Goal: Entertainment & Leisure: Consume media (video, audio)

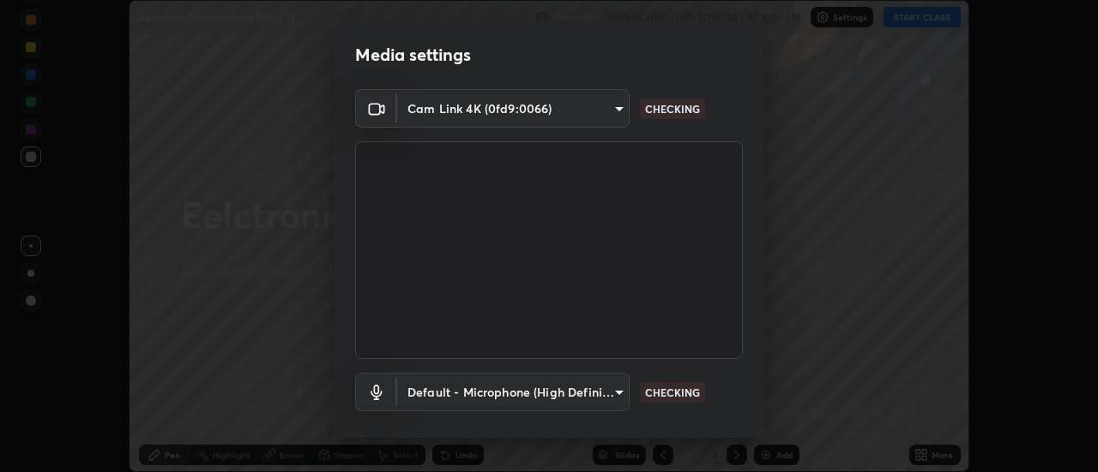
scroll to position [90, 0]
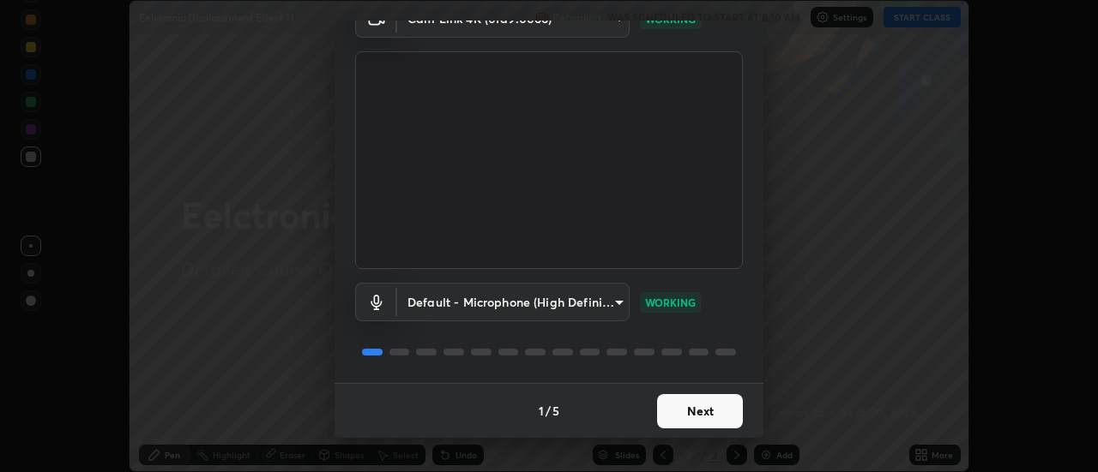
click at [664, 410] on button "Next" at bounding box center [700, 411] width 86 height 34
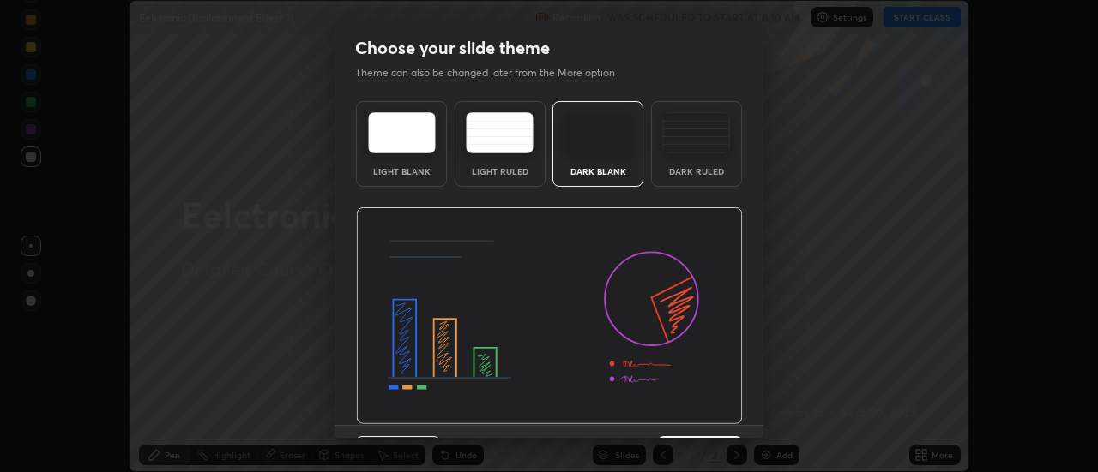
click at [666, 409] on img at bounding box center [549, 317] width 387 height 218
click at [665, 409] on img at bounding box center [549, 317] width 387 height 218
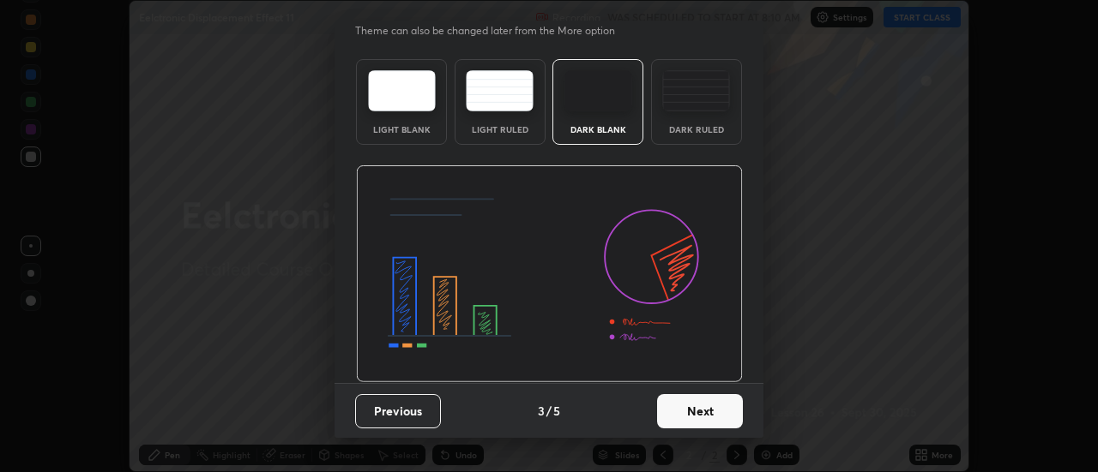
click at [663, 408] on button "Next" at bounding box center [700, 411] width 86 height 34
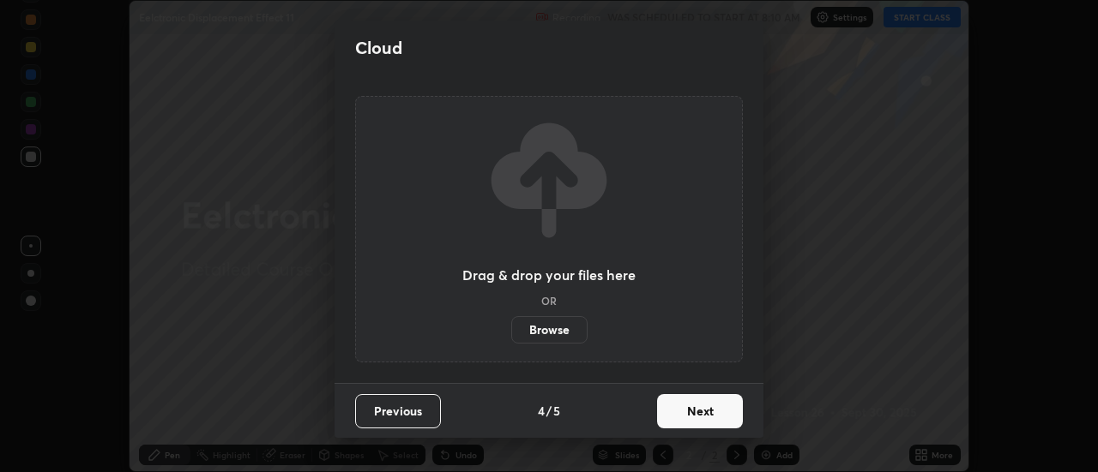
scroll to position [0, 0]
click at [665, 403] on button "Next" at bounding box center [700, 411] width 86 height 34
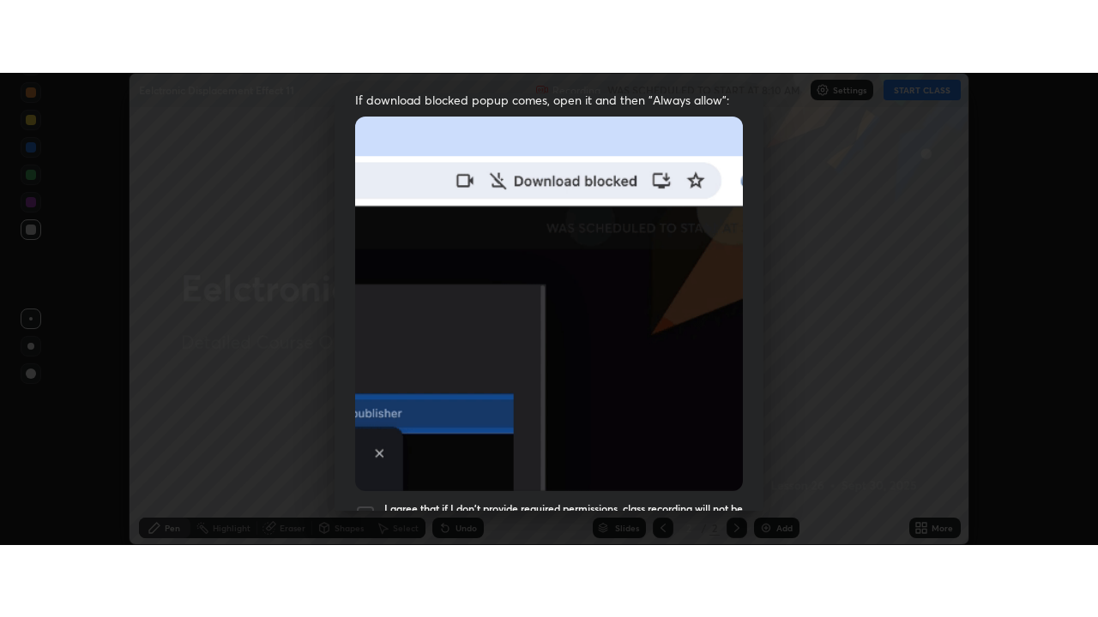
scroll to position [440, 0]
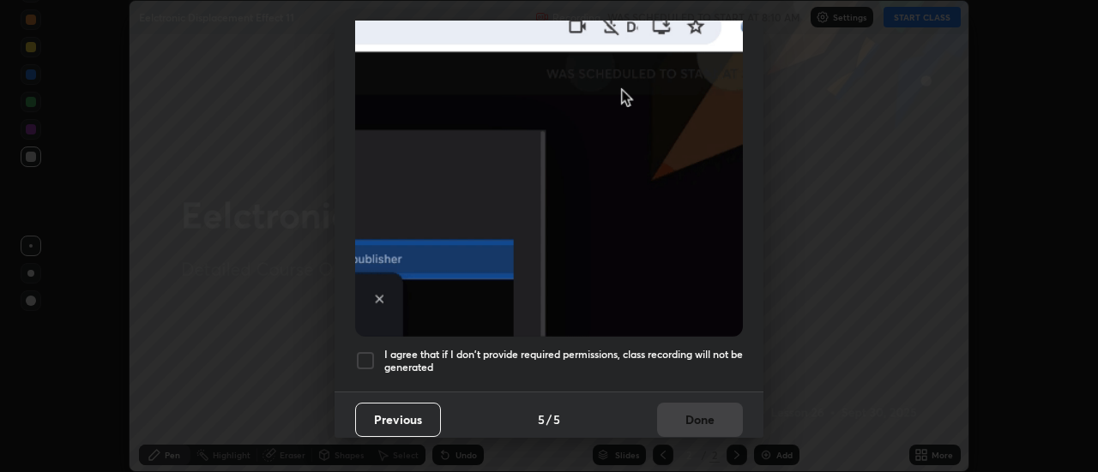
click at [582, 352] on h5 "I agree that if I don't provide required permissions, class recording will not …" at bounding box center [563, 361] width 358 height 27
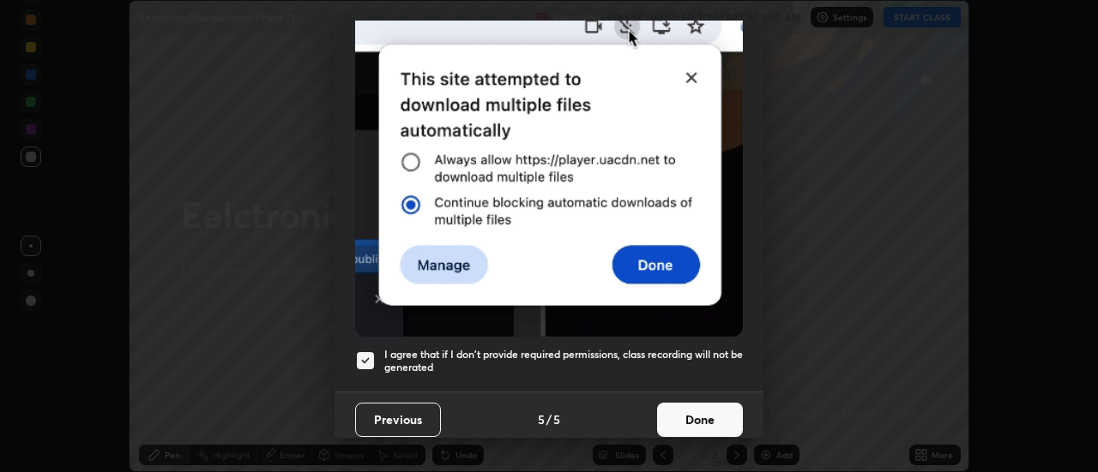
click at [657, 408] on button "Done" at bounding box center [700, 420] width 86 height 34
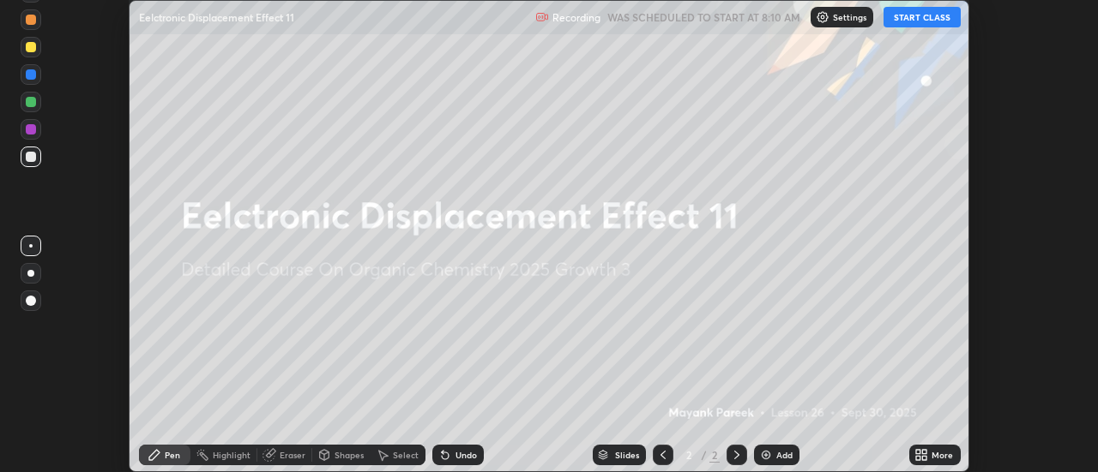
click at [764, 462] on div "Add" at bounding box center [776, 455] width 45 height 21
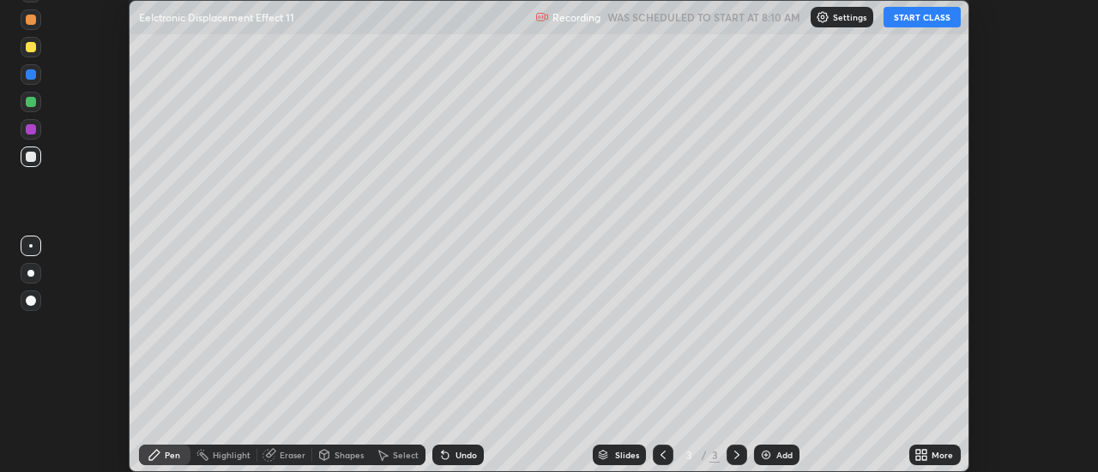
click at [911, 452] on div "More" at bounding box center [934, 455] width 51 height 21
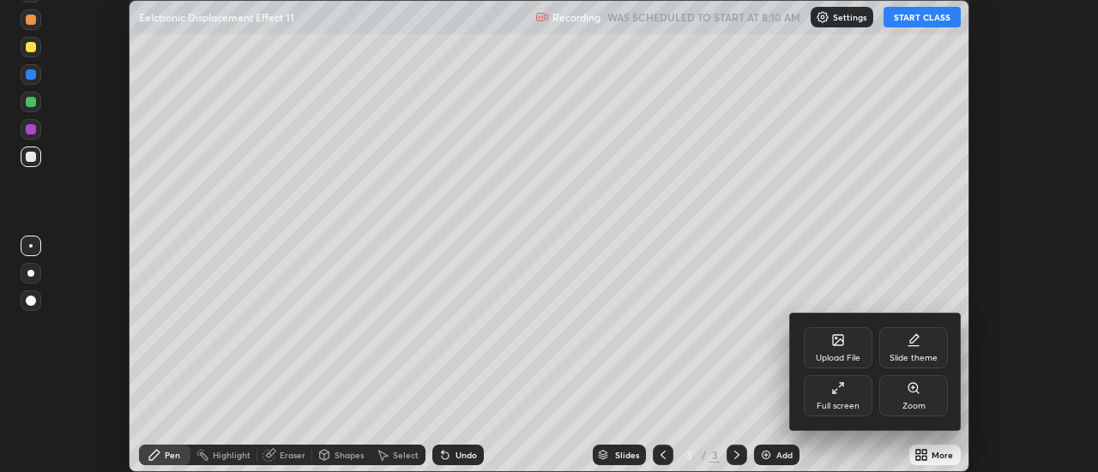
click at [828, 404] on div "Full screen" at bounding box center [837, 406] width 43 height 9
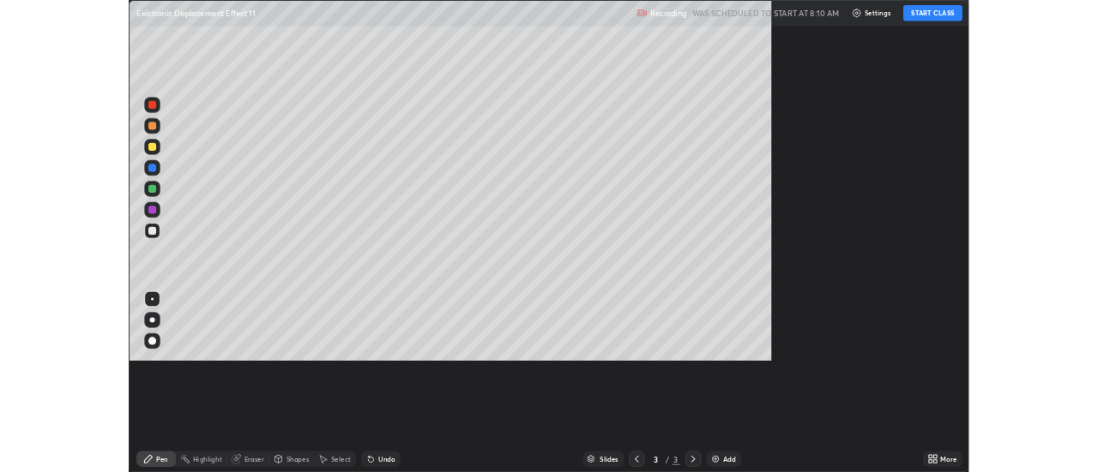
scroll to position [617, 1098]
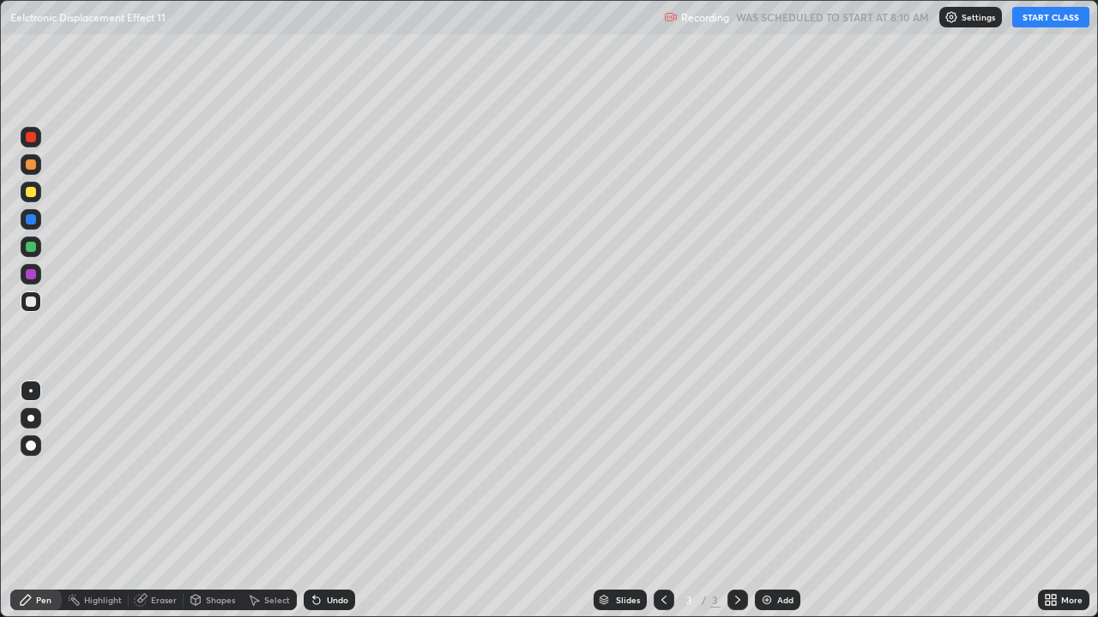
click at [1016, 24] on button "START CLASS" at bounding box center [1050, 17] width 77 height 21
click at [33, 306] on div at bounding box center [31, 302] width 10 height 10
click at [31, 308] on div at bounding box center [31, 302] width 21 height 21
click at [29, 309] on div at bounding box center [31, 302] width 21 height 21
click at [28, 194] on div at bounding box center [31, 192] width 10 height 10
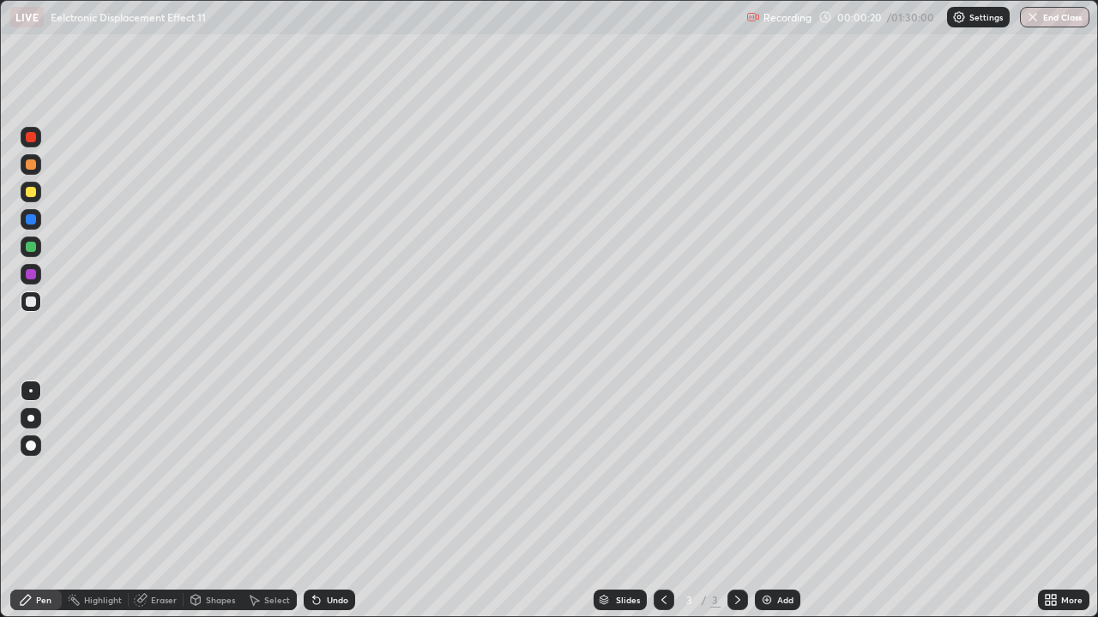
click at [29, 196] on div at bounding box center [31, 192] width 10 height 10
click at [32, 306] on div at bounding box center [31, 302] width 10 height 10
click at [31, 306] on div at bounding box center [31, 302] width 10 height 10
click at [28, 305] on div at bounding box center [31, 302] width 10 height 10
click at [30, 305] on div at bounding box center [31, 302] width 10 height 10
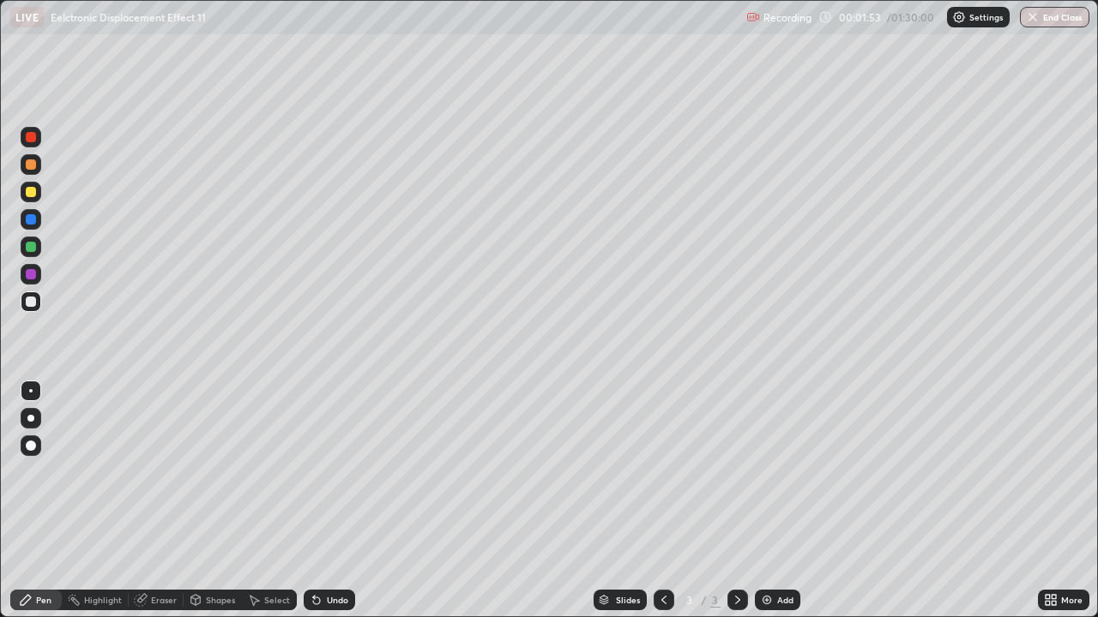
click at [29, 306] on div at bounding box center [31, 302] width 10 height 10
click at [33, 300] on div at bounding box center [31, 302] width 10 height 10
click at [33, 301] on div at bounding box center [31, 302] width 10 height 10
click at [313, 472] on icon at bounding box center [314, 597] width 2 height 2
click at [311, 472] on icon at bounding box center [317, 600] width 14 height 14
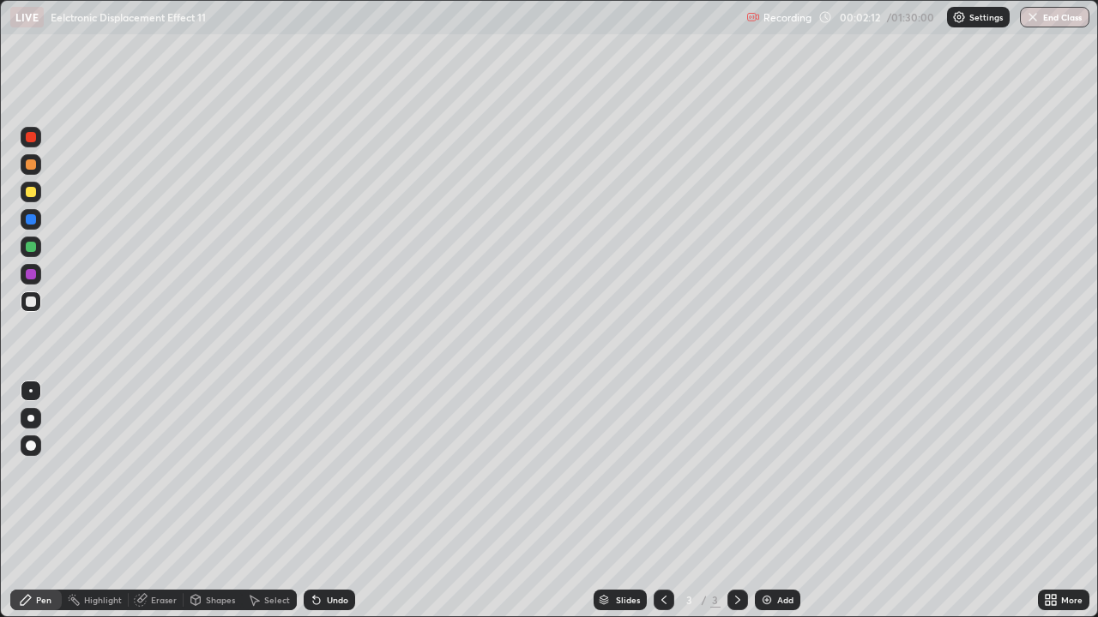
click at [208, 472] on div "Shapes" at bounding box center [212, 600] width 58 height 21
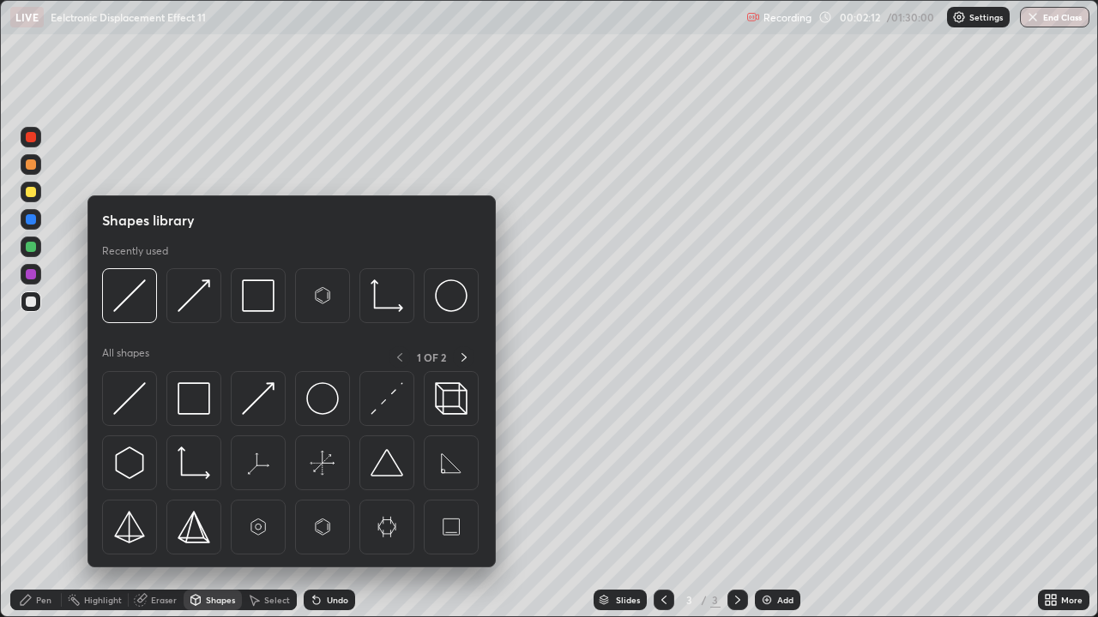
click at [167, 472] on div "Eraser" at bounding box center [156, 600] width 55 height 21
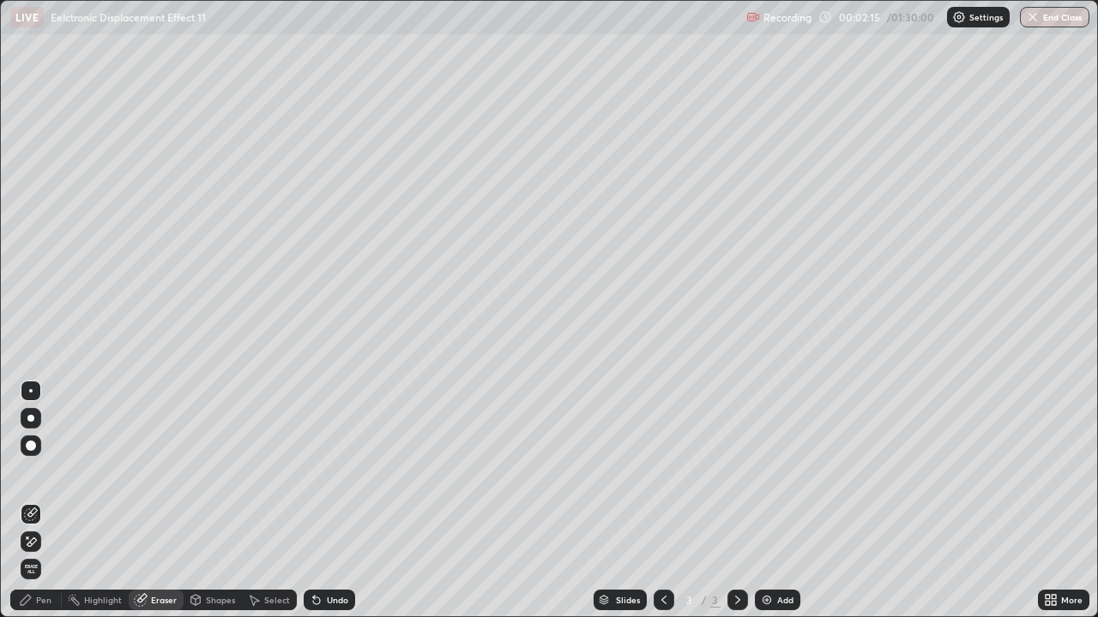
click at [43, 472] on div "Pen" at bounding box center [43, 600] width 15 height 9
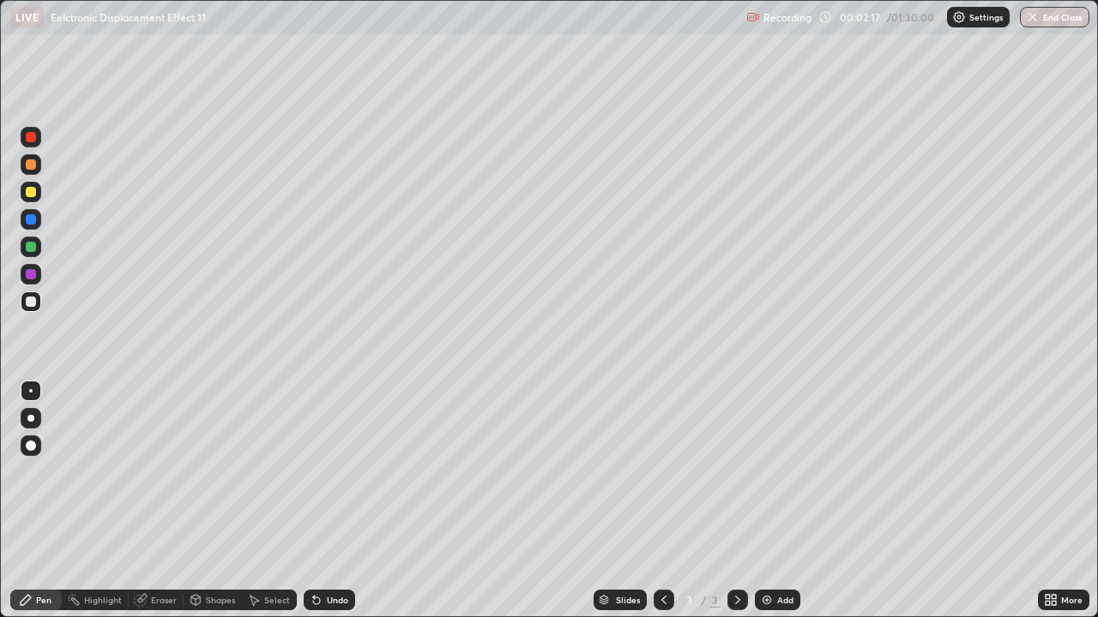
click at [325, 472] on div "Undo" at bounding box center [329, 600] width 51 height 21
click at [321, 472] on div "Undo" at bounding box center [329, 600] width 51 height 21
click at [320, 472] on icon at bounding box center [317, 600] width 14 height 14
click at [163, 472] on div "Eraser" at bounding box center [156, 600] width 55 height 21
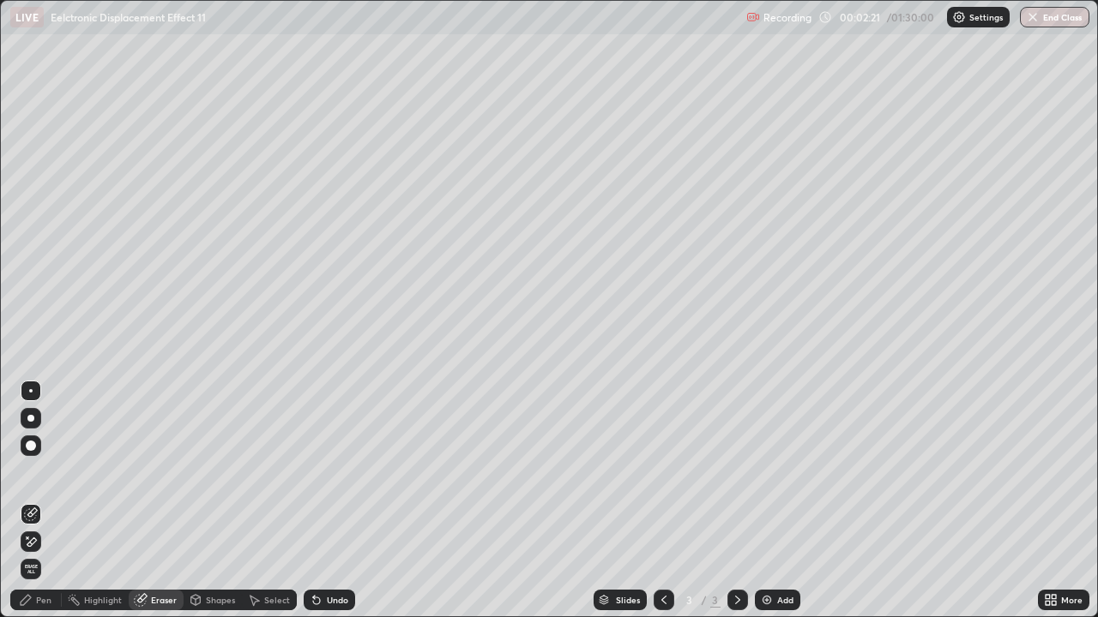
click at [45, 472] on div "Pen" at bounding box center [35, 600] width 51 height 21
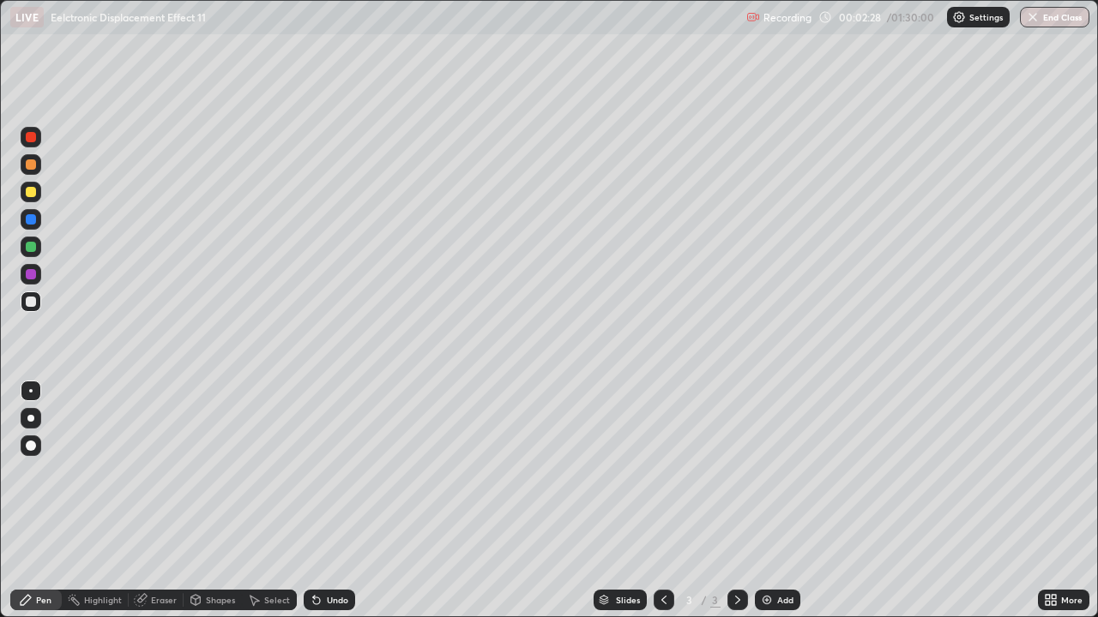
click at [322, 472] on div "Undo" at bounding box center [329, 600] width 51 height 21
click at [327, 472] on div "Undo" at bounding box center [337, 600] width 21 height 9
click at [316, 472] on icon at bounding box center [316, 601] width 7 height 7
click at [320, 472] on icon at bounding box center [317, 600] width 14 height 14
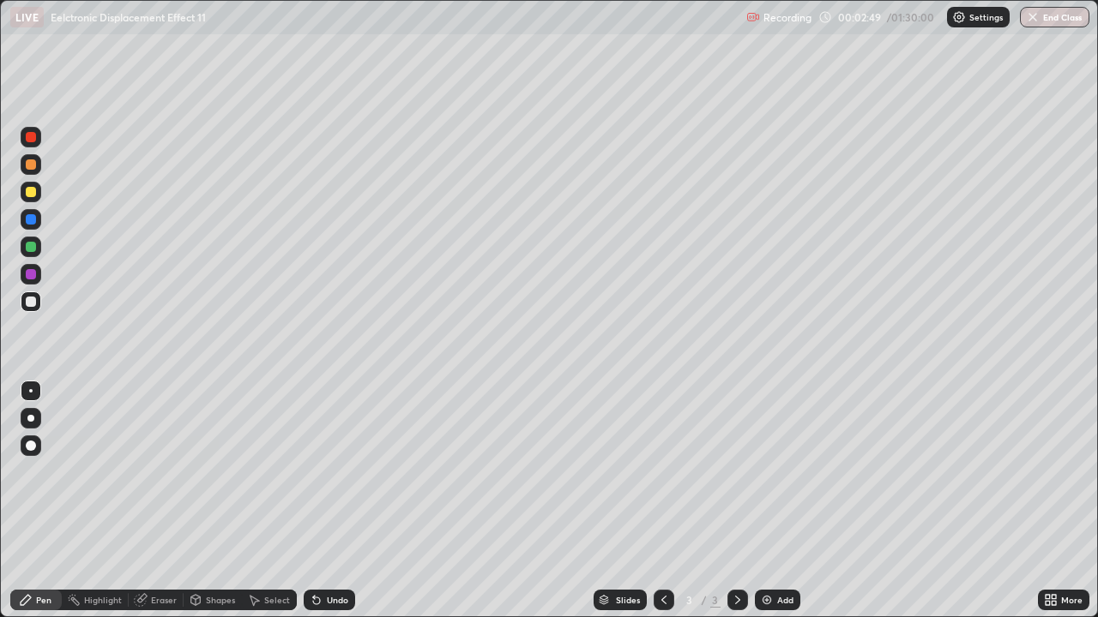
click at [153, 472] on div "Eraser" at bounding box center [156, 600] width 55 height 21
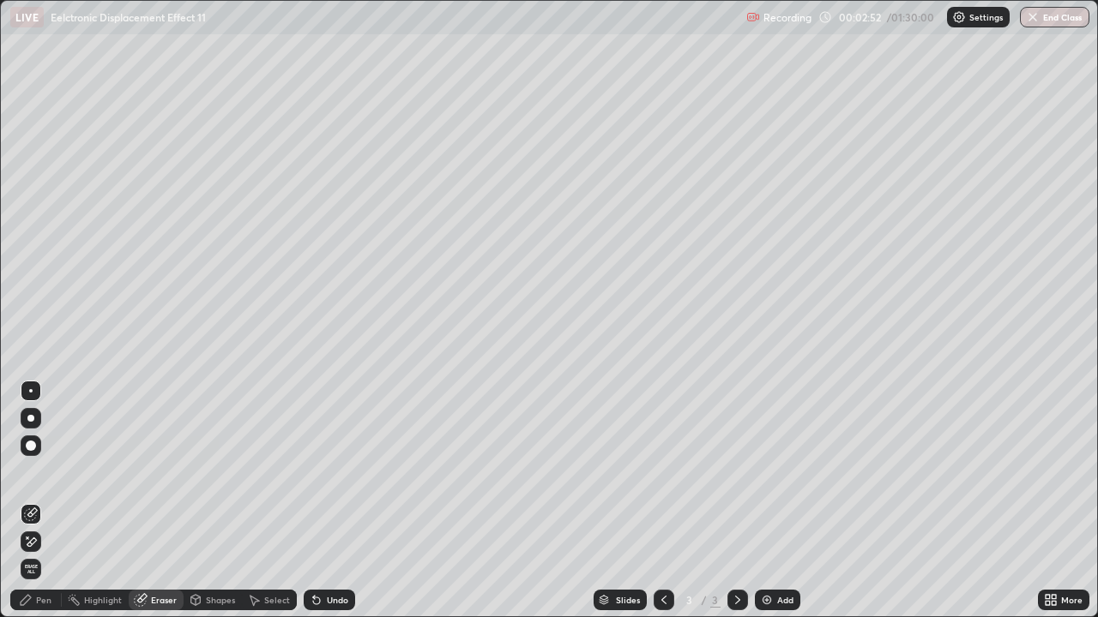
click at [45, 472] on div "Pen" at bounding box center [35, 600] width 51 height 21
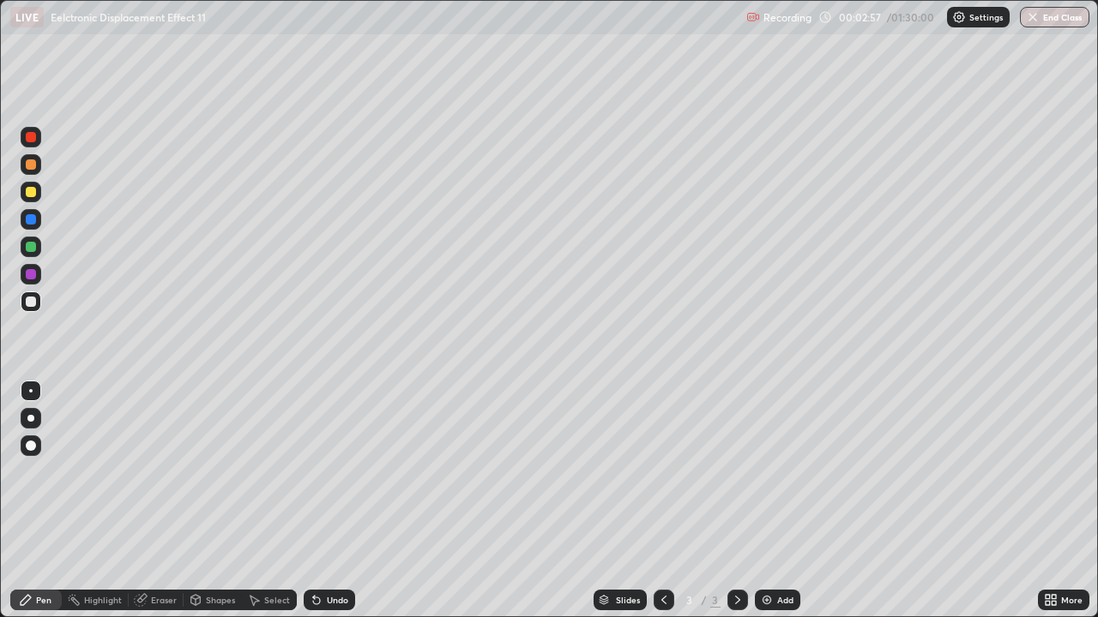
click at [158, 472] on div "Eraser" at bounding box center [164, 600] width 26 height 9
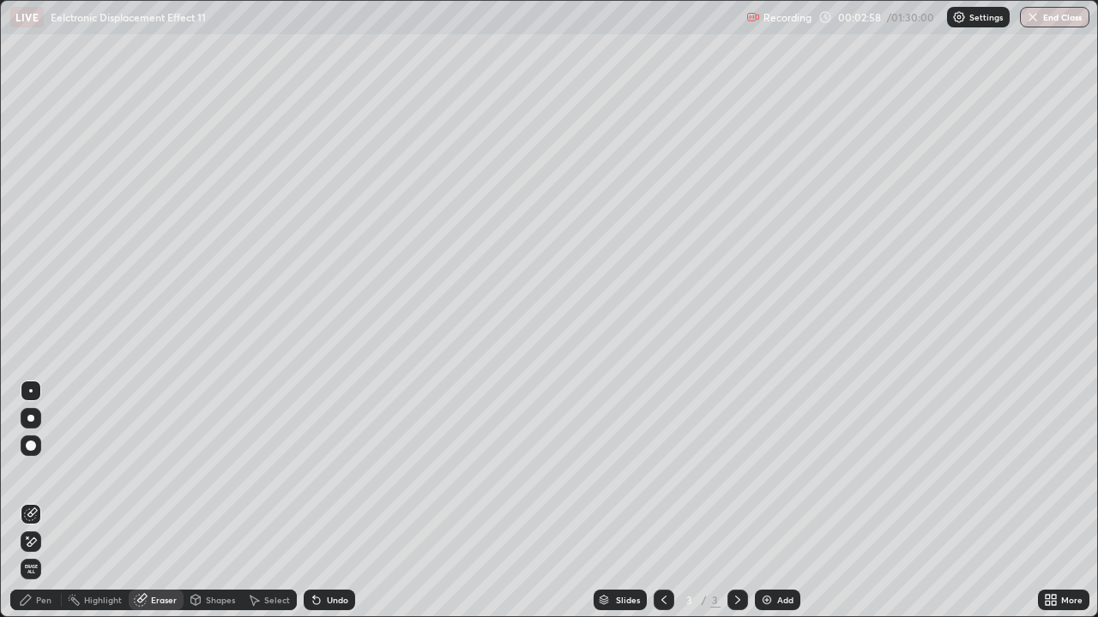
click at [204, 472] on div "Shapes" at bounding box center [212, 600] width 58 height 21
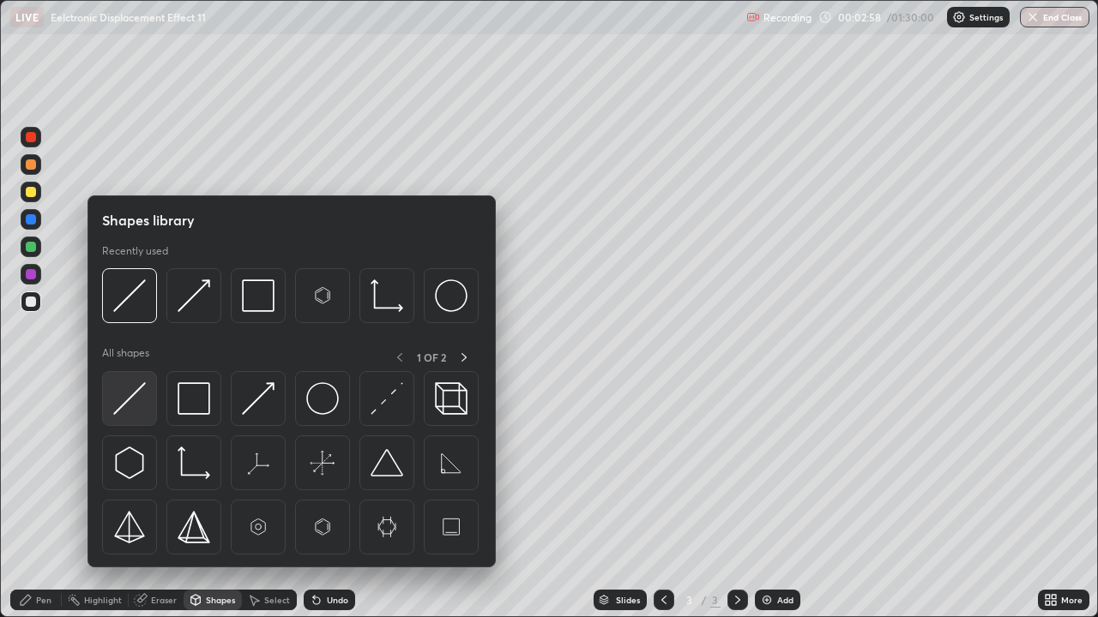
click at [129, 406] on img at bounding box center [129, 398] width 33 height 33
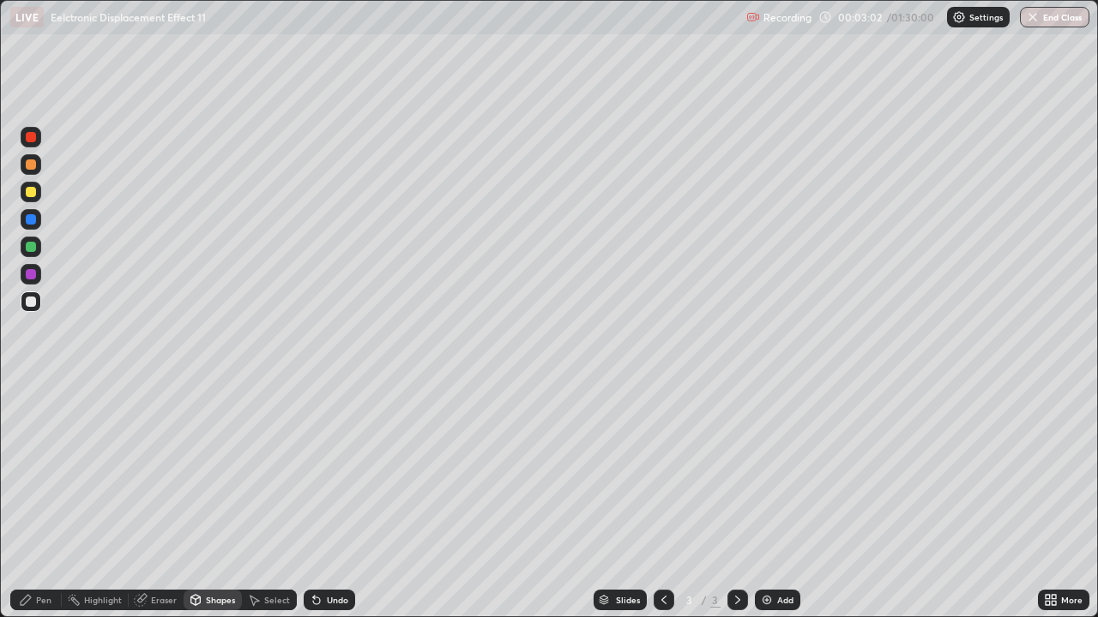
click at [28, 304] on div at bounding box center [31, 302] width 10 height 10
click at [46, 472] on div "Pen" at bounding box center [43, 600] width 15 height 9
click at [169, 472] on div "Eraser" at bounding box center [156, 600] width 55 height 21
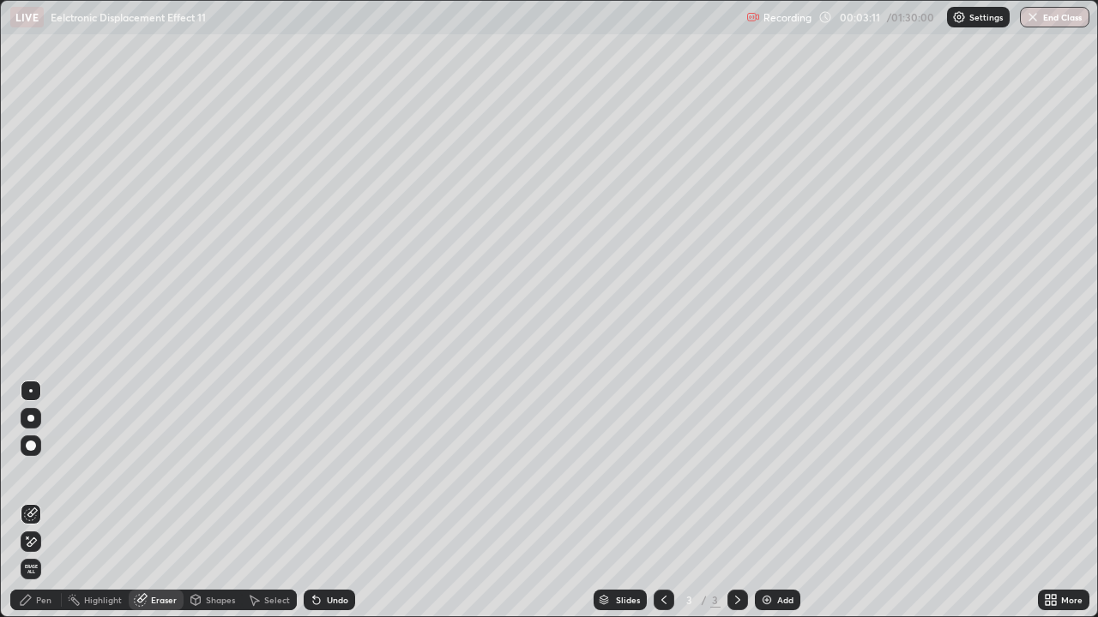
click at [221, 472] on div "Shapes" at bounding box center [212, 600] width 58 height 21
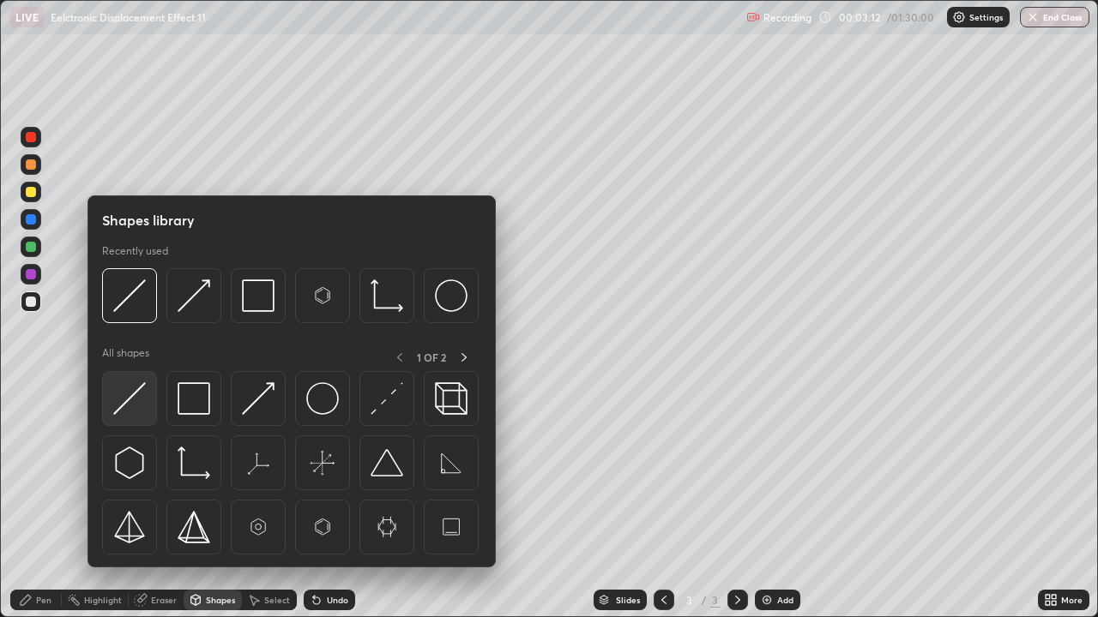
click at [136, 403] on img at bounding box center [129, 398] width 33 height 33
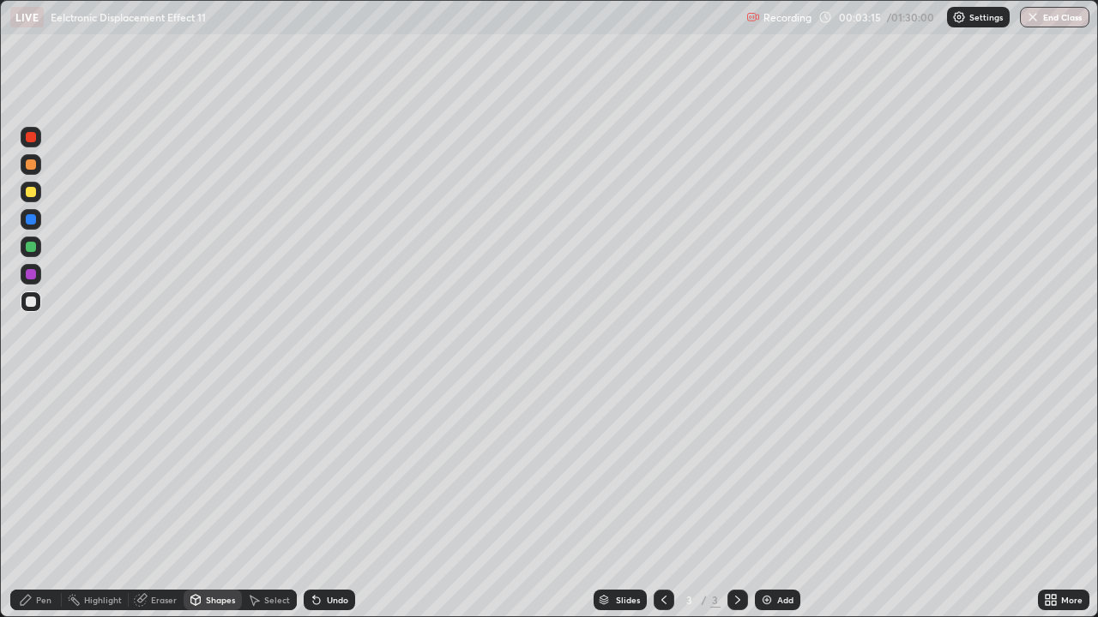
click at [42, 472] on div "Pen" at bounding box center [35, 600] width 51 height 21
click at [335, 472] on div "Undo" at bounding box center [337, 600] width 21 height 9
click at [328, 472] on div "Undo" at bounding box center [337, 600] width 21 height 9
click at [333, 472] on div "Undo" at bounding box center [337, 600] width 21 height 9
click at [337, 472] on div "Undo" at bounding box center [337, 600] width 21 height 9
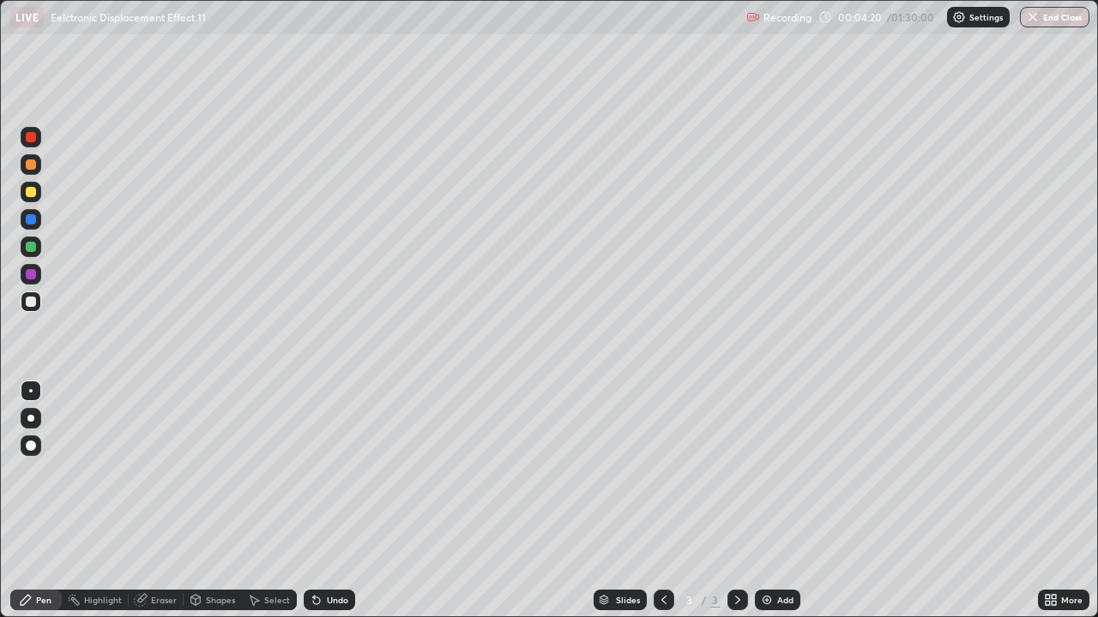
click at [32, 200] on div at bounding box center [31, 192] width 21 height 21
click at [31, 193] on div at bounding box center [31, 192] width 10 height 10
click at [34, 250] on div at bounding box center [31, 247] width 10 height 10
click at [34, 248] on div at bounding box center [31, 247] width 10 height 10
click at [327, 472] on div "Undo" at bounding box center [337, 600] width 21 height 9
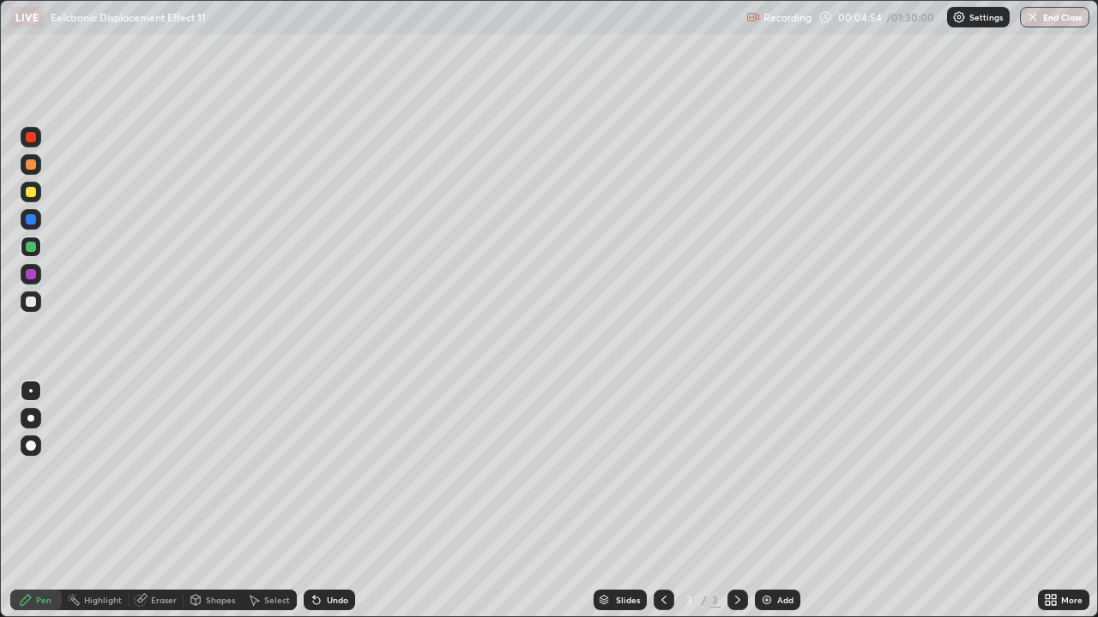
click at [30, 302] on div at bounding box center [31, 302] width 10 height 10
click at [33, 302] on div at bounding box center [31, 302] width 10 height 10
click at [152, 472] on div "Eraser" at bounding box center [156, 600] width 55 height 21
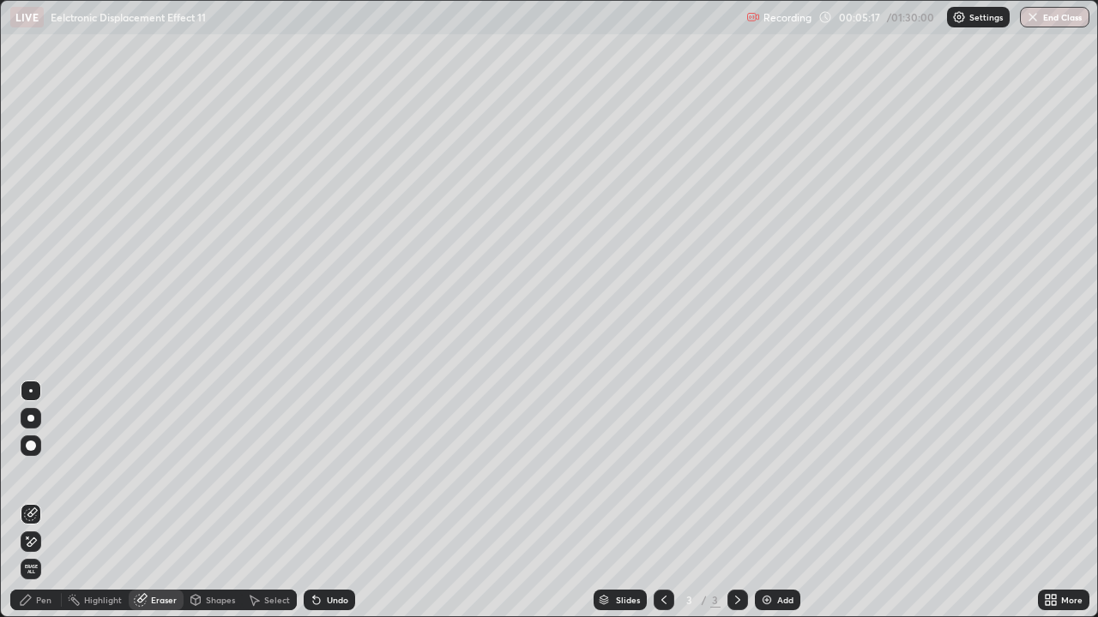
click at [34, 472] on div "Pen" at bounding box center [35, 600] width 51 height 21
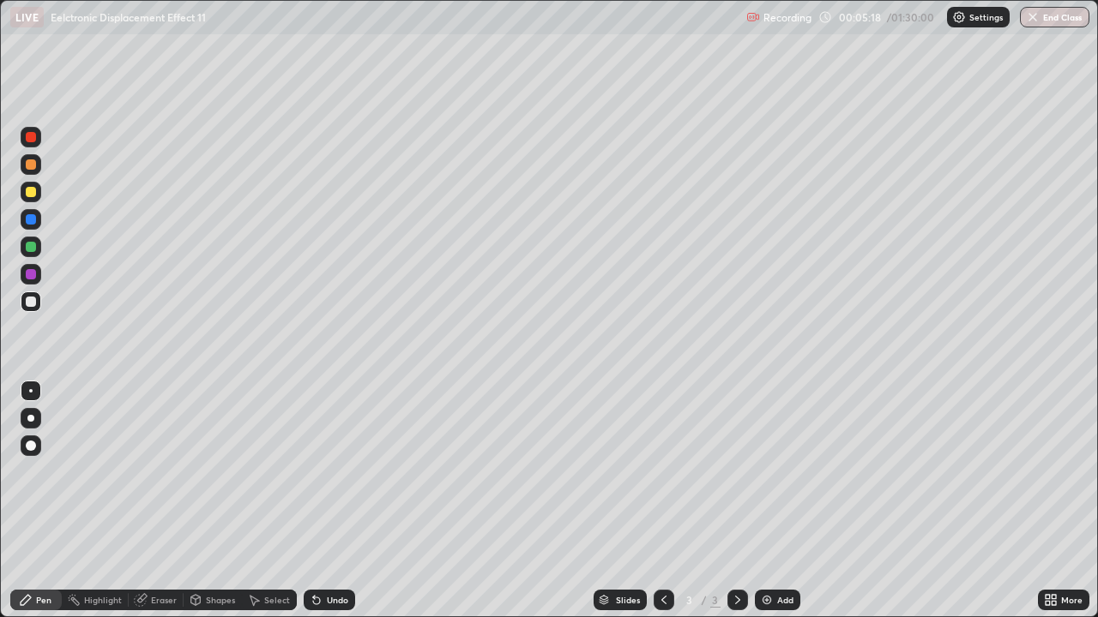
click at [27, 244] on div at bounding box center [31, 247] width 10 height 10
click at [30, 245] on div at bounding box center [31, 247] width 10 height 10
click at [150, 472] on div "Eraser" at bounding box center [156, 600] width 55 height 21
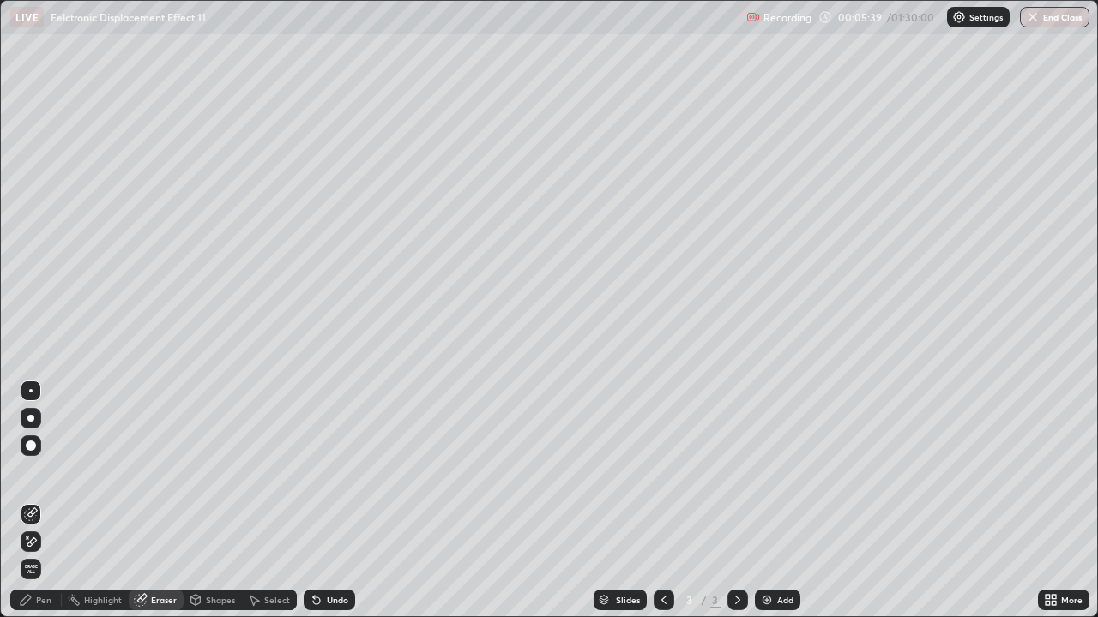
click at [34, 472] on div "Pen" at bounding box center [35, 600] width 51 height 21
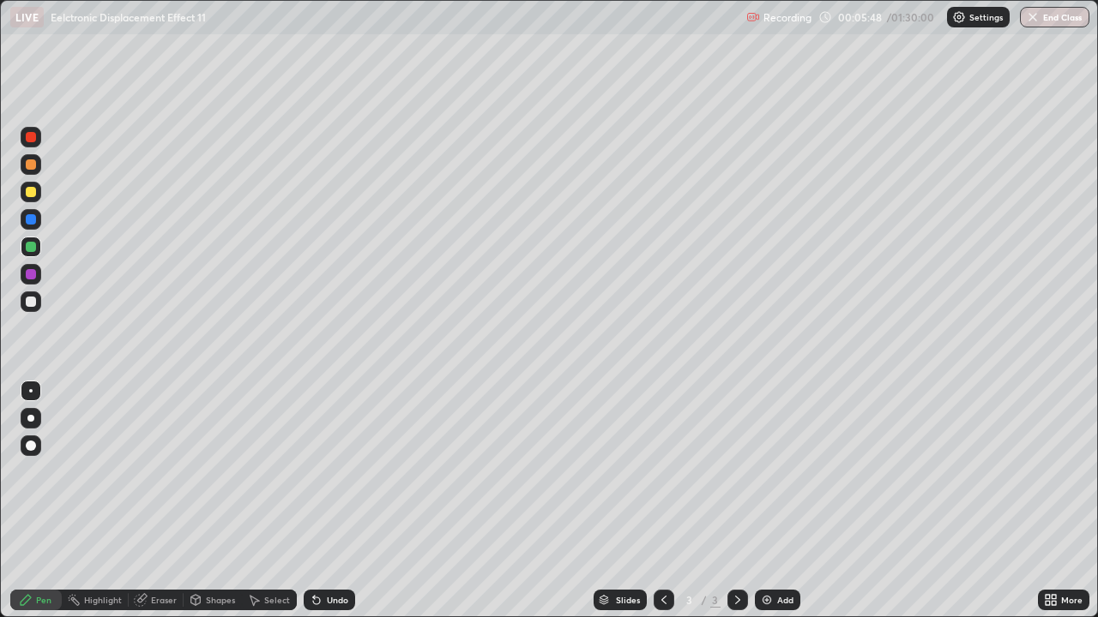
click at [33, 277] on div at bounding box center [31, 274] width 10 height 10
click at [33, 278] on div at bounding box center [31, 274] width 10 height 10
click at [28, 304] on div at bounding box center [31, 302] width 10 height 10
click at [146, 472] on icon at bounding box center [141, 600] width 14 height 14
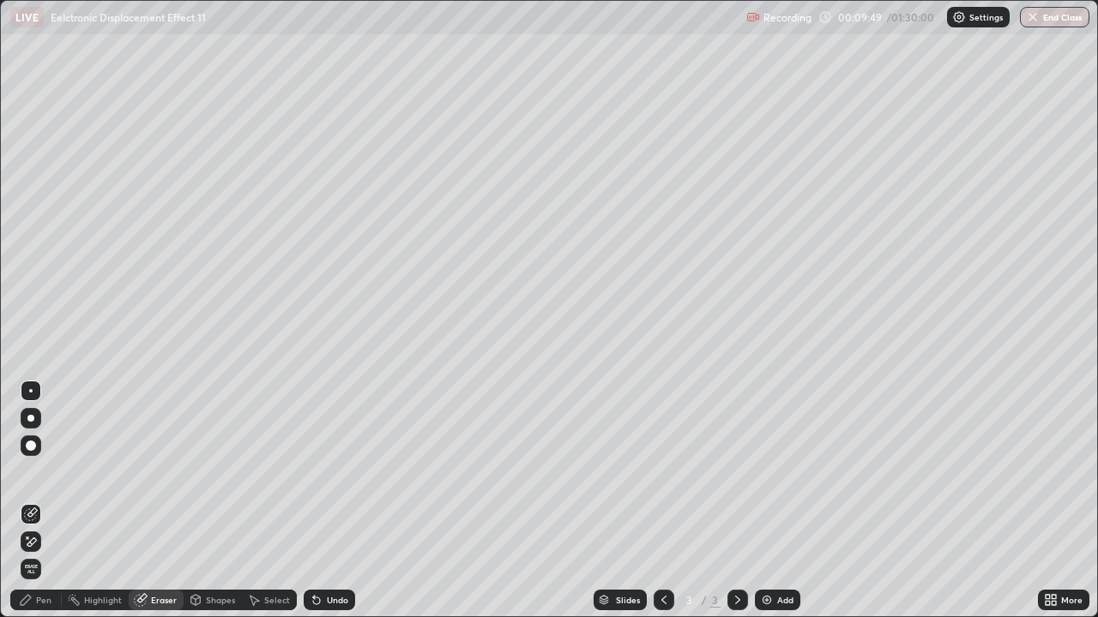
click at [39, 472] on div "Pen" at bounding box center [43, 600] width 15 height 9
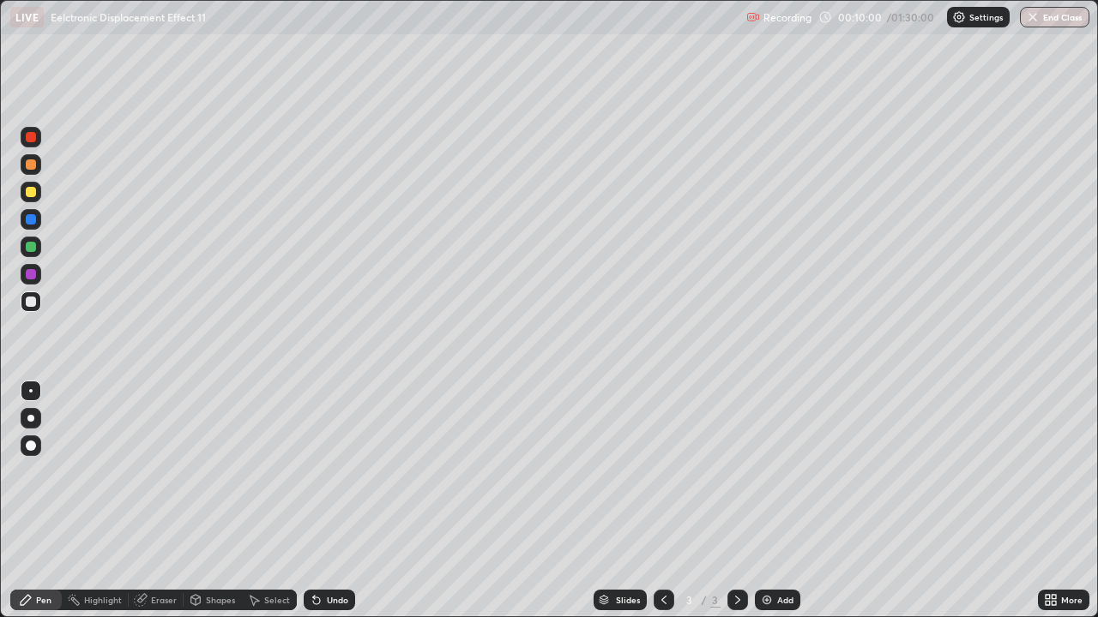
click at [322, 472] on div "Undo" at bounding box center [329, 600] width 51 height 21
click at [30, 303] on div at bounding box center [31, 302] width 10 height 10
click at [319, 472] on icon at bounding box center [317, 600] width 14 height 14
click at [35, 472] on div "Pen" at bounding box center [35, 600] width 51 height 21
click at [343, 472] on div "Undo" at bounding box center [329, 600] width 51 height 21
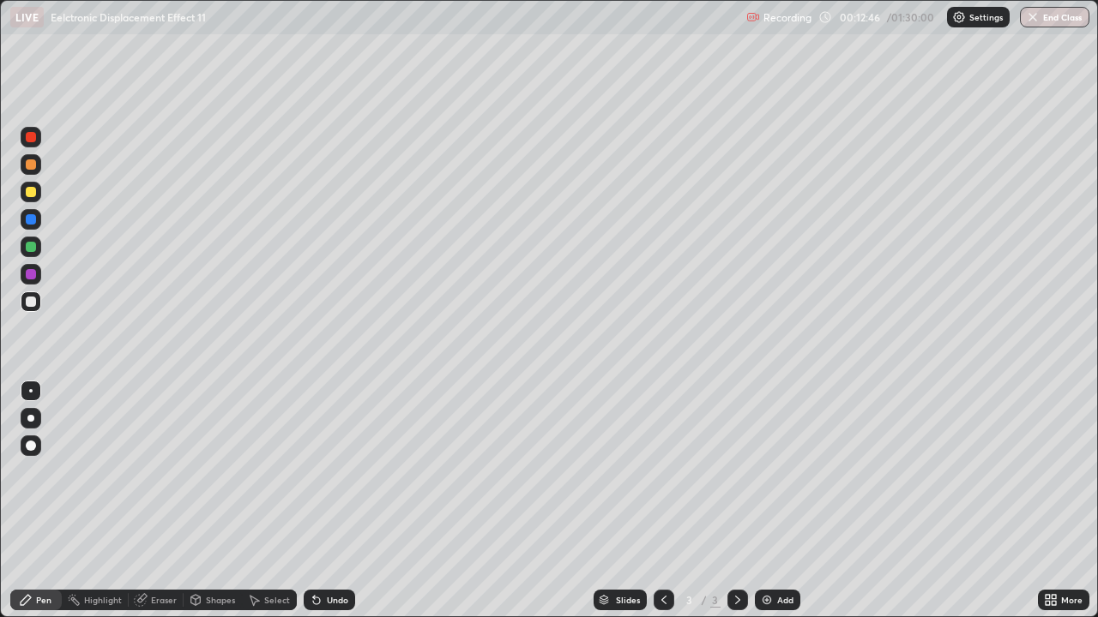
click at [165, 472] on div "Eraser" at bounding box center [164, 600] width 26 height 9
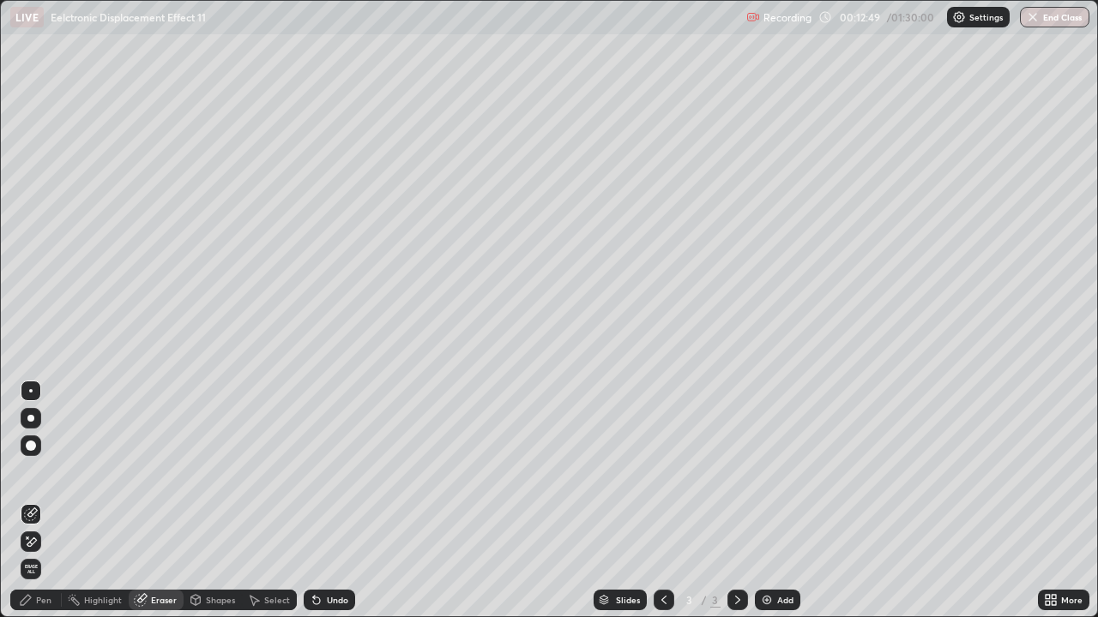
click at [51, 472] on div "Pen" at bounding box center [35, 600] width 51 height 21
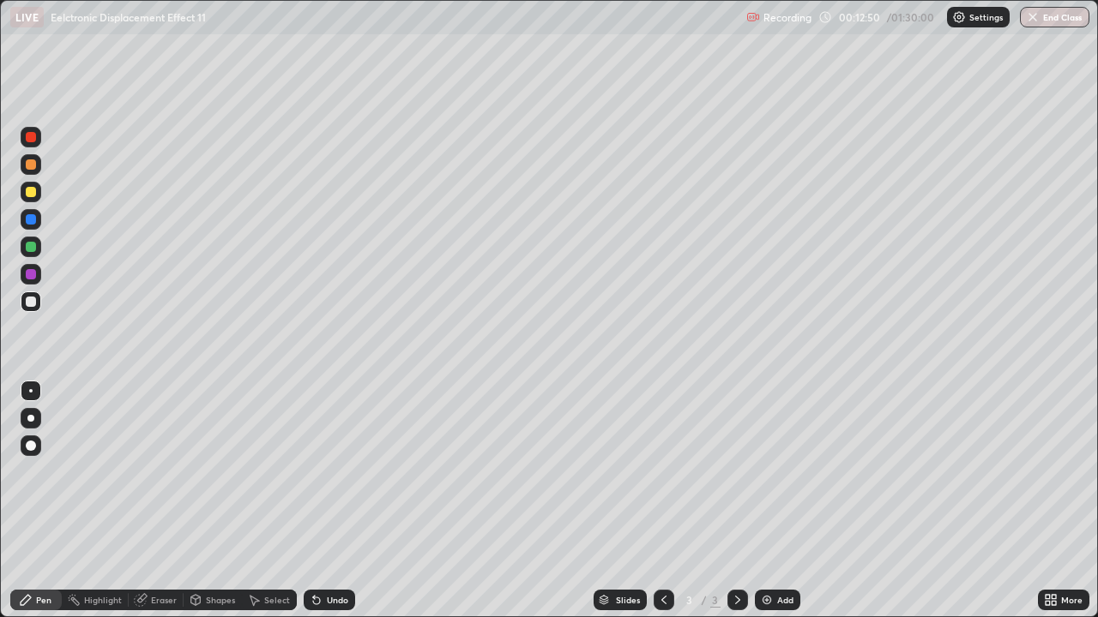
click at [34, 242] on div at bounding box center [31, 247] width 21 height 21
click at [21, 306] on div at bounding box center [31, 302] width 21 height 21
click at [26, 305] on div at bounding box center [31, 302] width 10 height 10
click at [154, 472] on div "Eraser" at bounding box center [164, 600] width 26 height 9
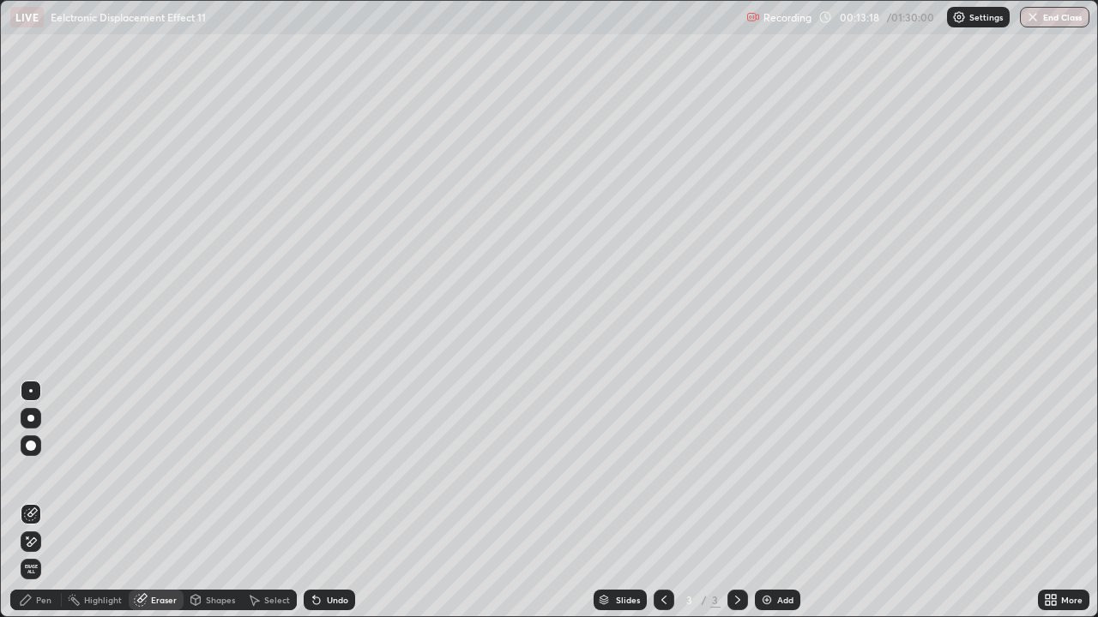
click at [337, 472] on div "Undo" at bounding box center [337, 600] width 21 height 9
click at [47, 472] on div "Pen" at bounding box center [35, 600] width 51 height 21
click at [39, 472] on div "Pen" at bounding box center [35, 600] width 51 height 21
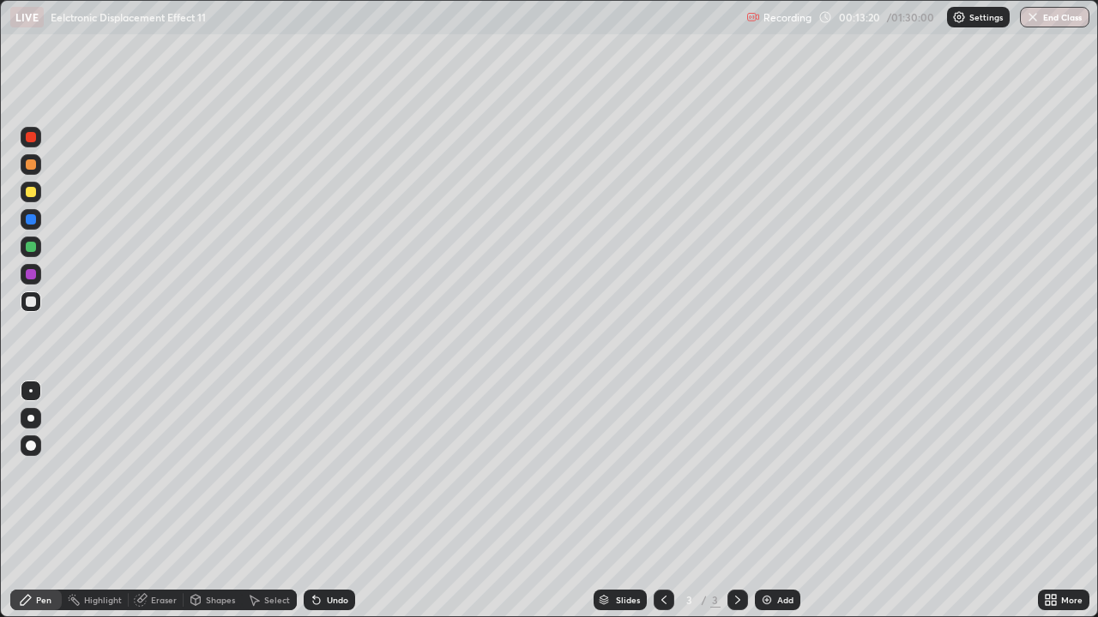
click at [332, 472] on div "Undo" at bounding box center [337, 600] width 21 height 9
click at [47, 472] on div "Pen" at bounding box center [43, 600] width 15 height 9
click at [320, 472] on div "Undo" at bounding box center [329, 600] width 51 height 21
click at [327, 472] on div "Undo" at bounding box center [337, 600] width 21 height 9
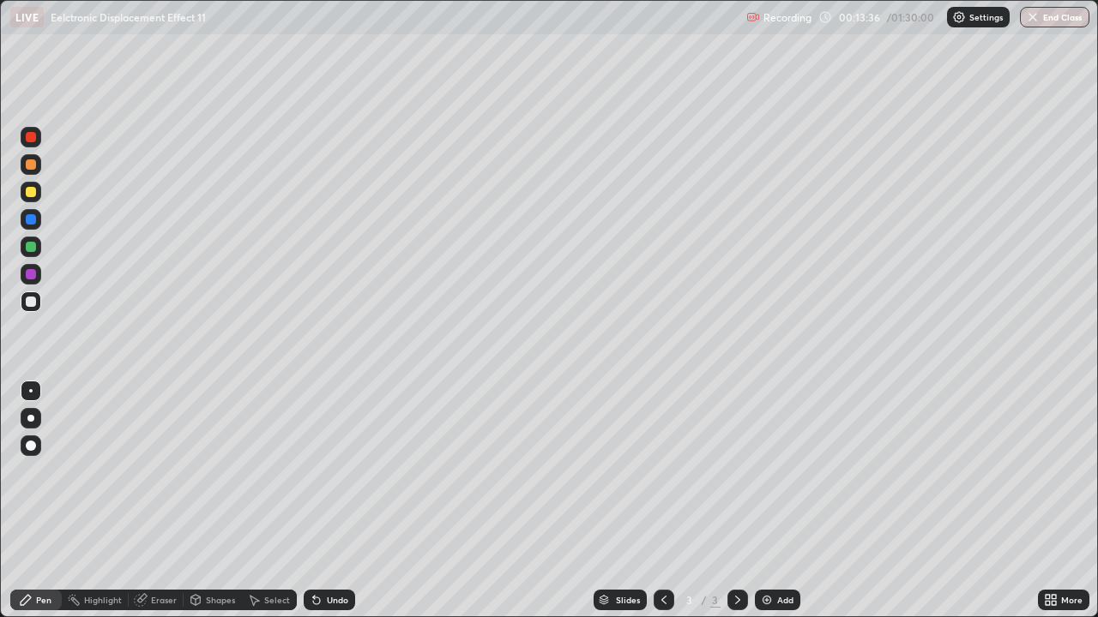
click at [323, 472] on div "Undo" at bounding box center [329, 600] width 51 height 21
click at [259, 472] on icon at bounding box center [254, 600] width 14 height 14
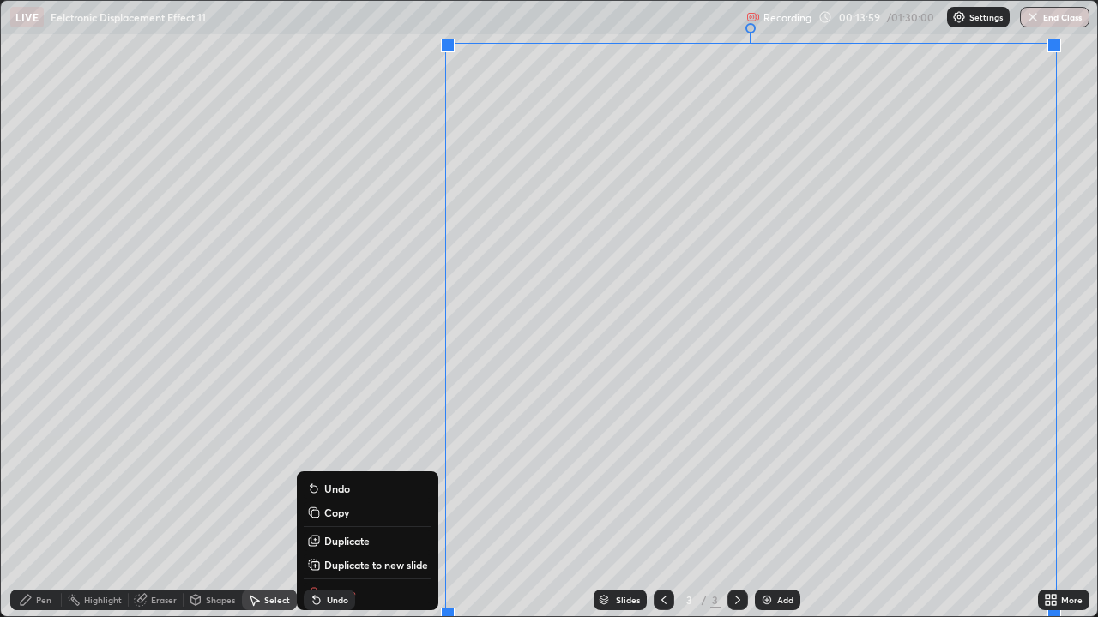
click at [374, 472] on p "Duplicate to new slide" at bounding box center [376, 565] width 104 height 14
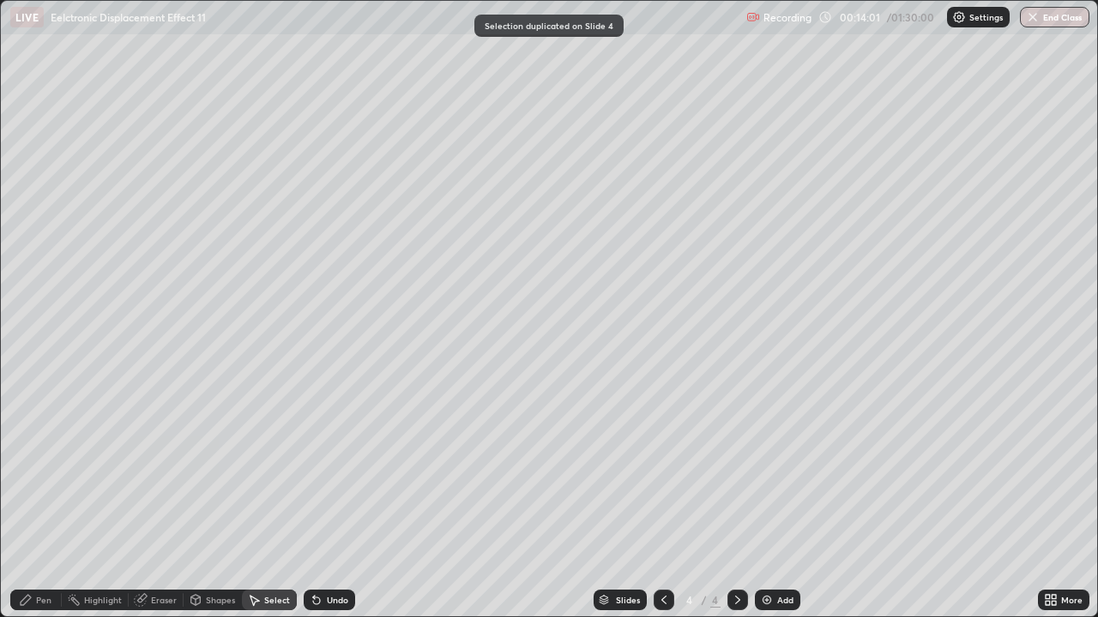
click at [38, 472] on div "Pen" at bounding box center [35, 600] width 51 height 21
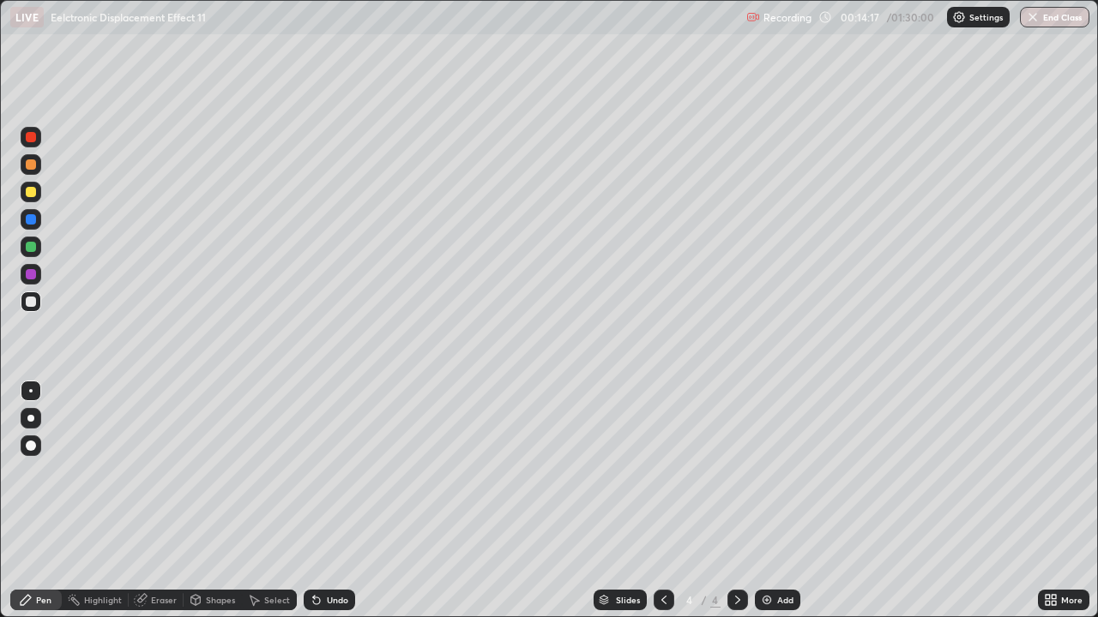
click at [51, 472] on div "Pen" at bounding box center [35, 600] width 51 height 21
click at [32, 302] on div at bounding box center [31, 302] width 10 height 10
click at [32, 303] on div at bounding box center [31, 302] width 10 height 10
click at [323, 472] on div "Undo" at bounding box center [329, 600] width 51 height 21
click at [35, 251] on div at bounding box center [31, 247] width 21 height 21
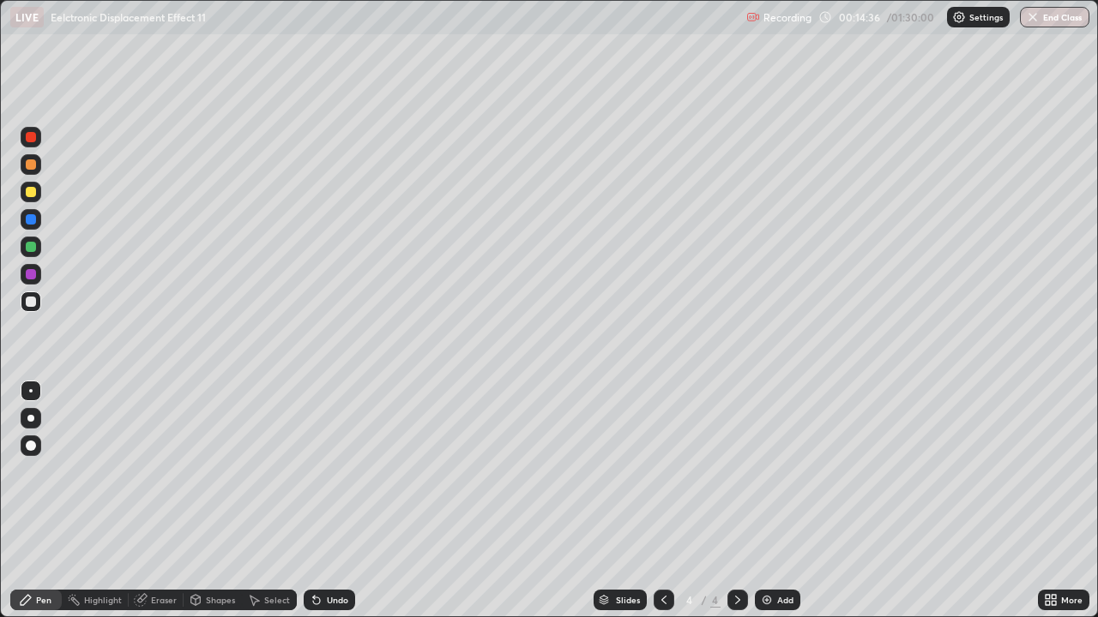
click at [35, 251] on div at bounding box center [31, 247] width 21 height 21
click at [38, 304] on div at bounding box center [31, 302] width 21 height 21
click at [150, 472] on div "Eraser" at bounding box center [156, 600] width 55 height 21
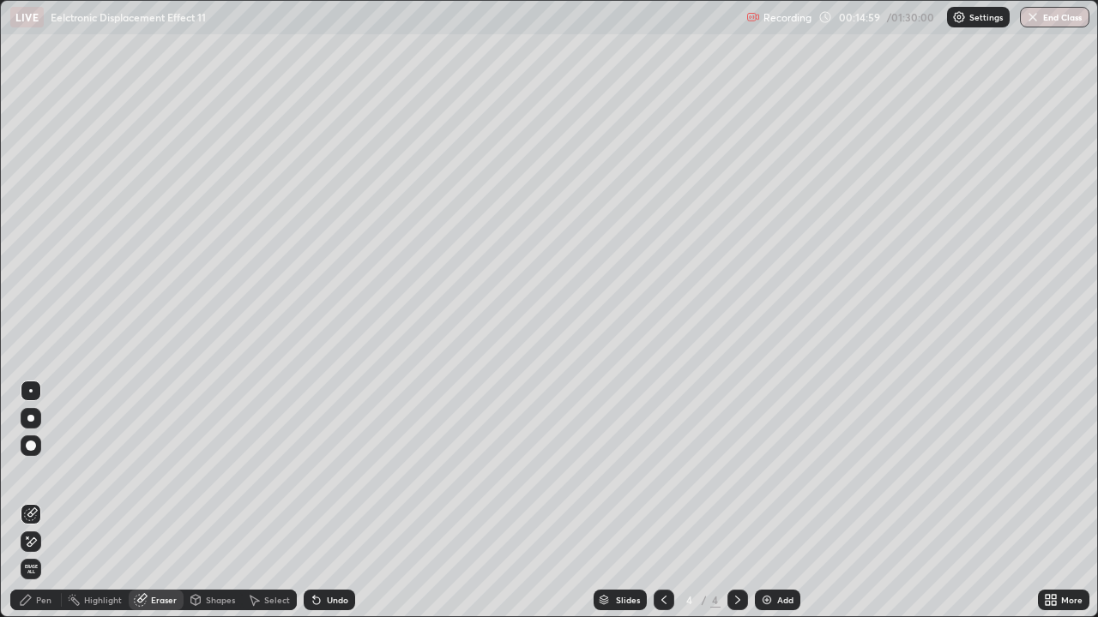
click at [23, 472] on icon at bounding box center [26, 600] width 10 height 10
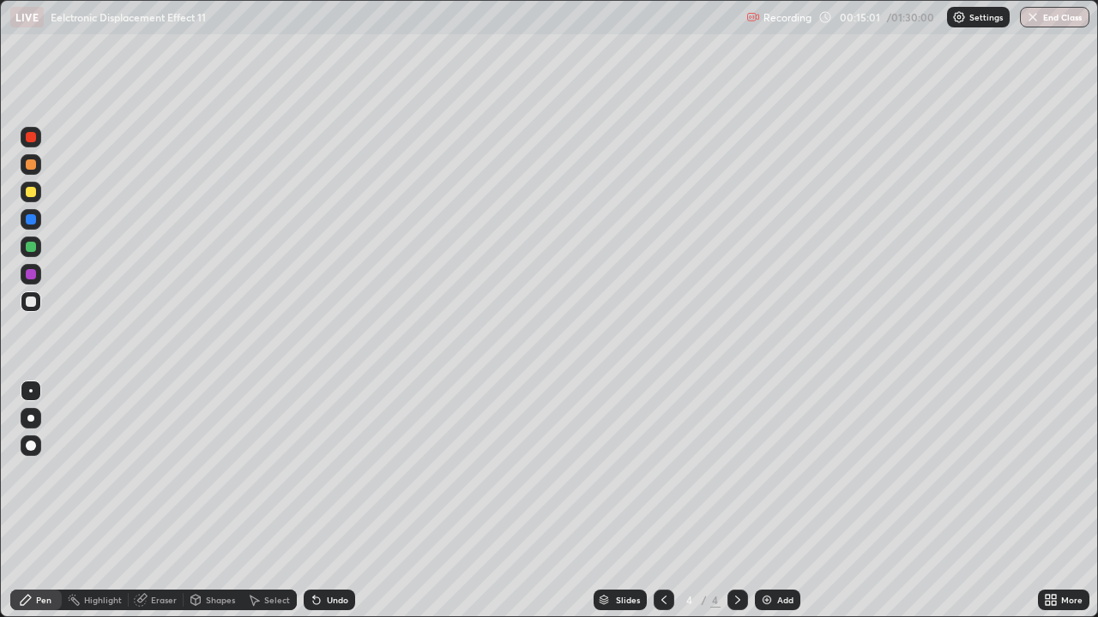
click at [28, 163] on div at bounding box center [31, 164] width 10 height 10
click at [28, 165] on div at bounding box center [31, 164] width 10 height 10
click at [31, 248] on div at bounding box center [31, 247] width 10 height 10
click at [34, 254] on div at bounding box center [31, 247] width 21 height 21
click at [33, 192] on div at bounding box center [31, 192] width 10 height 10
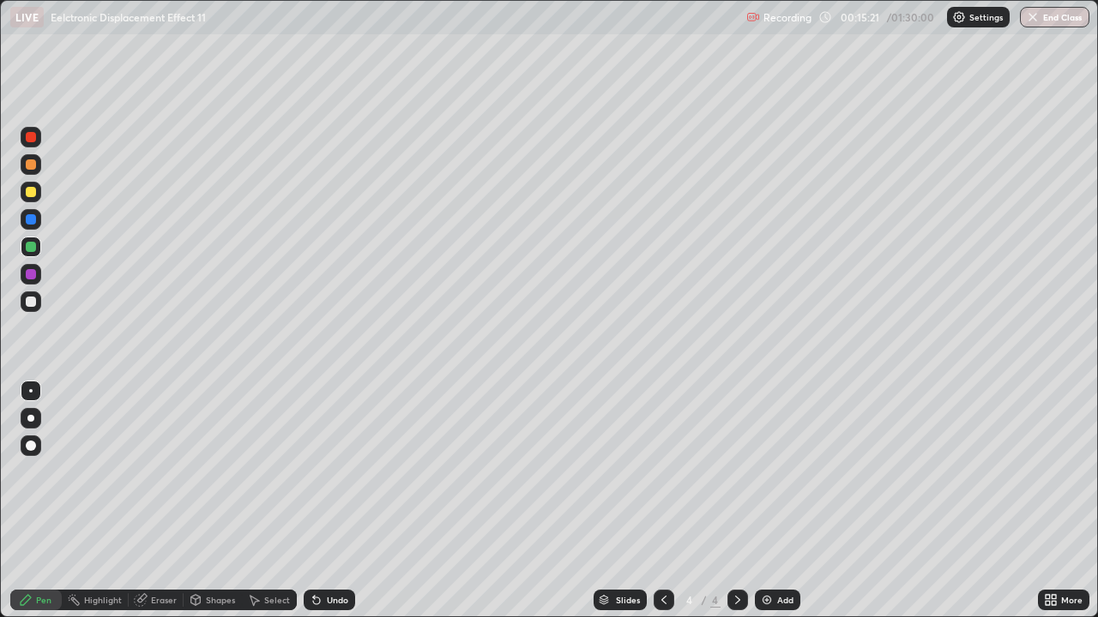
click at [32, 194] on div at bounding box center [31, 192] width 10 height 10
click at [313, 472] on icon at bounding box center [314, 597] width 2 height 2
click at [30, 305] on div at bounding box center [31, 302] width 10 height 10
click at [30, 195] on div at bounding box center [31, 192] width 10 height 10
click at [30, 194] on div at bounding box center [31, 192] width 10 height 10
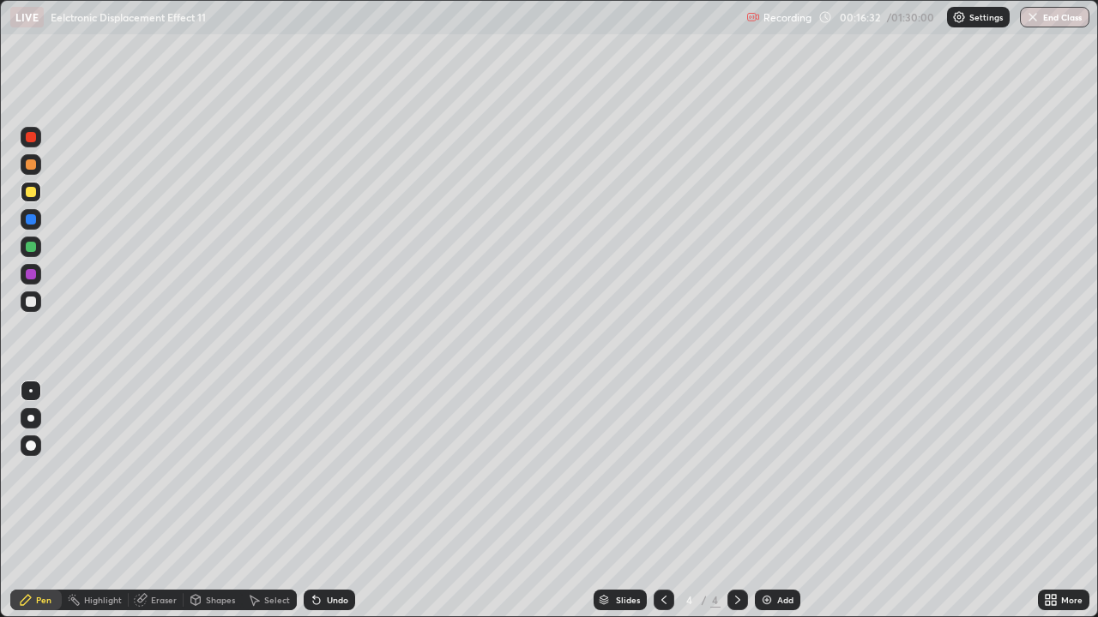
click at [33, 299] on div at bounding box center [31, 302] width 10 height 10
click at [34, 302] on div at bounding box center [31, 302] width 10 height 10
click at [34, 219] on div at bounding box center [31, 219] width 10 height 10
click at [37, 221] on div at bounding box center [31, 219] width 21 height 21
click at [31, 193] on div at bounding box center [31, 192] width 10 height 10
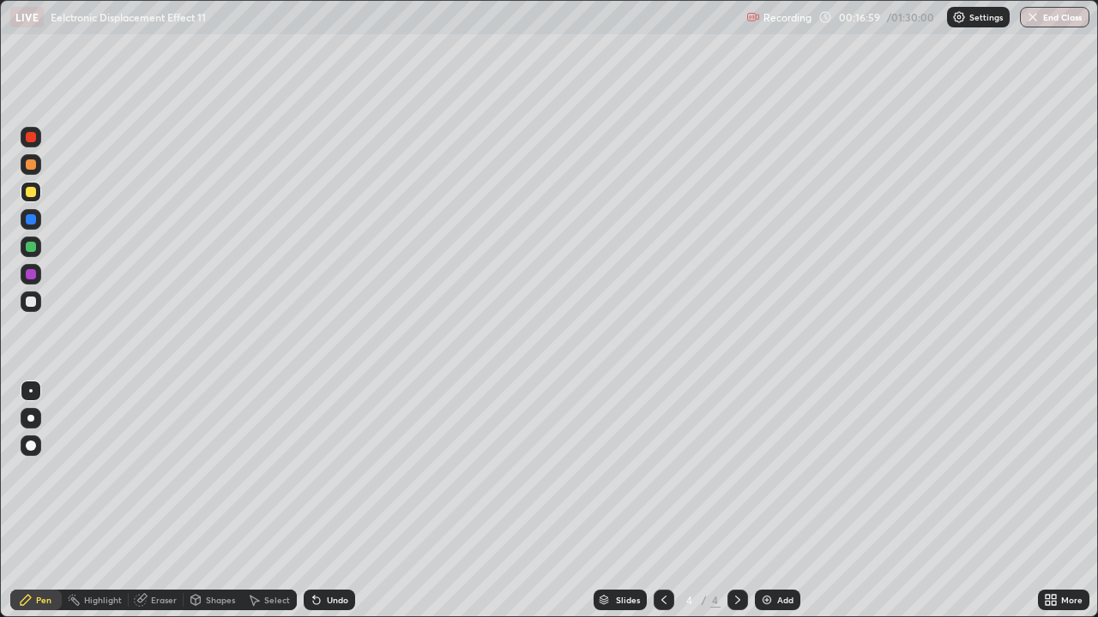
click at [32, 196] on div at bounding box center [31, 192] width 10 height 10
click at [268, 472] on div "Select" at bounding box center [277, 600] width 26 height 9
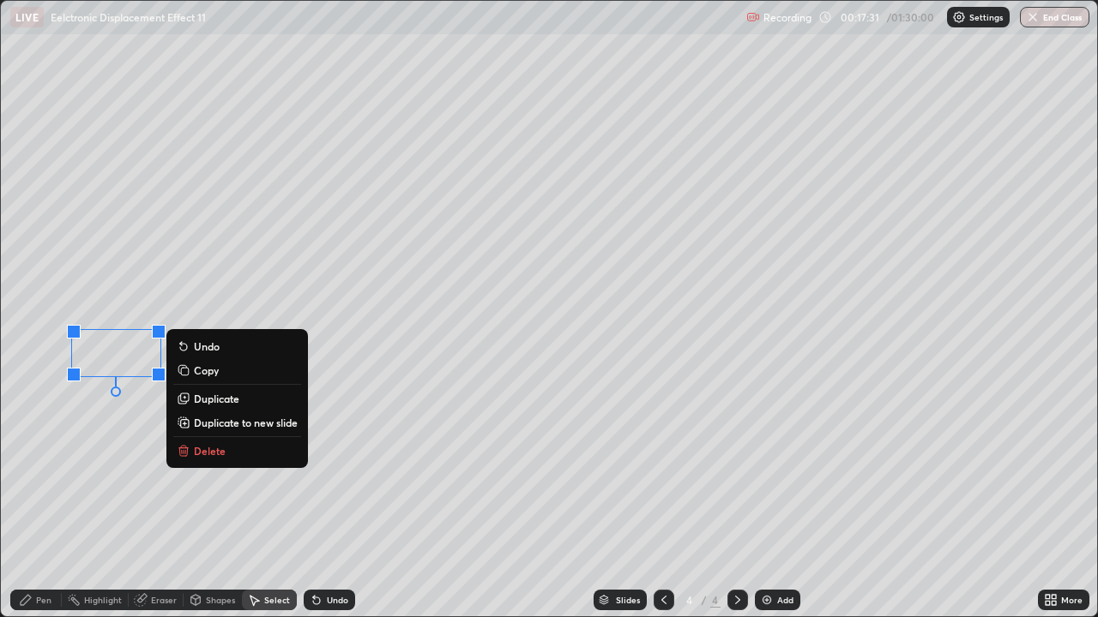
click at [143, 424] on div "0 ° Undo Copy Duplicate Duplicate to new slide Delete" at bounding box center [549, 309] width 1096 height 616
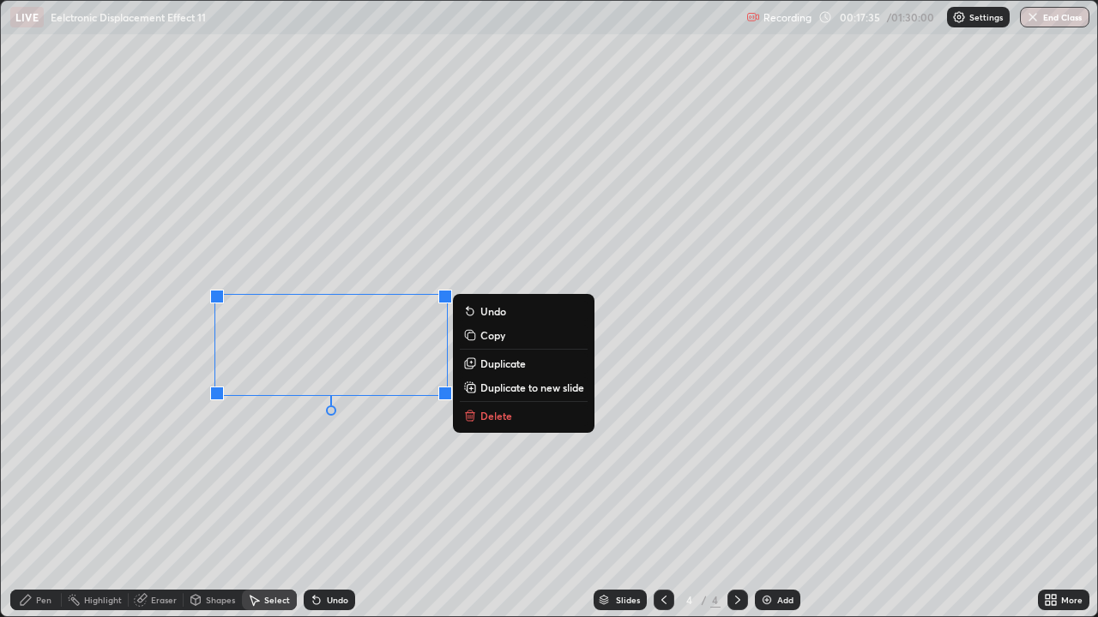
click at [305, 438] on div "0 ° Undo Copy Duplicate Duplicate to new slide Delete" at bounding box center [549, 309] width 1096 height 616
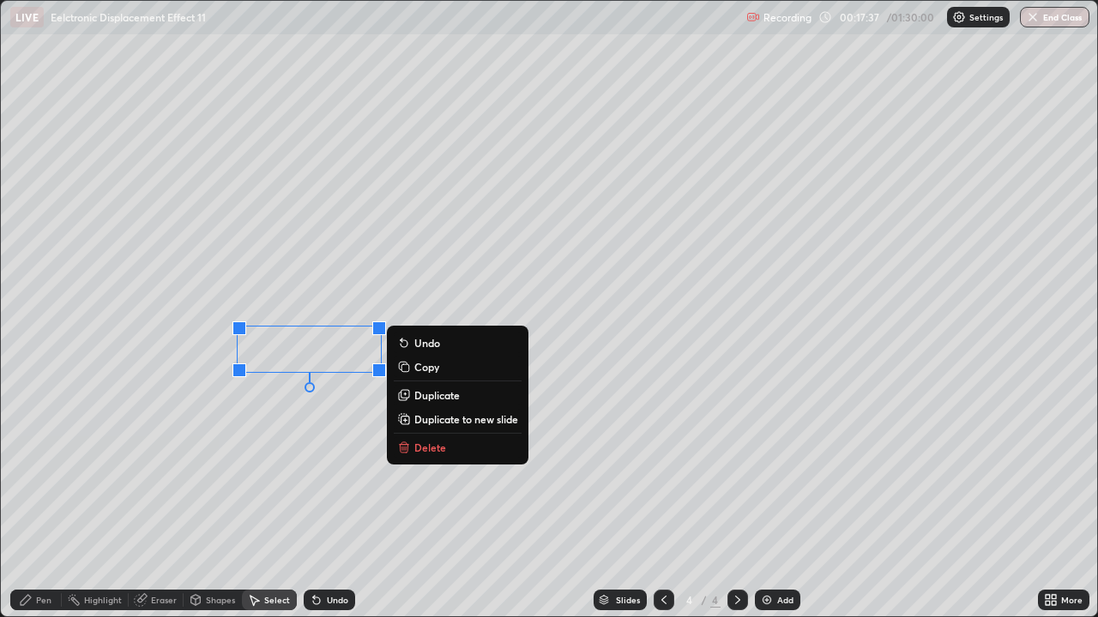
click at [277, 427] on div "0 ° Undo Copy Duplicate Duplicate to new slide Delete" at bounding box center [549, 309] width 1096 height 616
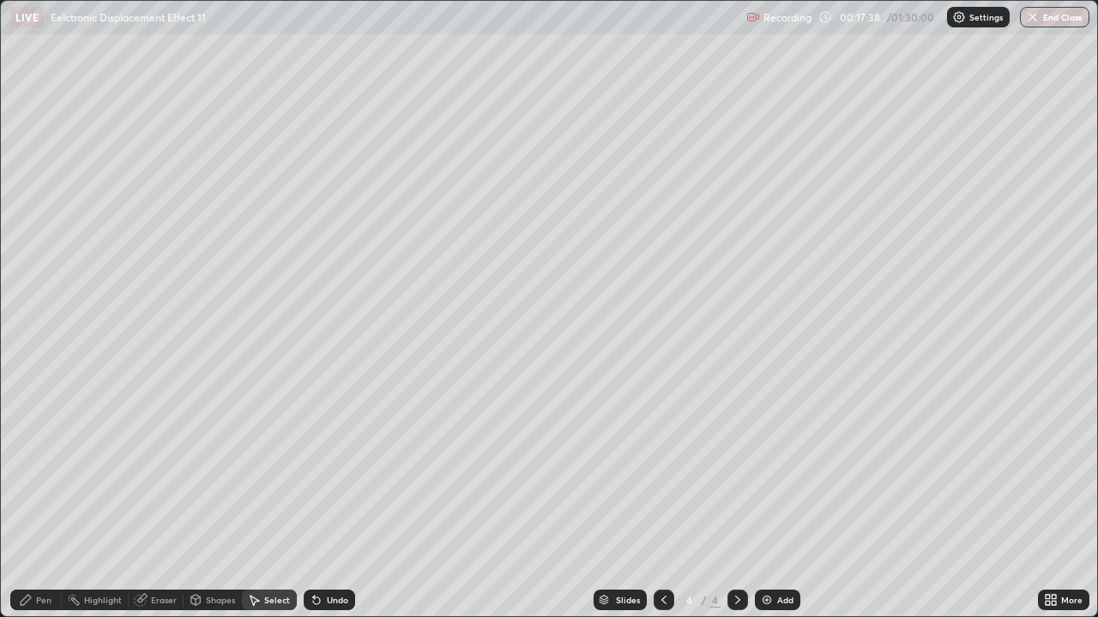
click at [43, 472] on div "Pen" at bounding box center [35, 600] width 51 height 21
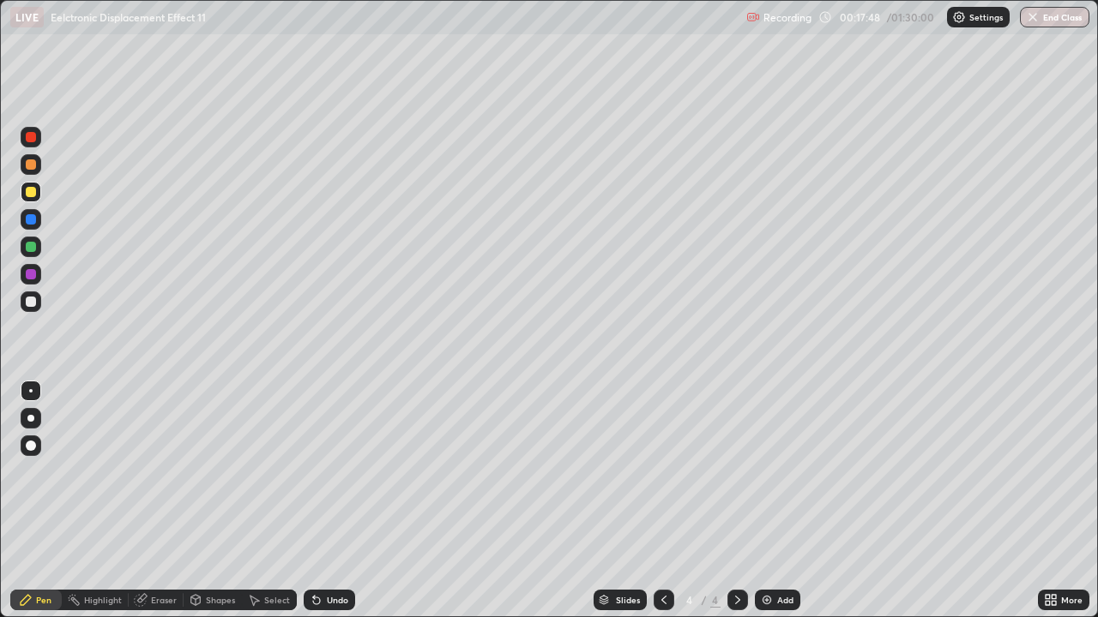
click at [31, 308] on div at bounding box center [31, 302] width 21 height 21
click at [32, 245] on div at bounding box center [31, 247] width 10 height 10
click at [33, 242] on div at bounding box center [31, 247] width 10 height 10
click at [33, 304] on div at bounding box center [31, 302] width 10 height 10
click at [34, 306] on div at bounding box center [31, 302] width 10 height 10
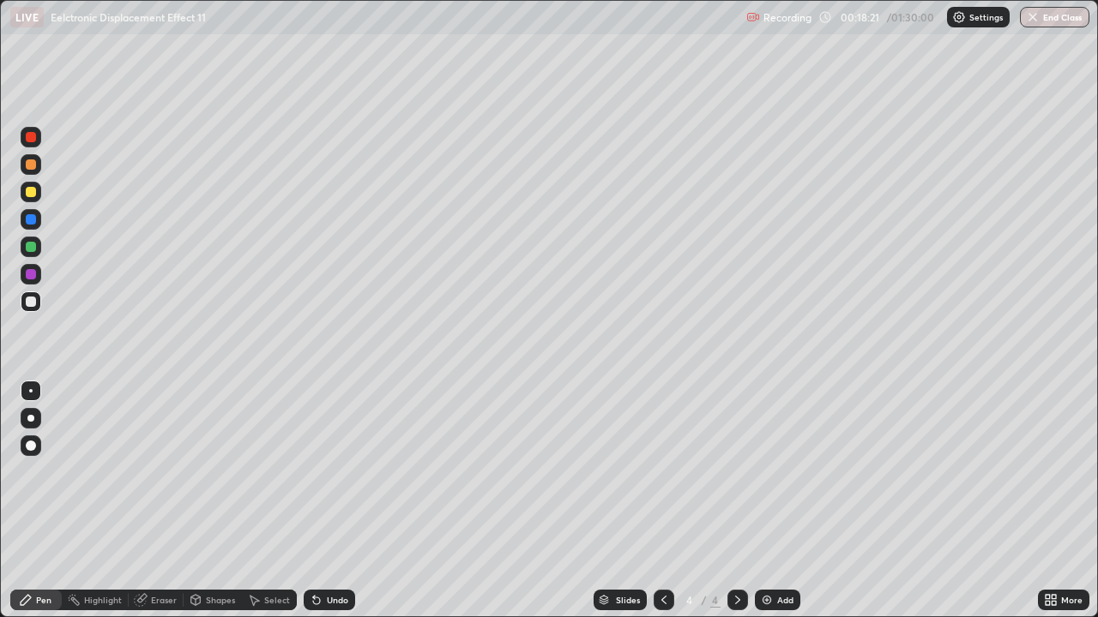
click at [31, 250] on div at bounding box center [31, 247] width 10 height 10
click at [33, 250] on div at bounding box center [31, 247] width 10 height 10
click at [31, 303] on div at bounding box center [31, 302] width 10 height 10
click at [328, 472] on div "Undo" at bounding box center [337, 600] width 21 height 9
click at [32, 301] on div at bounding box center [31, 302] width 10 height 10
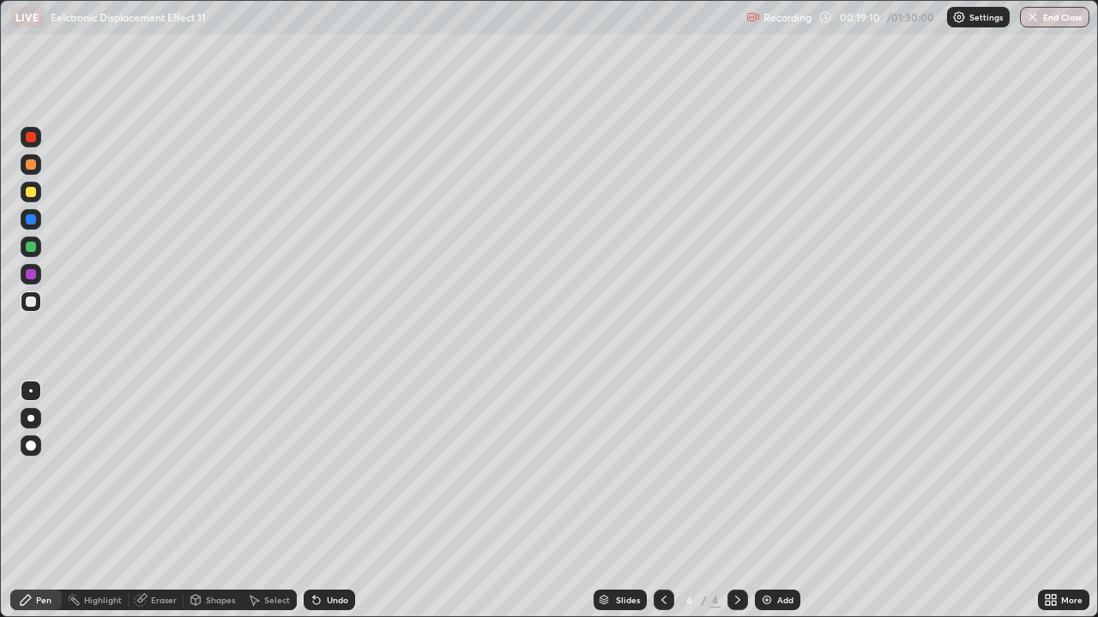
click at [34, 301] on div at bounding box center [31, 302] width 10 height 10
click at [38, 252] on div at bounding box center [31, 247] width 21 height 21
click at [33, 247] on div at bounding box center [31, 247] width 10 height 10
click at [28, 309] on div at bounding box center [31, 302] width 21 height 21
click at [33, 249] on div at bounding box center [31, 247] width 10 height 10
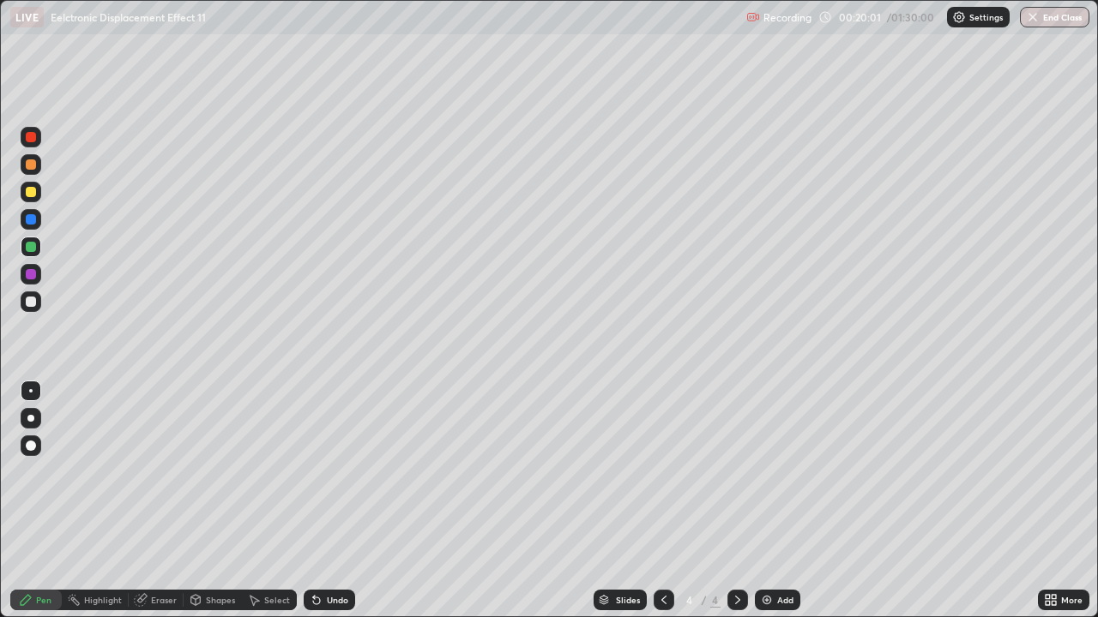
click at [32, 198] on div at bounding box center [31, 192] width 21 height 21
click at [34, 192] on div at bounding box center [31, 192] width 10 height 10
click at [29, 277] on div at bounding box center [31, 274] width 10 height 10
click at [27, 276] on div at bounding box center [31, 274] width 10 height 10
click at [31, 303] on div at bounding box center [31, 302] width 10 height 10
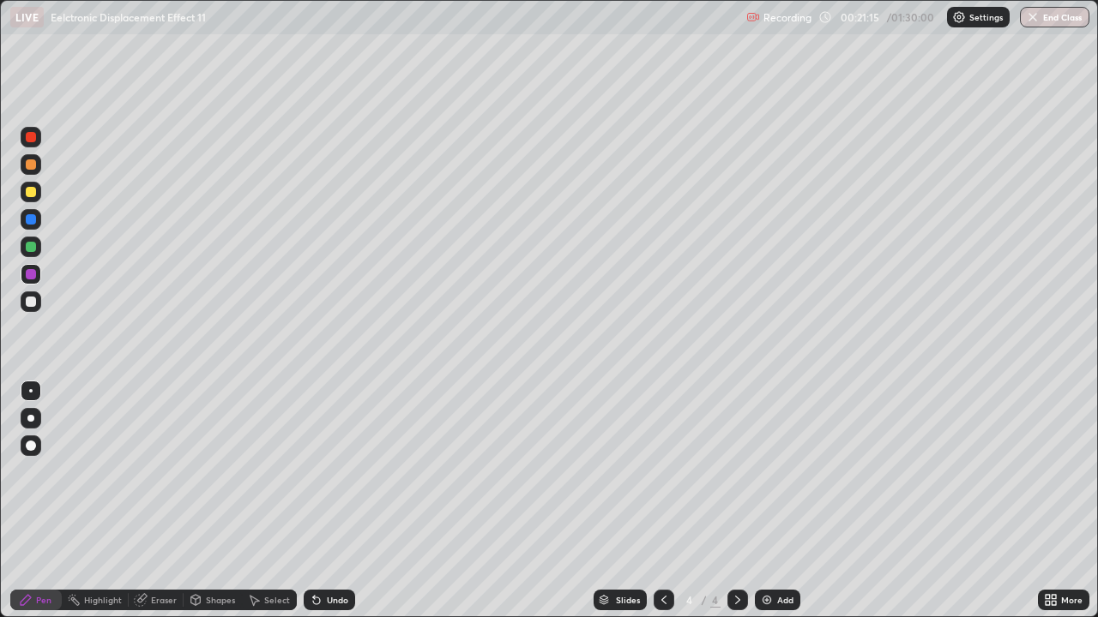
click at [29, 304] on div at bounding box center [31, 302] width 10 height 10
click at [31, 250] on div at bounding box center [31, 247] width 10 height 10
click at [33, 248] on div at bounding box center [31, 247] width 10 height 10
click at [32, 193] on div at bounding box center [31, 192] width 10 height 10
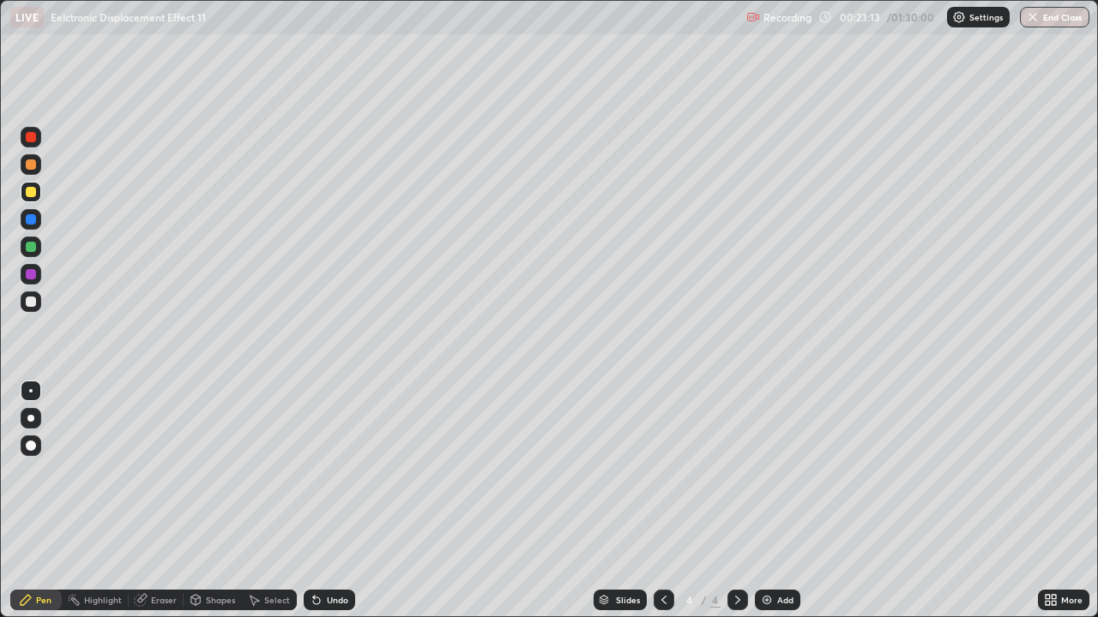
click at [29, 306] on div at bounding box center [31, 302] width 10 height 10
click at [767, 472] on img at bounding box center [767, 600] width 14 height 14
click at [27, 310] on div at bounding box center [31, 302] width 21 height 21
click at [26, 311] on div at bounding box center [31, 302] width 21 height 21
click at [42, 472] on div "Pen" at bounding box center [35, 600] width 51 height 21
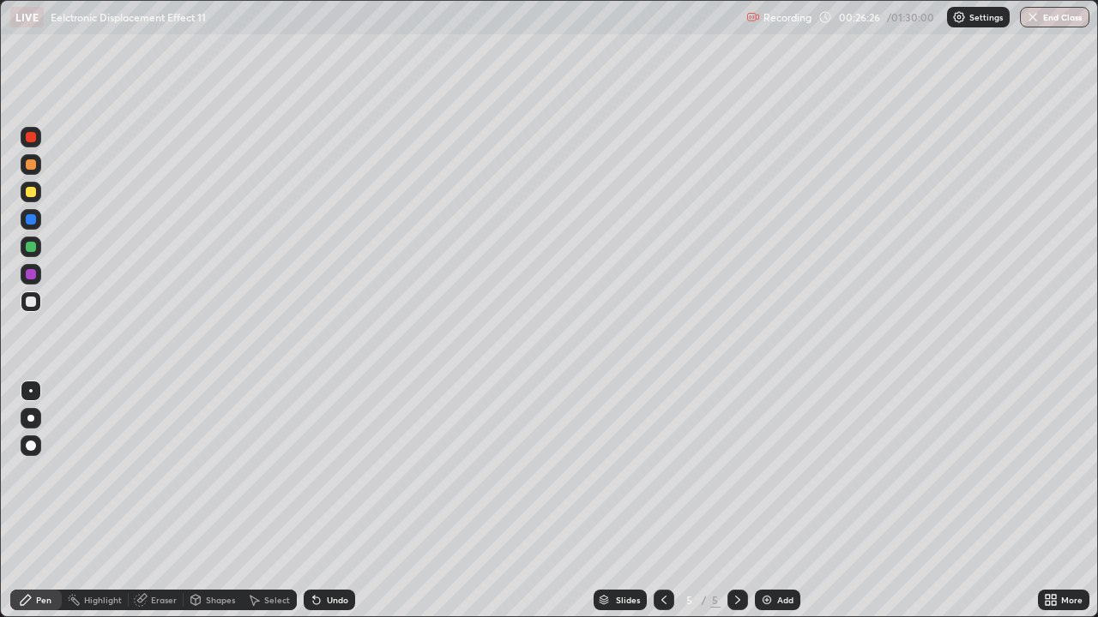
click at [27, 304] on div at bounding box center [31, 302] width 10 height 10
click at [33, 195] on div at bounding box center [31, 192] width 10 height 10
click at [31, 196] on div at bounding box center [31, 192] width 10 height 10
click at [273, 472] on div "Select" at bounding box center [277, 600] width 26 height 9
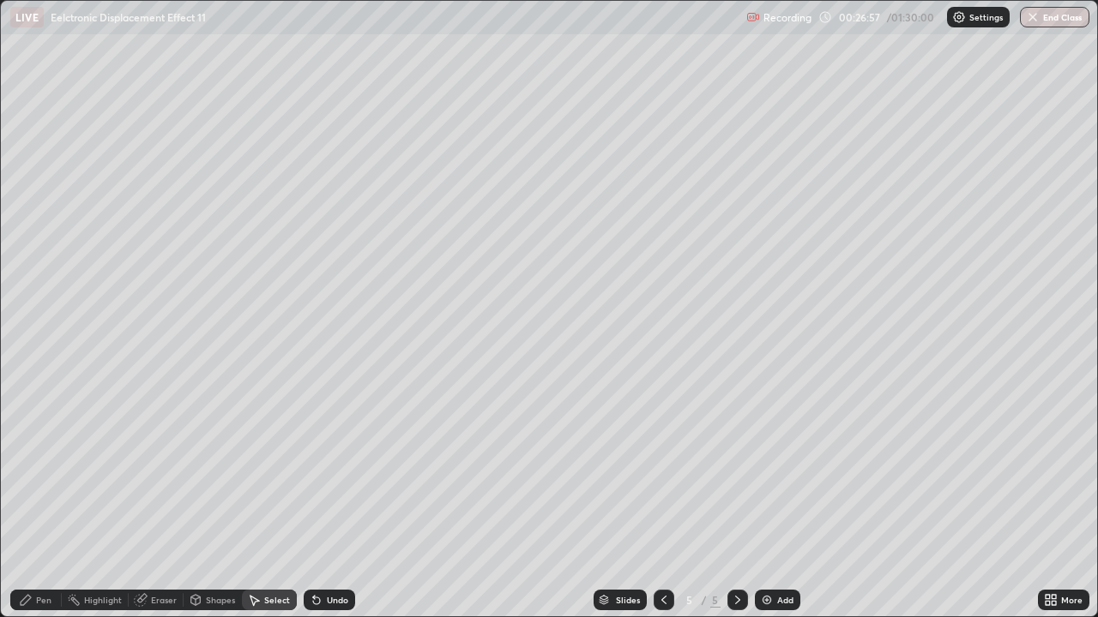
click at [212, 472] on div "Shapes" at bounding box center [212, 600] width 58 height 21
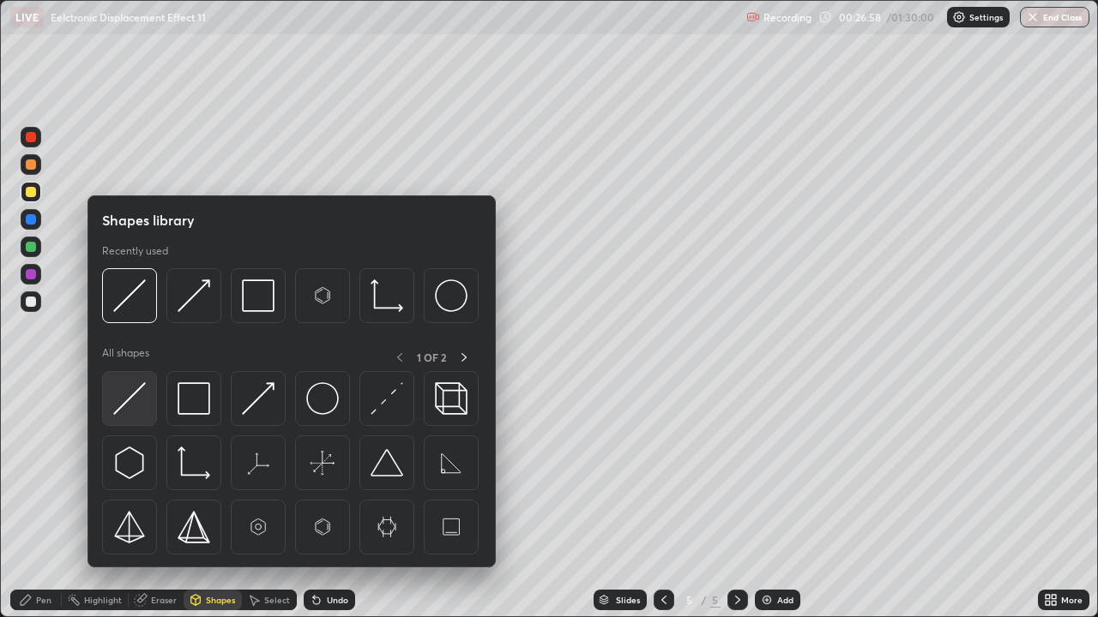
click at [135, 402] on img at bounding box center [129, 398] width 33 height 33
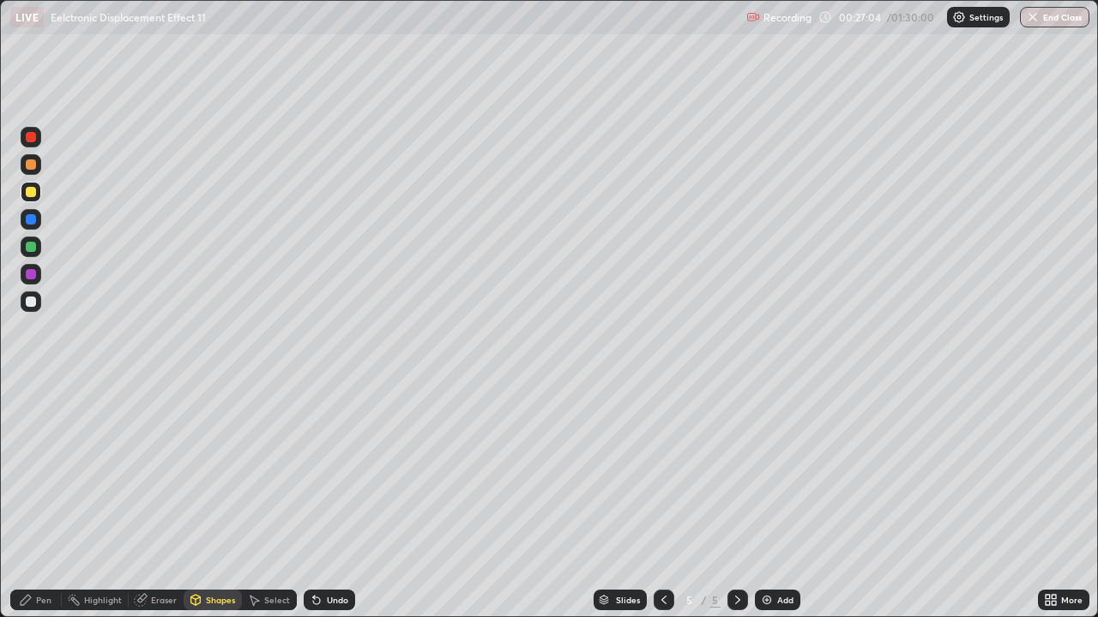
click at [273, 472] on div "Select" at bounding box center [269, 600] width 55 height 21
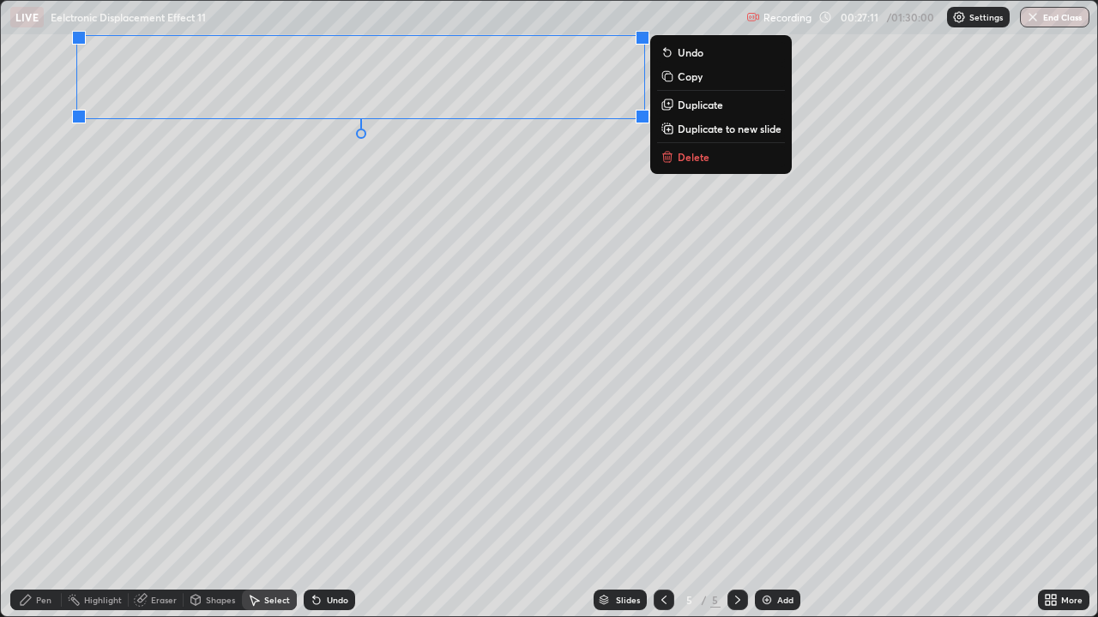
click at [647, 191] on div "0 ° Undo Copy Duplicate Duplicate to new slide Delete" at bounding box center [549, 309] width 1096 height 616
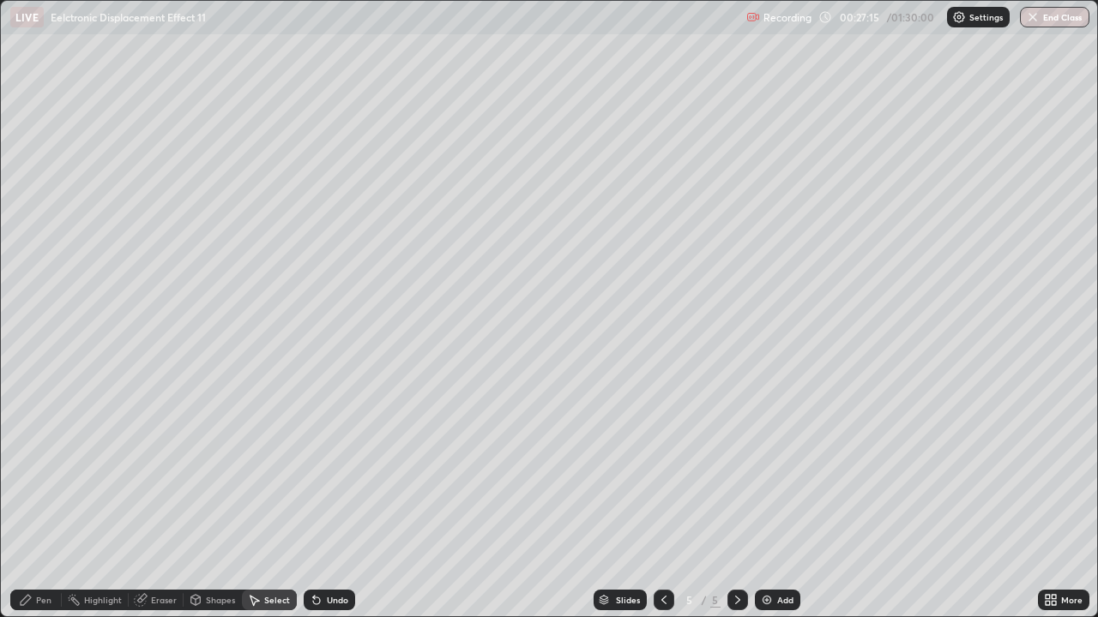
click at [57, 472] on div "Pen" at bounding box center [35, 600] width 51 height 21
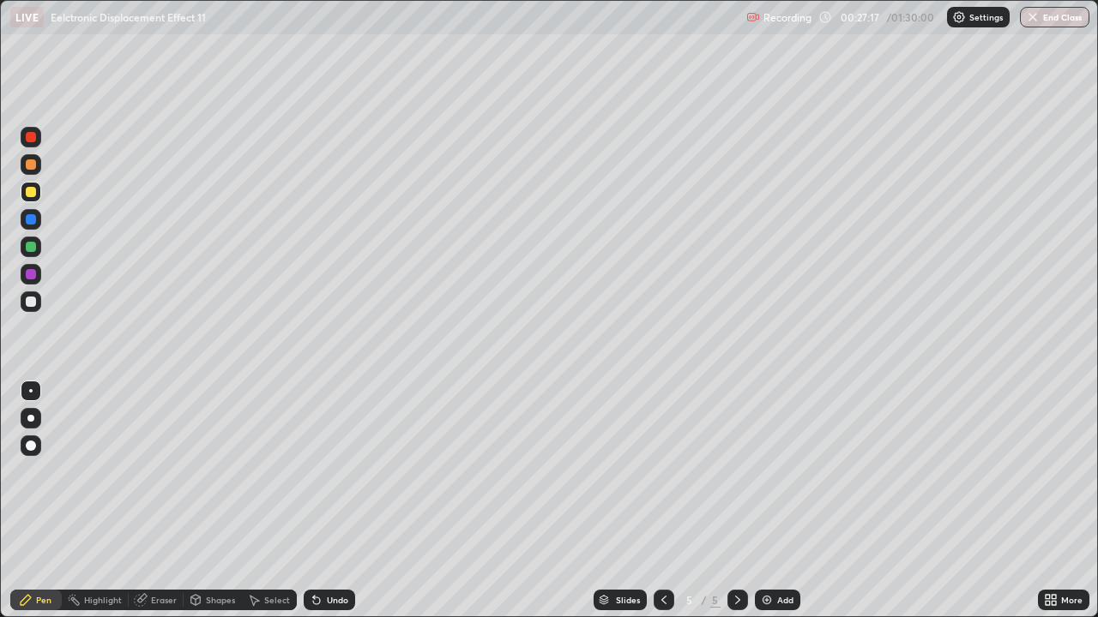
click at [33, 303] on div at bounding box center [31, 302] width 10 height 10
click at [32, 302] on div at bounding box center [31, 302] width 10 height 10
click at [30, 308] on div at bounding box center [31, 302] width 21 height 21
click at [32, 303] on div at bounding box center [31, 302] width 10 height 10
click at [32, 301] on div at bounding box center [31, 302] width 10 height 10
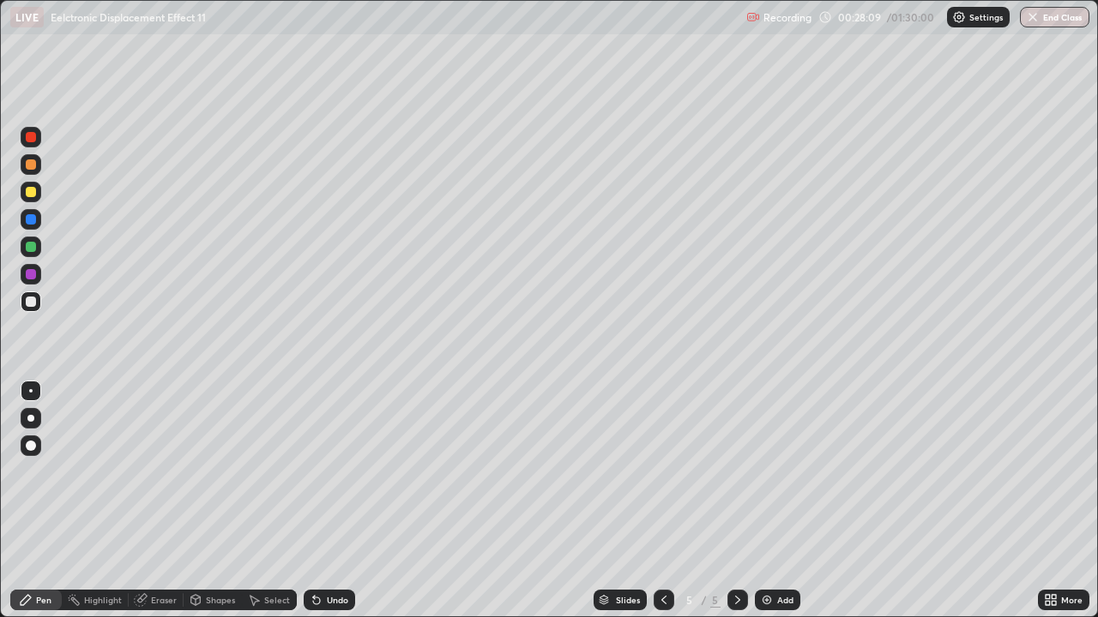
click at [39, 472] on div "Pen" at bounding box center [35, 600] width 51 height 21
click at [216, 472] on div "Shapes" at bounding box center [212, 600] width 58 height 21
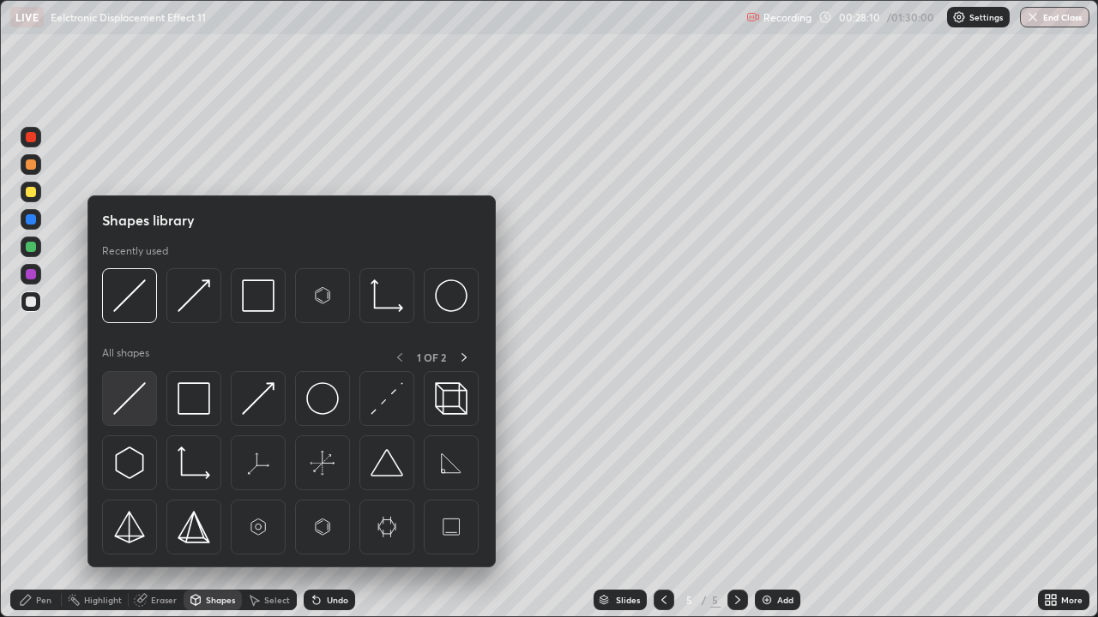
click at [141, 408] on img at bounding box center [129, 398] width 33 height 33
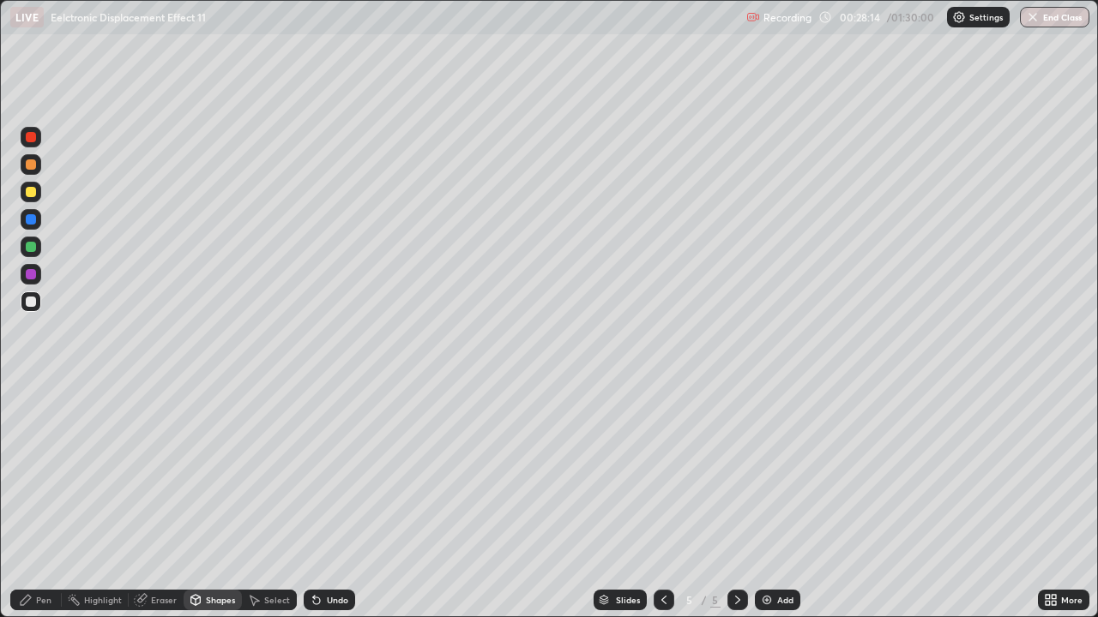
click at [32, 303] on div at bounding box center [31, 302] width 10 height 10
click at [50, 472] on div "Pen" at bounding box center [35, 600] width 51 height 21
click at [31, 196] on div at bounding box center [31, 192] width 10 height 10
click at [33, 196] on div at bounding box center [31, 192] width 10 height 10
click at [321, 472] on div "Undo" at bounding box center [329, 600] width 51 height 21
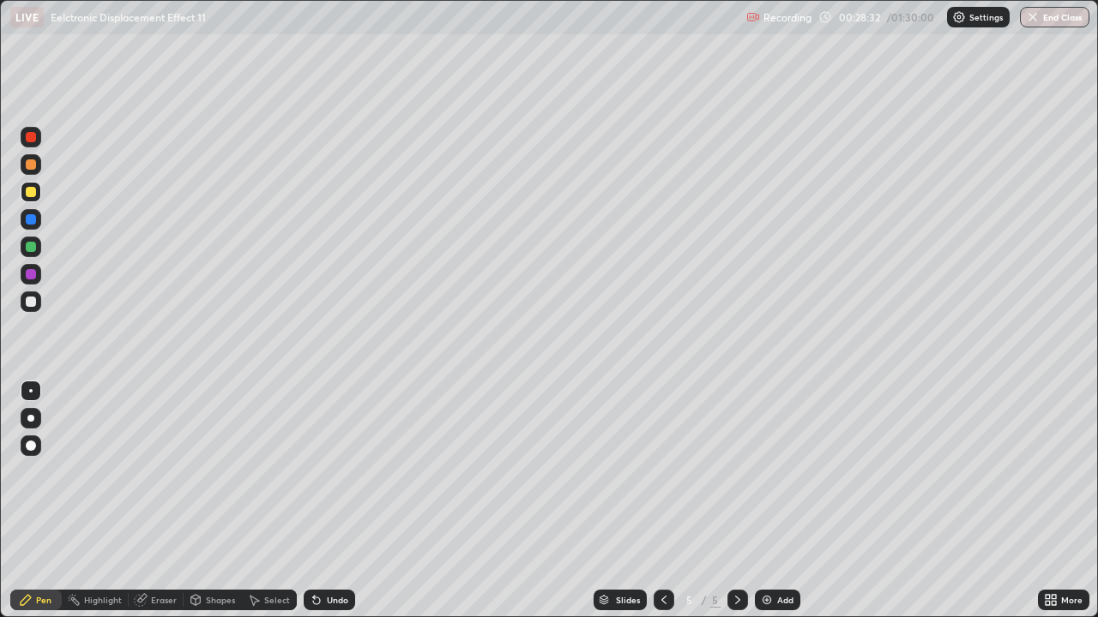
click at [31, 301] on div at bounding box center [31, 302] width 10 height 10
click at [32, 302] on div at bounding box center [31, 302] width 10 height 10
click at [33, 198] on div at bounding box center [31, 192] width 21 height 21
click at [33, 196] on div at bounding box center [31, 192] width 10 height 10
click at [34, 196] on div at bounding box center [31, 192] width 21 height 21
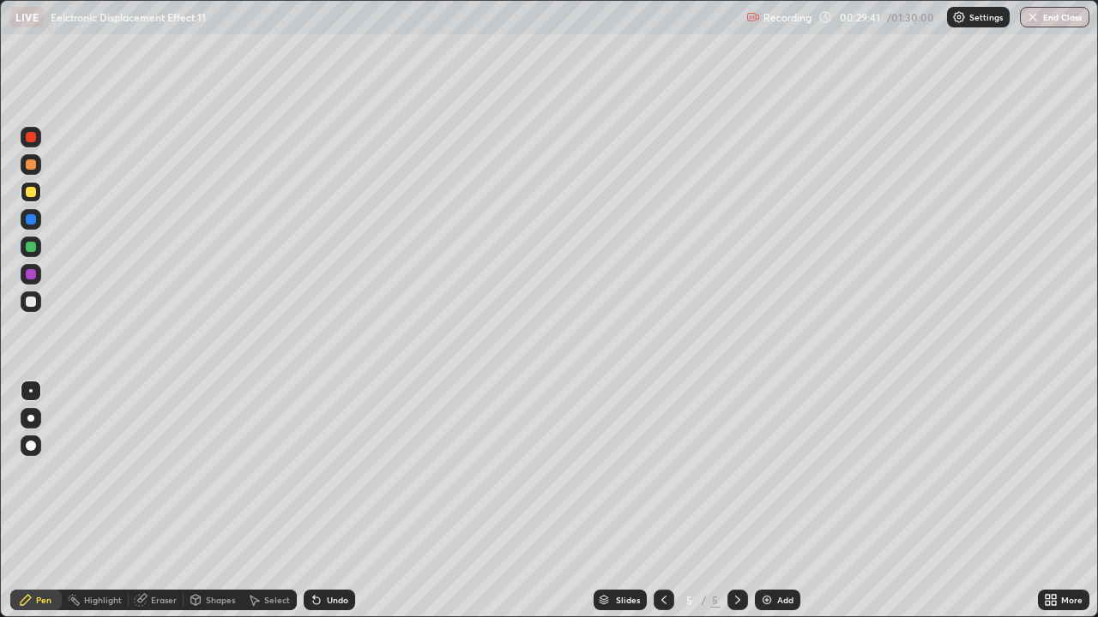
click at [31, 248] on div at bounding box center [31, 247] width 10 height 10
click at [29, 302] on div at bounding box center [31, 302] width 10 height 10
click at [28, 304] on div at bounding box center [31, 302] width 10 height 10
click at [28, 305] on div at bounding box center [31, 302] width 10 height 10
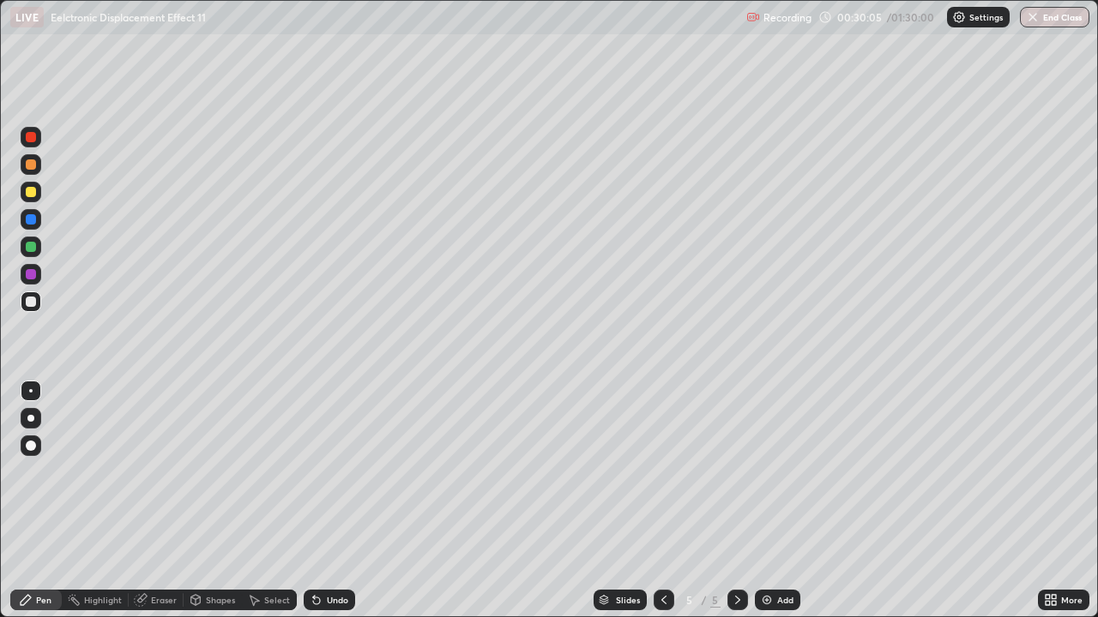
click at [157, 472] on div "Eraser" at bounding box center [156, 600] width 55 height 21
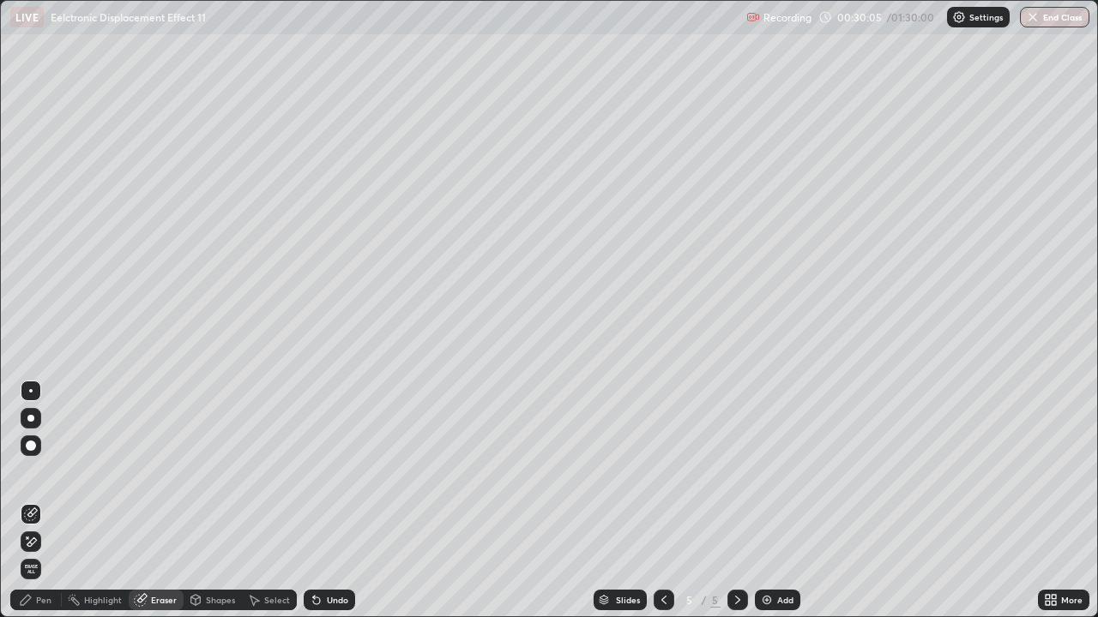
click at [211, 472] on div "Shapes" at bounding box center [220, 600] width 29 height 9
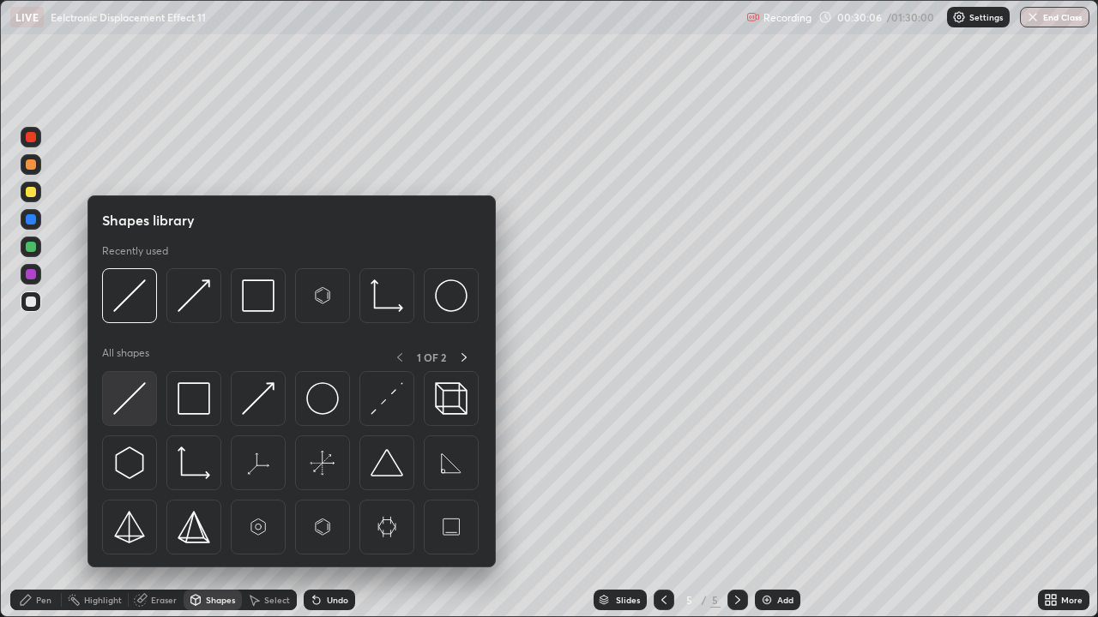
click at [122, 402] on img at bounding box center [129, 398] width 33 height 33
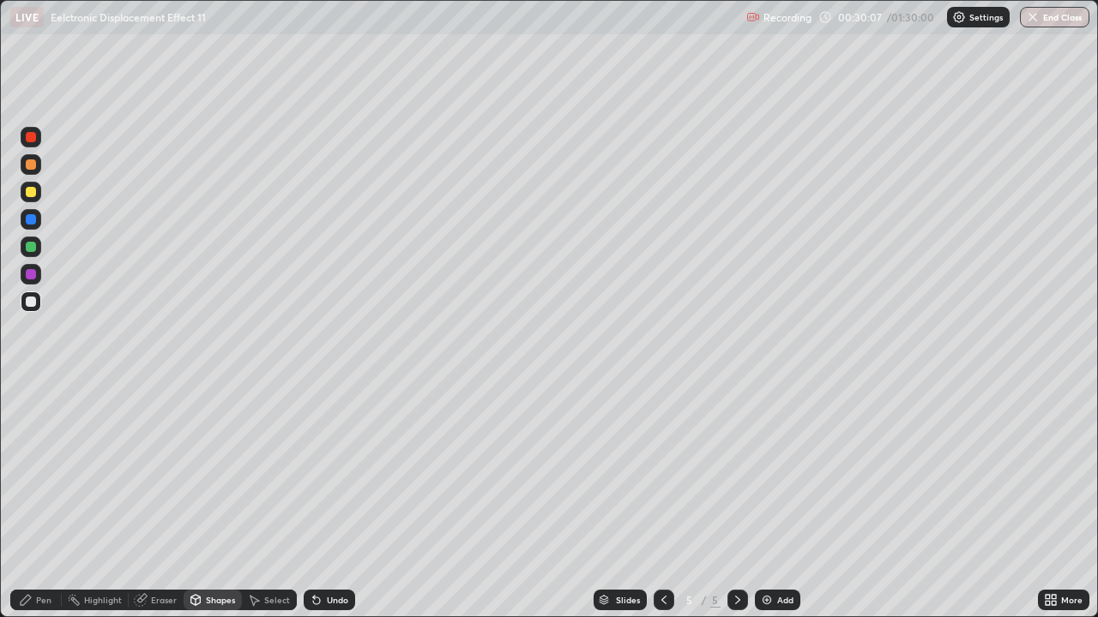
click at [31, 472] on icon at bounding box center [26, 600] width 14 height 14
click at [29, 306] on div at bounding box center [31, 302] width 10 height 10
click at [35, 311] on div at bounding box center [31, 302] width 21 height 21
click at [220, 472] on div "Shapes" at bounding box center [220, 600] width 29 height 9
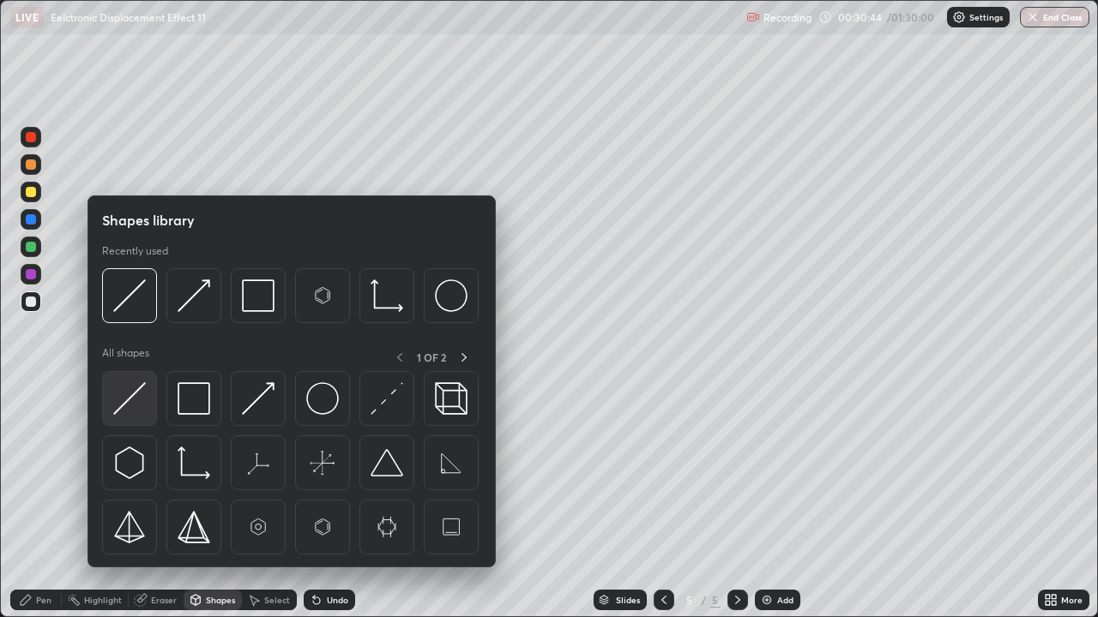
click at [146, 408] on img at bounding box center [129, 398] width 33 height 33
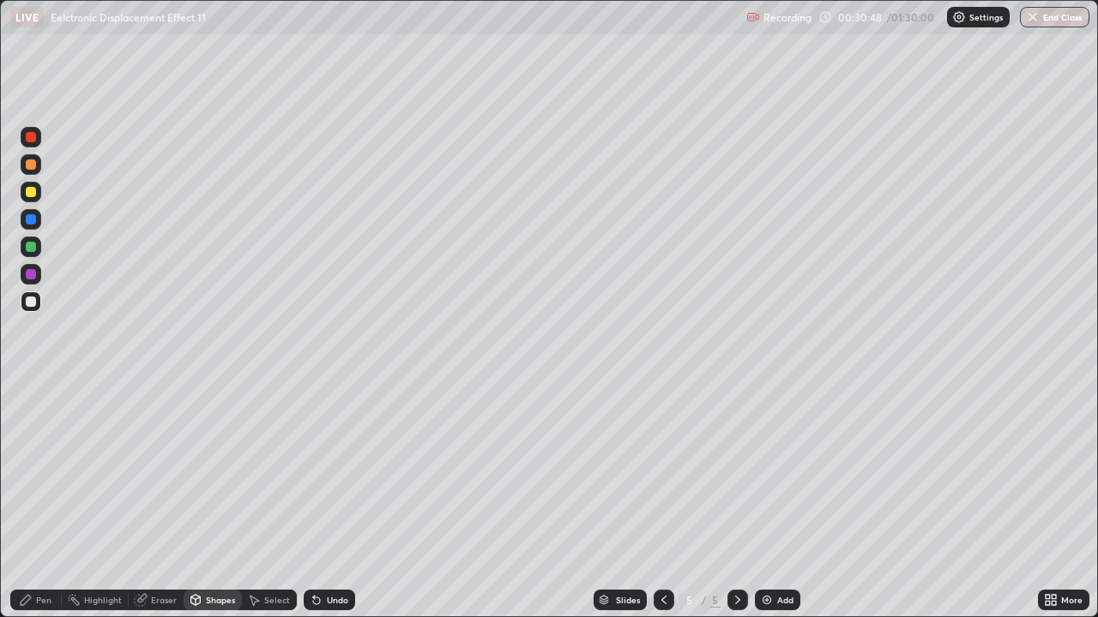
click at [29, 248] on div at bounding box center [31, 247] width 10 height 10
click at [314, 472] on icon at bounding box center [316, 601] width 7 height 7
click at [31, 303] on div at bounding box center [31, 302] width 10 height 10
click at [29, 308] on div at bounding box center [31, 302] width 21 height 21
click at [39, 472] on div "Pen" at bounding box center [43, 600] width 15 height 9
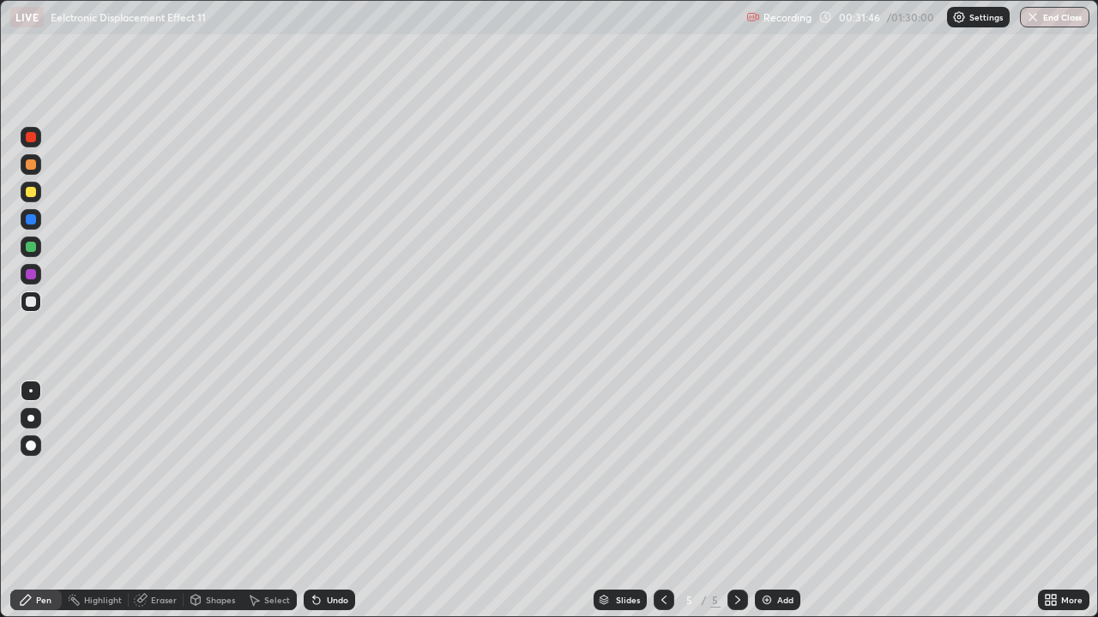
click at [337, 472] on div "Undo" at bounding box center [337, 600] width 21 height 9
click at [30, 254] on div at bounding box center [31, 247] width 21 height 21
click at [32, 302] on div at bounding box center [31, 302] width 10 height 10
click at [33, 304] on div at bounding box center [31, 302] width 10 height 10
click at [34, 306] on div at bounding box center [31, 302] width 21 height 21
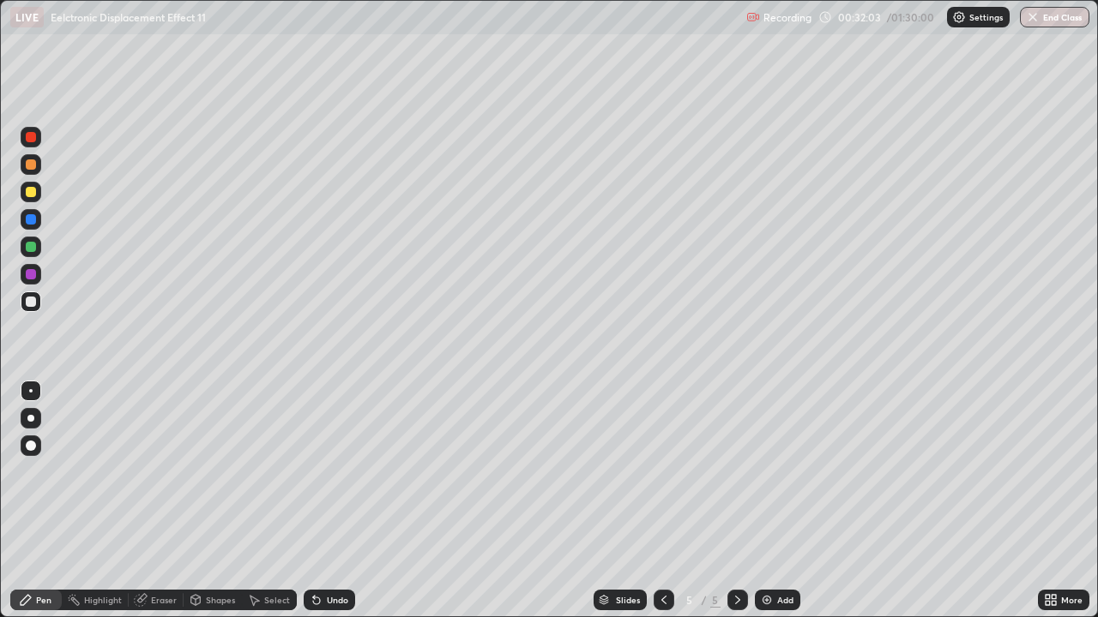
click at [31, 248] on div at bounding box center [31, 247] width 10 height 10
click at [34, 248] on div at bounding box center [31, 247] width 10 height 10
click at [660, 472] on icon at bounding box center [664, 600] width 14 height 14
click at [737, 472] on icon at bounding box center [738, 600] width 14 height 14
click at [39, 196] on div at bounding box center [31, 192] width 21 height 21
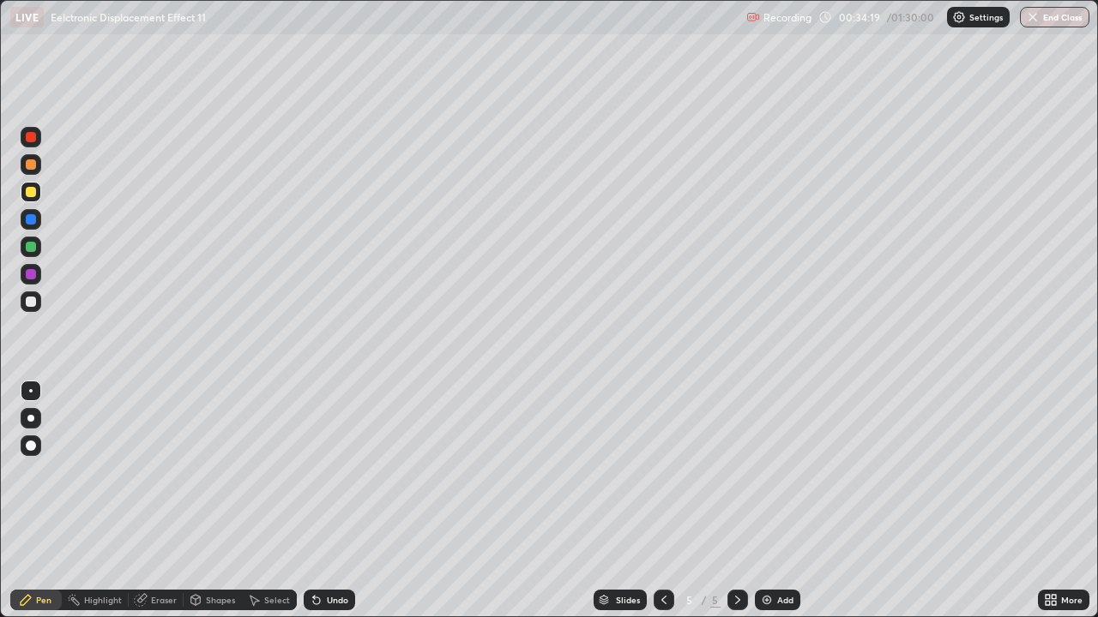
click at [264, 472] on div "Select" at bounding box center [277, 600] width 26 height 9
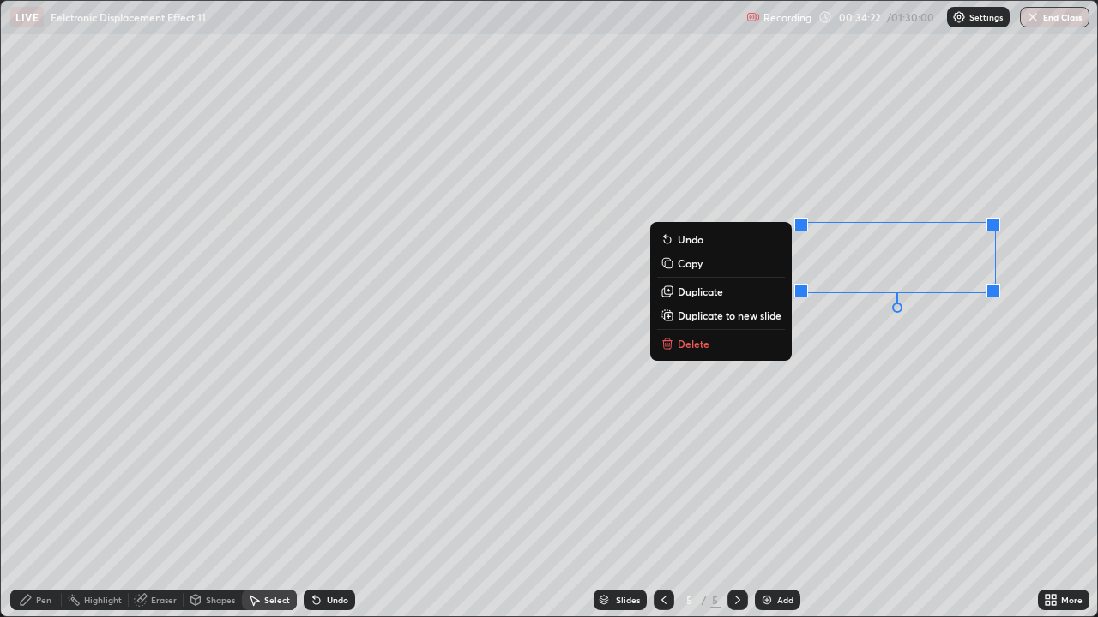
click at [703, 348] on p "Delete" at bounding box center [693, 344] width 32 height 14
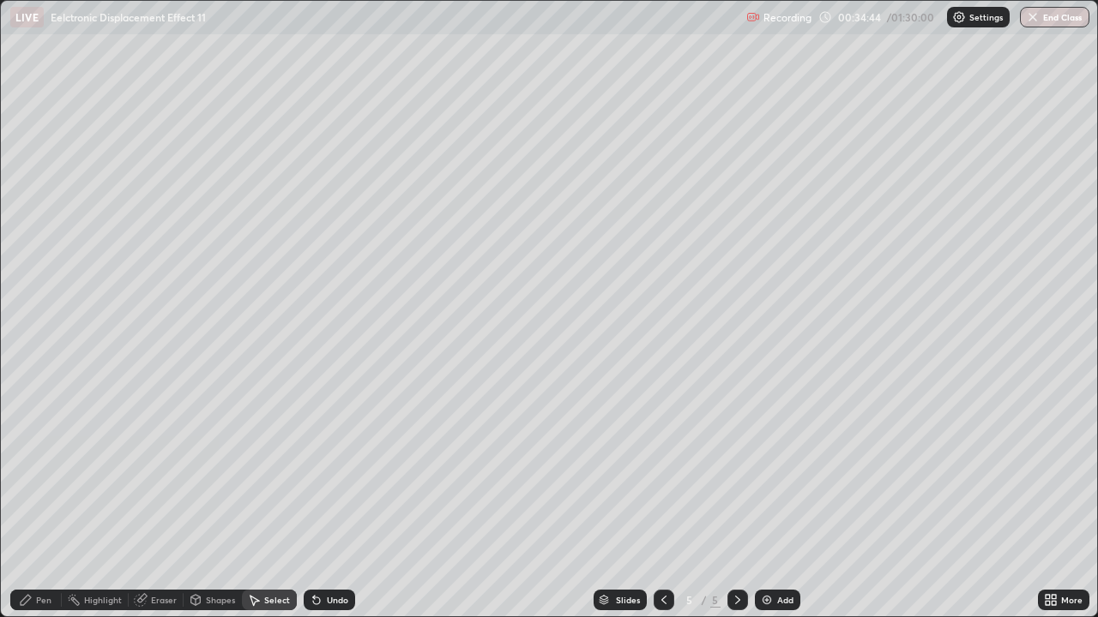
click at [37, 472] on div "Pen" at bounding box center [43, 600] width 15 height 9
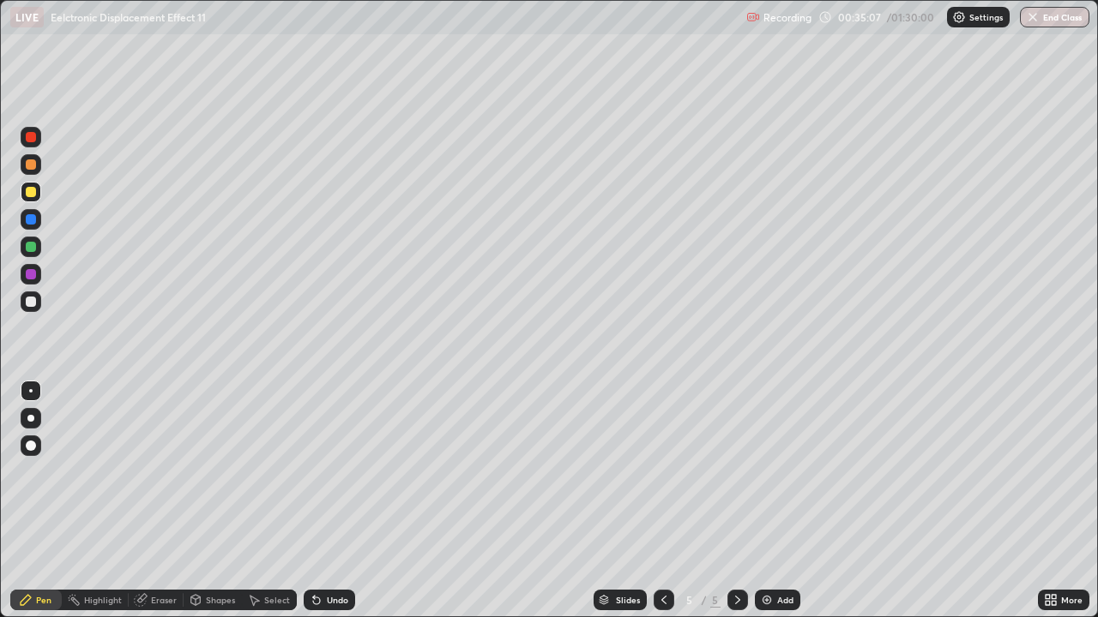
click at [275, 472] on div "Select" at bounding box center [277, 600] width 26 height 9
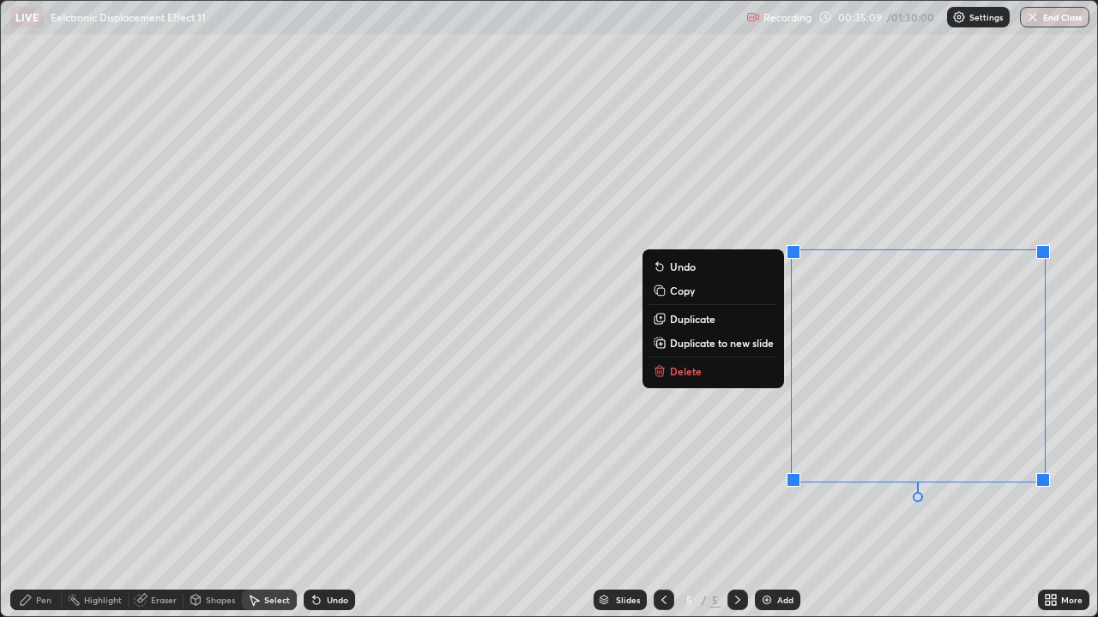
click at [697, 378] on button "Delete" at bounding box center [713, 371] width 128 height 21
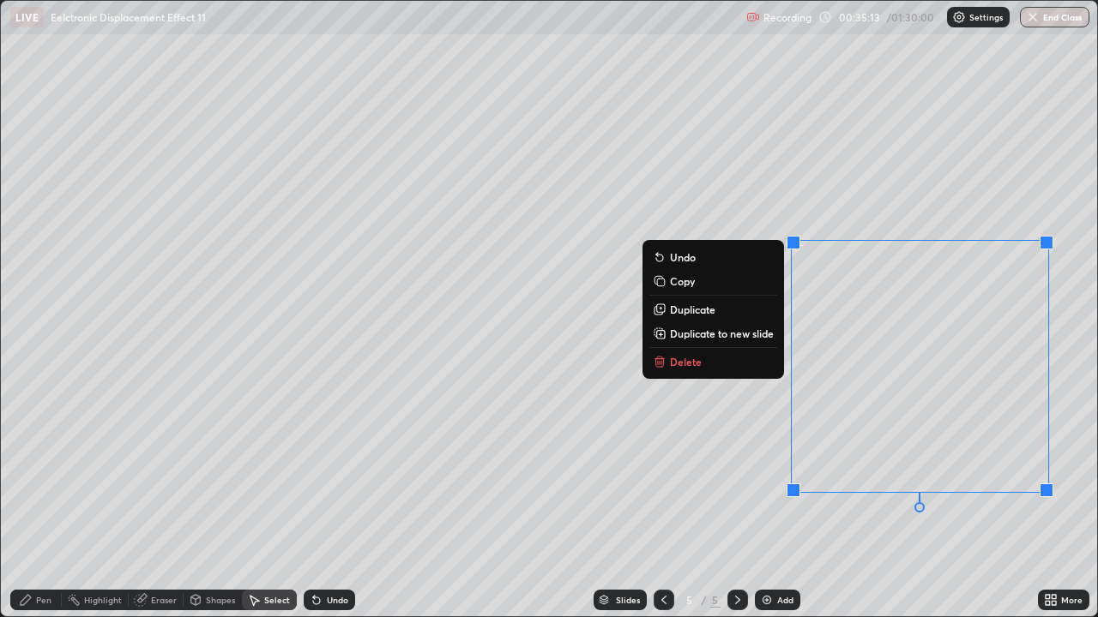
click at [684, 365] on p "Delete" at bounding box center [686, 362] width 32 height 14
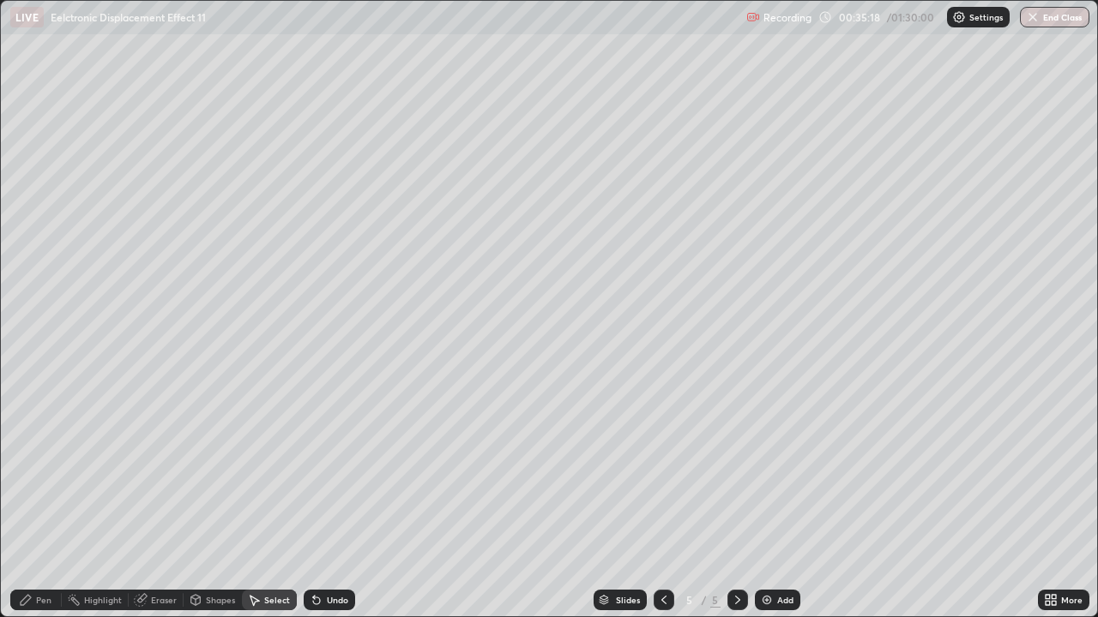
click at [37, 472] on div "Pen" at bounding box center [35, 600] width 51 height 21
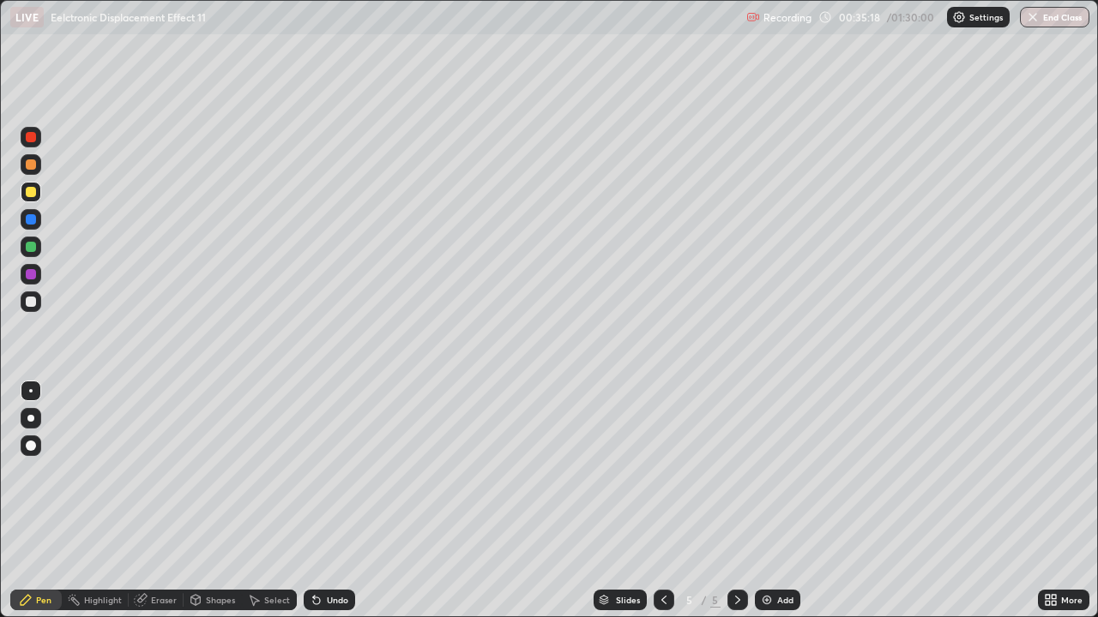
click at [35, 472] on div "Pen" at bounding box center [35, 600] width 51 height 21
click at [30, 303] on div at bounding box center [31, 302] width 10 height 10
click at [25, 310] on div at bounding box center [31, 302] width 21 height 21
click at [332, 472] on div "Undo" at bounding box center [337, 600] width 21 height 9
click at [34, 250] on div at bounding box center [31, 247] width 10 height 10
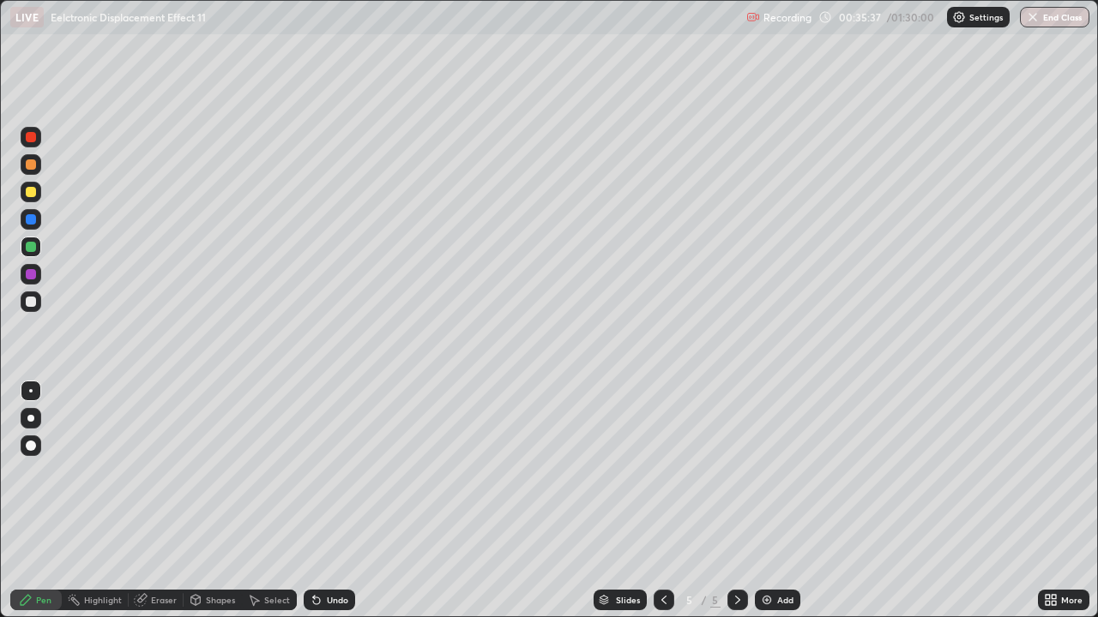
click at [322, 472] on div "Undo" at bounding box center [329, 600] width 51 height 21
click at [323, 472] on div "Undo" at bounding box center [329, 600] width 51 height 21
click at [31, 303] on div at bounding box center [31, 302] width 10 height 10
click at [32, 305] on div at bounding box center [31, 302] width 10 height 10
click at [30, 250] on div at bounding box center [31, 247] width 10 height 10
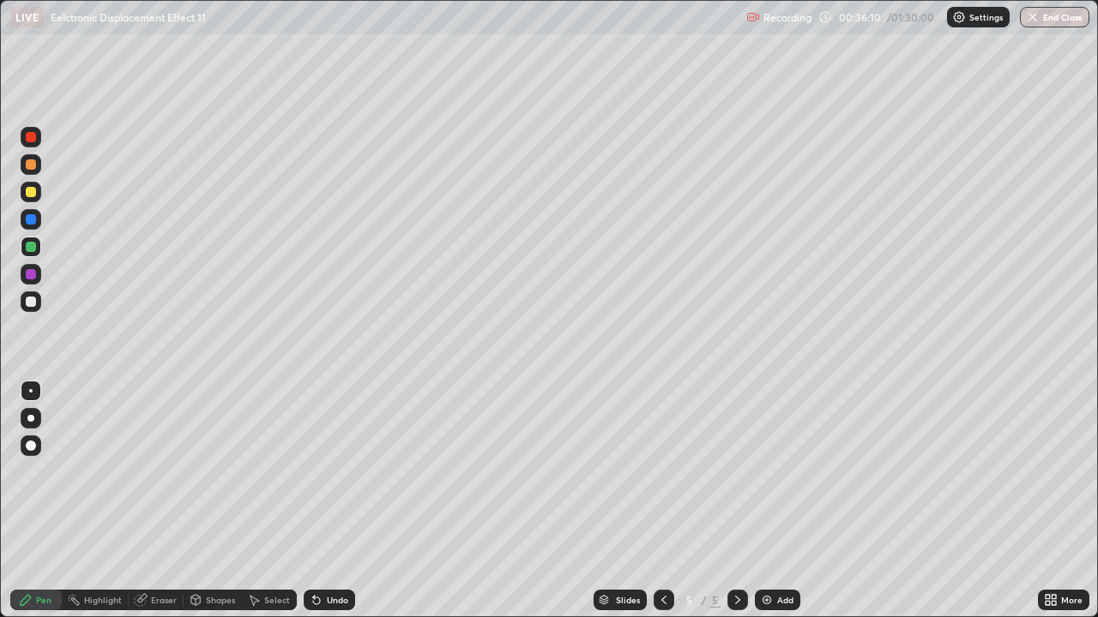
click at [33, 250] on div at bounding box center [31, 247] width 10 height 10
click at [28, 304] on div at bounding box center [31, 302] width 10 height 10
click at [34, 301] on div at bounding box center [31, 302] width 10 height 10
click at [163, 472] on div "Eraser" at bounding box center [164, 600] width 26 height 9
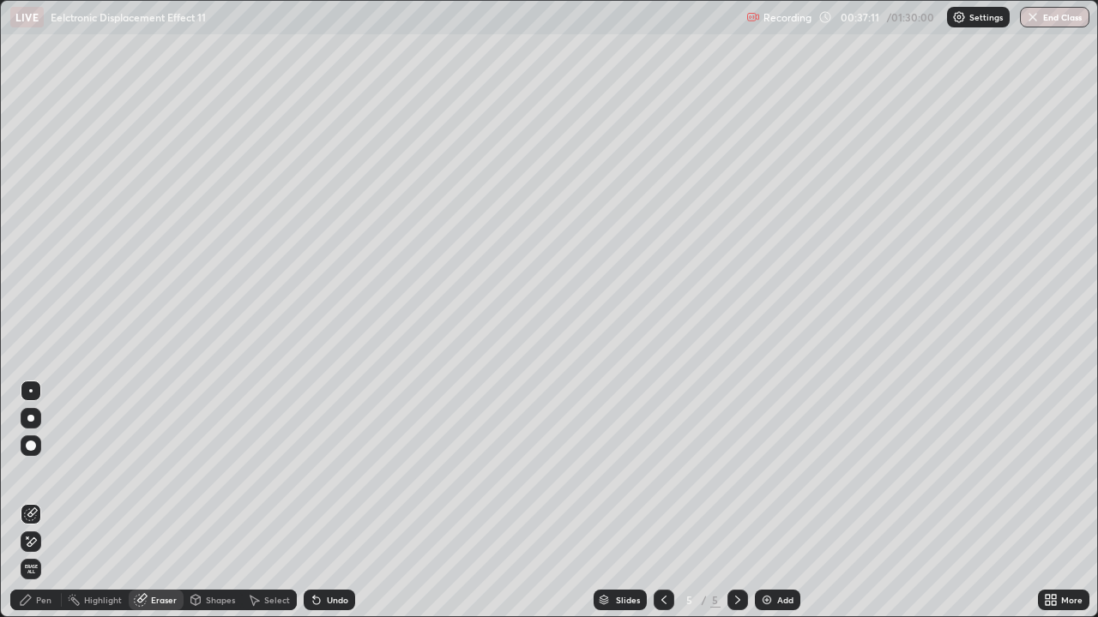
click at [43, 472] on div "Pen" at bounding box center [43, 600] width 15 height 9
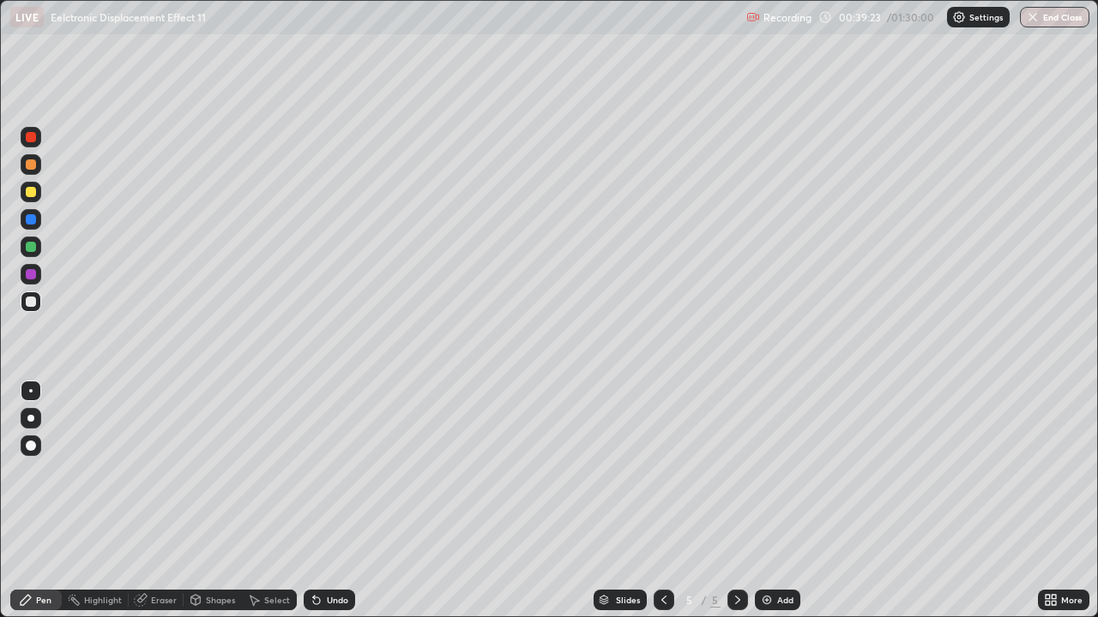
click at [313, 472] on icon at bounding box center [316, 601] width 7 height 7
click at [304, 472] on div "Undo" at bounding box center [329, 600] width 51 height 21
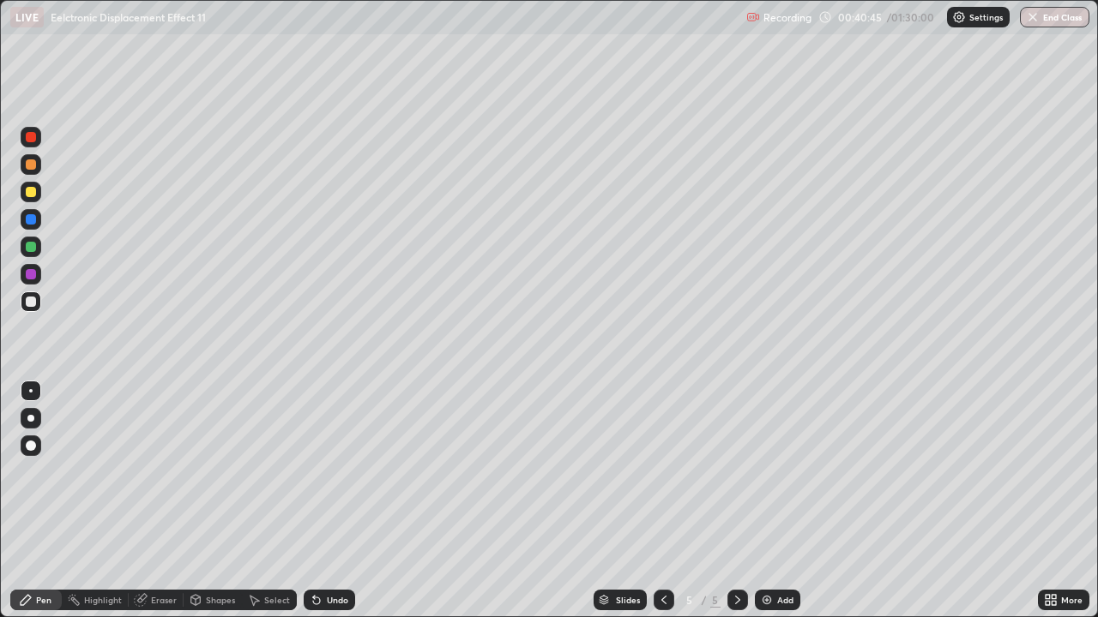
click at [153, 472] on div "Eraser" at bounding box center [164, 600] width 26 height 9
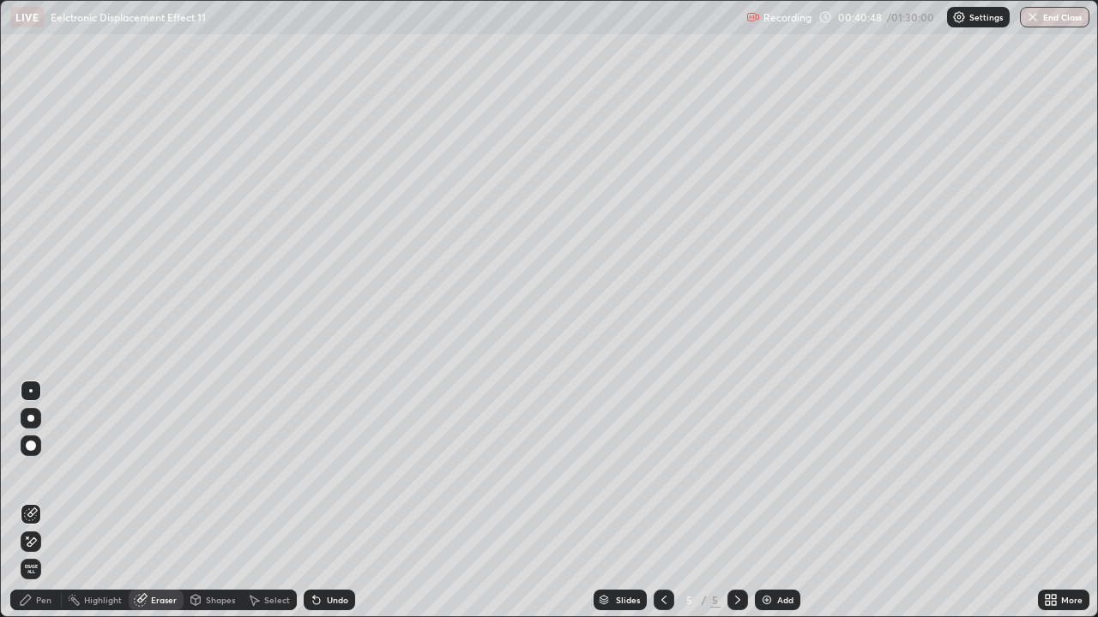
click at [35, 472] on div "Pen" at bounding box center [35, 600] width 51 height 21
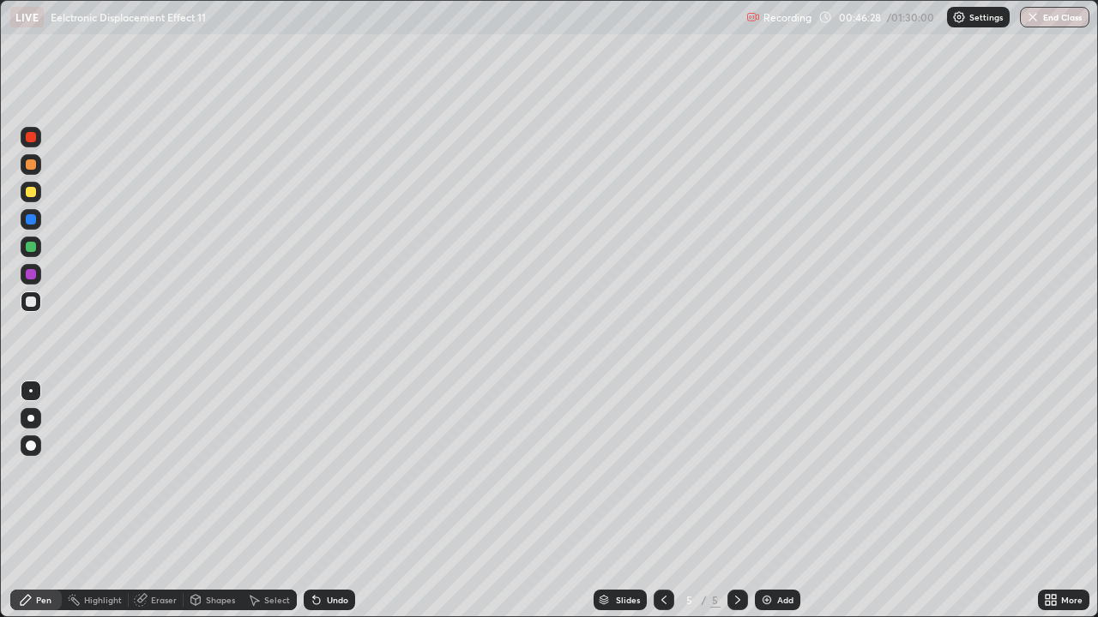
click at [267, 472] on div "Select" at bounding box center [277, 600] width 26 height 9
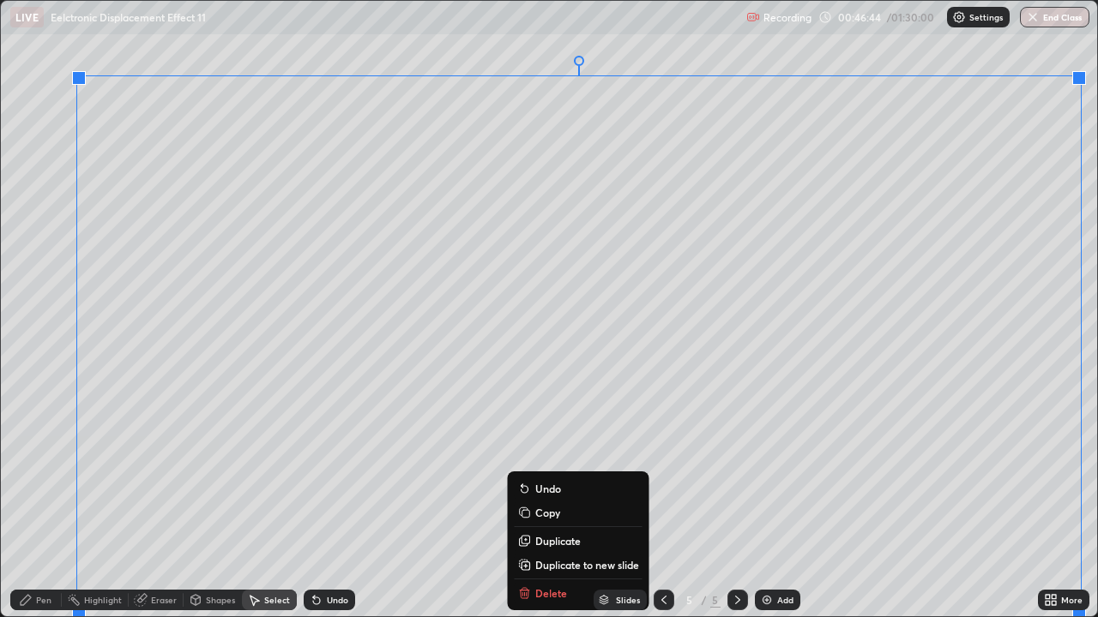
click at [553, 472] on button "Duplicate to new slide" at bounding box center [578, 565] width 128 height 21
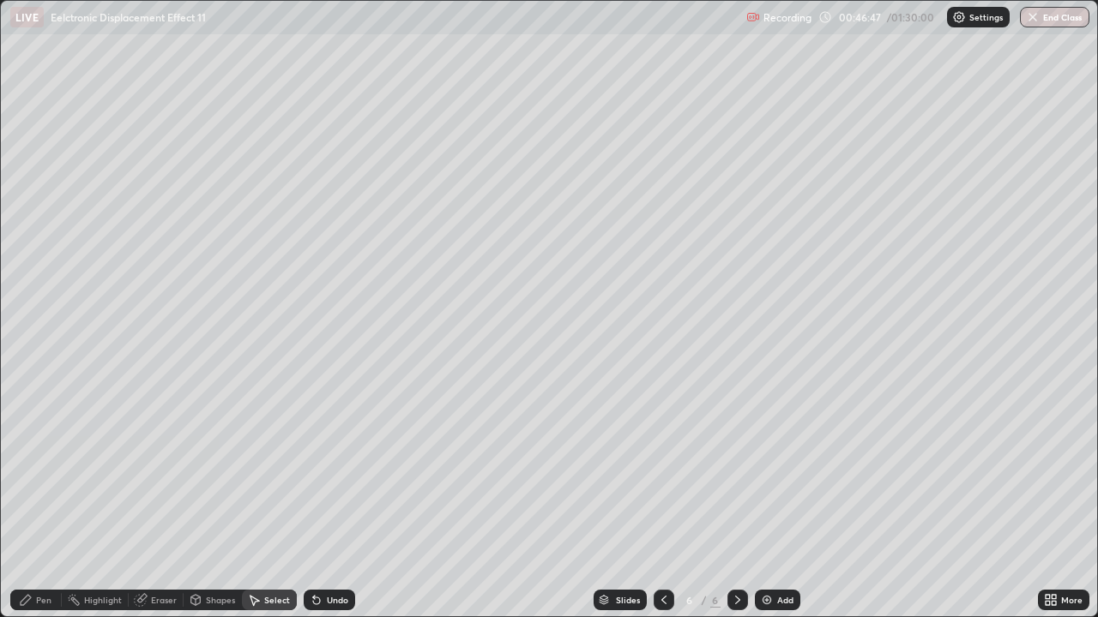
click at [169, 472] on div "Eraser" at bounding box center [156, 600] width 55 height 21
click at [44, 472] on div "Pen" at bounding box center [35, 600] width 51 height 21
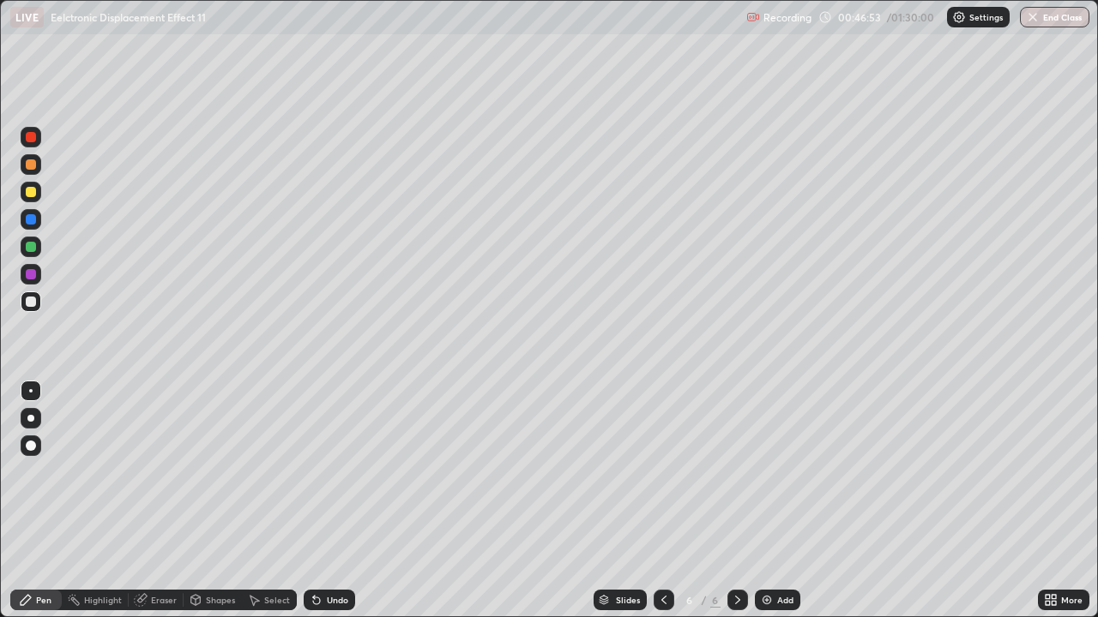
click at [29, 300] on div at bounding box center [31, 302] width 10 height 10
click at [28, 301] on div at bounding box center [31, 302] width 10 height 10
click at [29, 303] on div at bounding box center [31, 302] width 10 height 10
click at [27, 303] on div at bounding box center [31, 302] width 10 height 10
click at [319, 472] on icon at bounding box center [317, 600] width 14 height 14
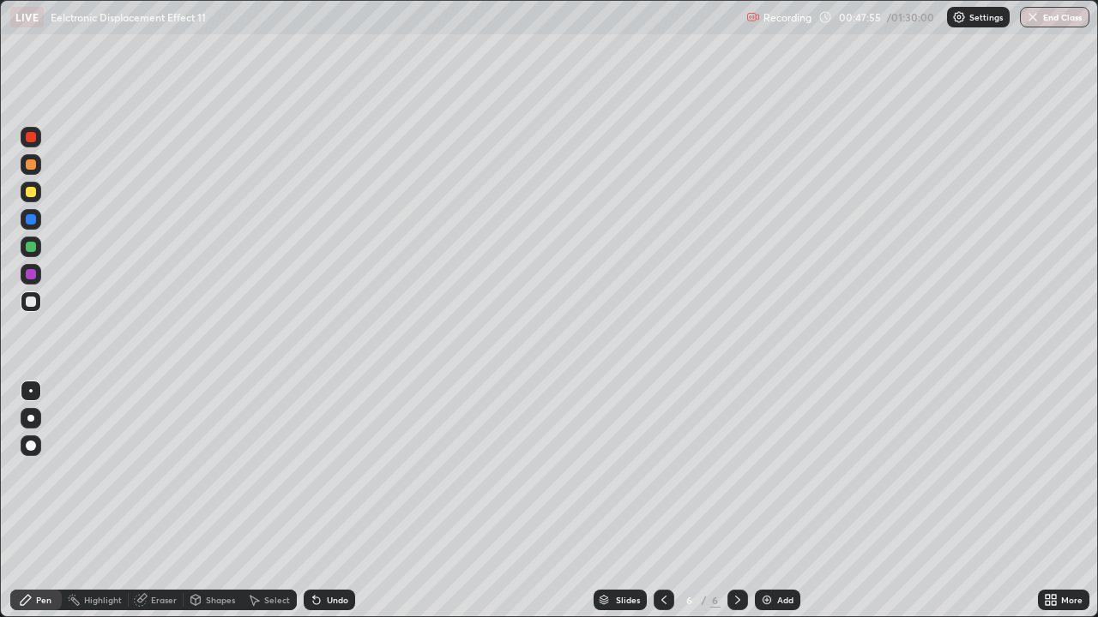
click at [161, 472] on div "Eraser" at bounding box center [164, 600] width 26 height 9
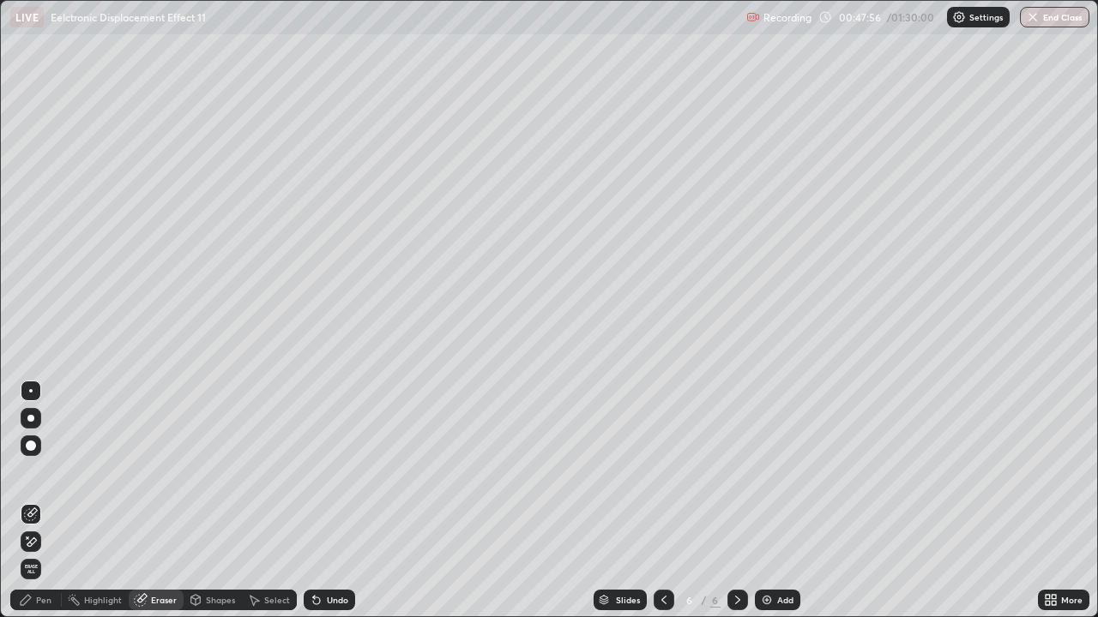
click at [39, 472] on div "Pen" at bounding box center [35, 600] width 51 height 21
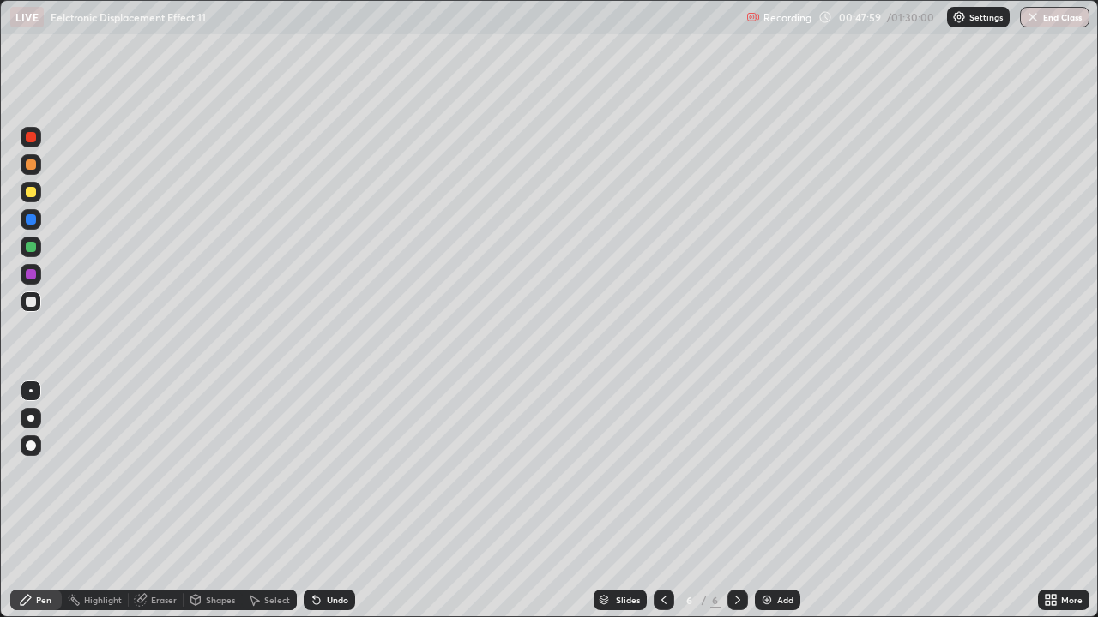
click at [320, 472] on icon at bounding box center [317, 600] width 14 height 14
click at [323, 472] on div "Undo" at bounding box center [329, 600] width 51 height 21
click at [327, 472] on div "Undo" at bounding box center [337, 600] width 21 height 9
click at [262, 472] on div "Select" at bounding box center [269, 600] width 55 height 21
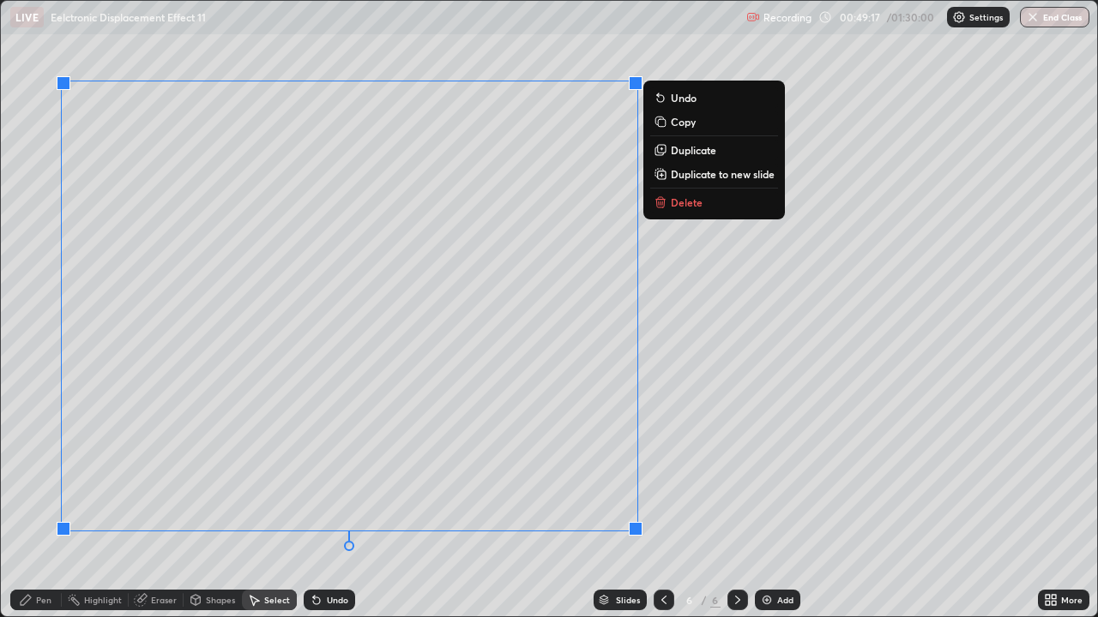
click at [179, 59] on div "0 ° Undo Copy Duplicate Duplicate to new slide Delete" at bounding box center [549, 309] width 1096 height 616
click at [668, 179] on button "Duplicate to new slide" at bounding box center [714, 174] width 128 height 21
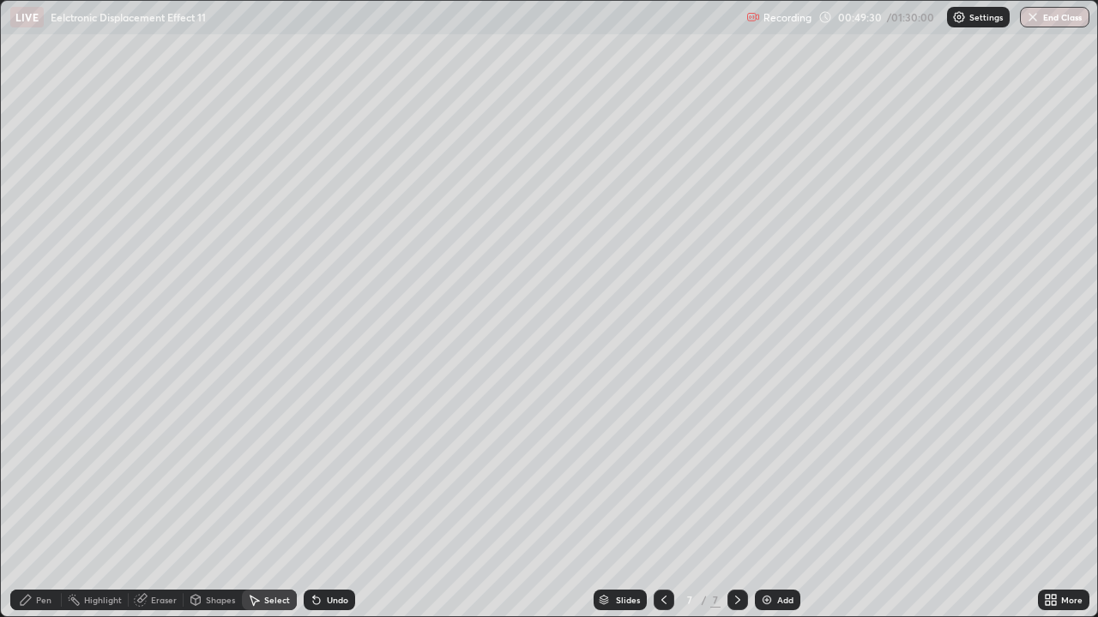
click at [162, 472] on div "Eraser" at bounding box center [164, 600] width 26 height 9
click at [199, 472] on icon at bounding box center [196, 600] width 14 height 14
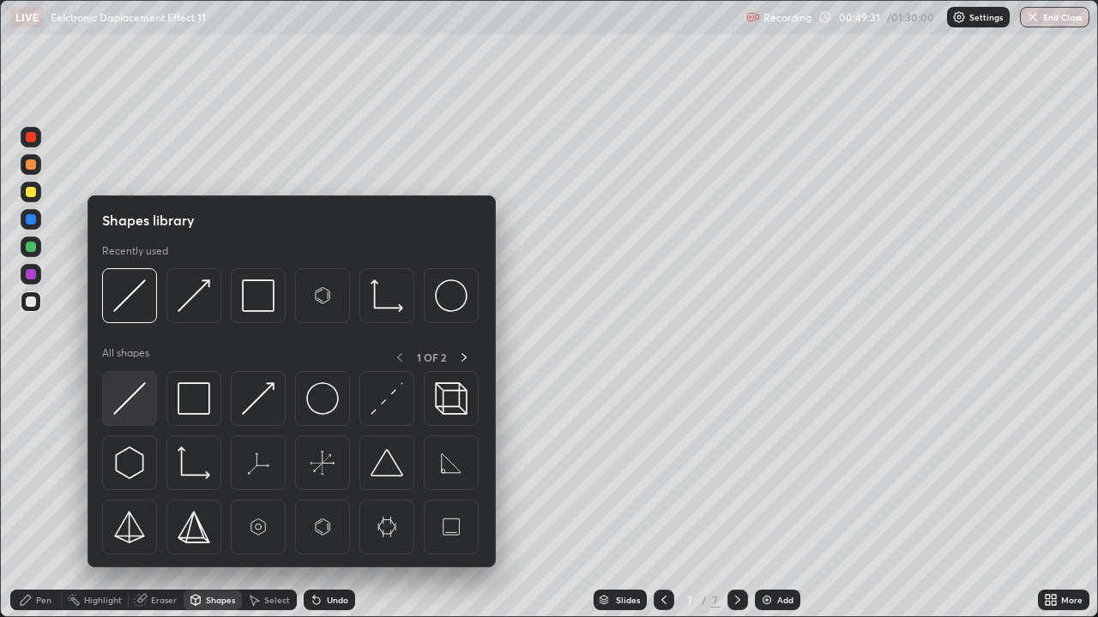
click at [116, 403] on img at bounding box center [129, 398] width 33 height 33
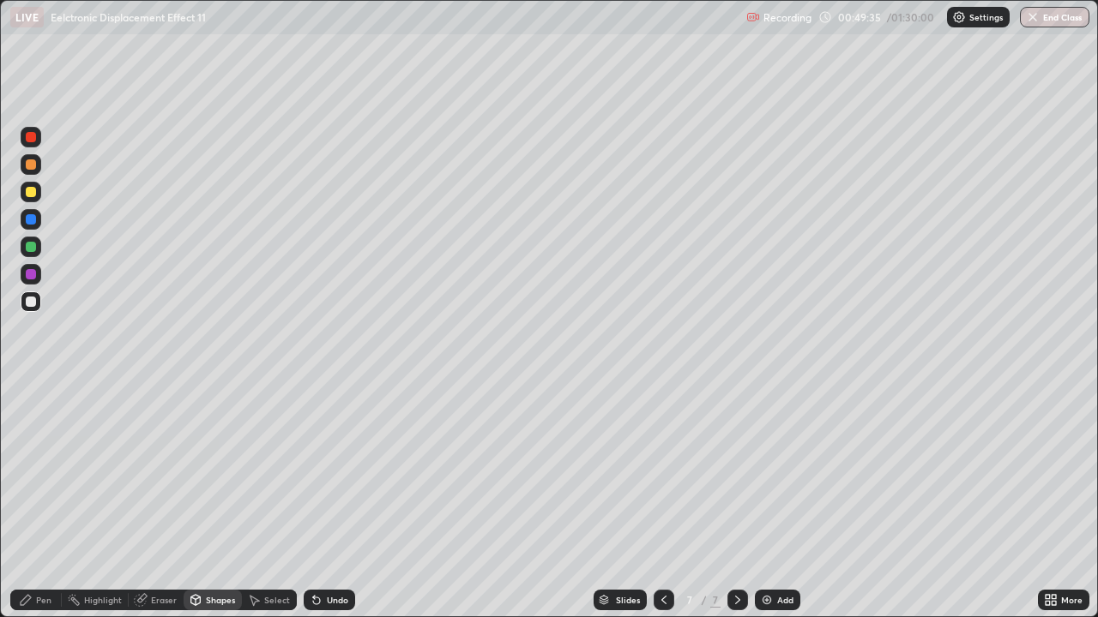
click at [28, 306] on div at bounding box center [31, 302] width 10 height 10
click at [327, 472] on div "Undo" at bounding box center [337, 600] width 21 height 9
click at [31, 472] on icon at bounding box center [26, 600] width 14 height 14
click at [334, 472] on div "Undo" at bounding box center [329, 600] width 51 height 21
click at [336, 472] on div "Undo" at bounding box center [329, 600] width 51 height 21
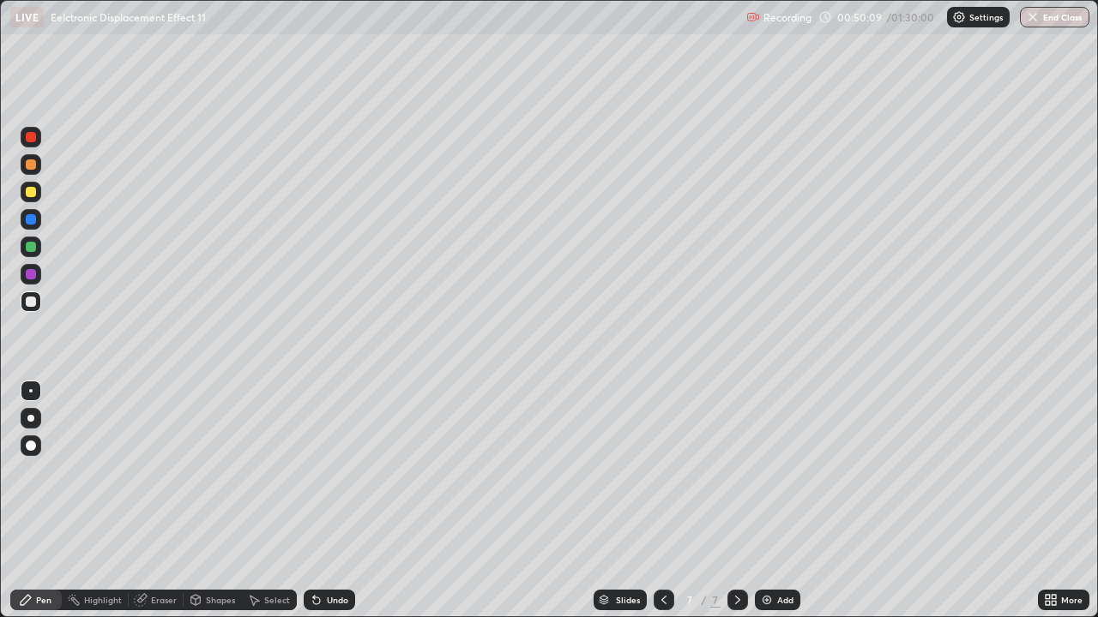
click at [336, 472] on div "Undo" at bounding box center [329, 600] width 51 height 21
click at [337, 472] on div "Undo" at bounding box center [329, 600] width 51 height 21
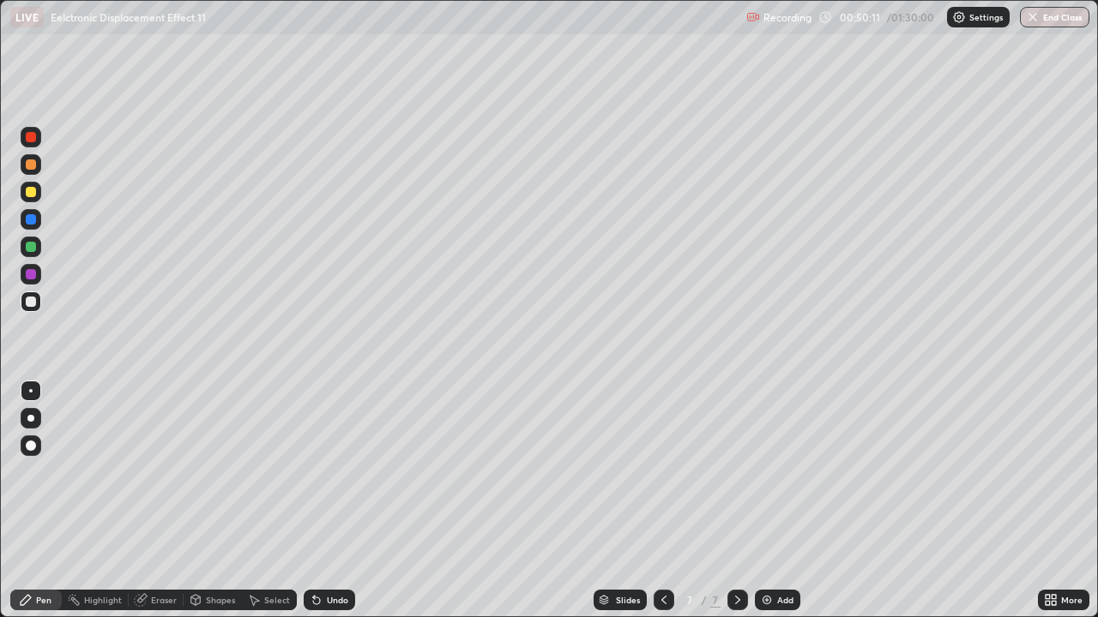
click at [335, 472] on div "Undo" at bounding box center [329, 600] width 51 height 21
click at [349, 472] on div "Undo" at bounding box center [329, 600] width 51 height 21
click at [334, 472] on div "Undo" at bounding box center [329, 600] width 51 height 21
click at [327, 472] on div "Undo" at bounding box center [337, 600] width 21 height 9
click at [279, 472] on div "Select" at bounding box center [269, 600] width 55 height 21
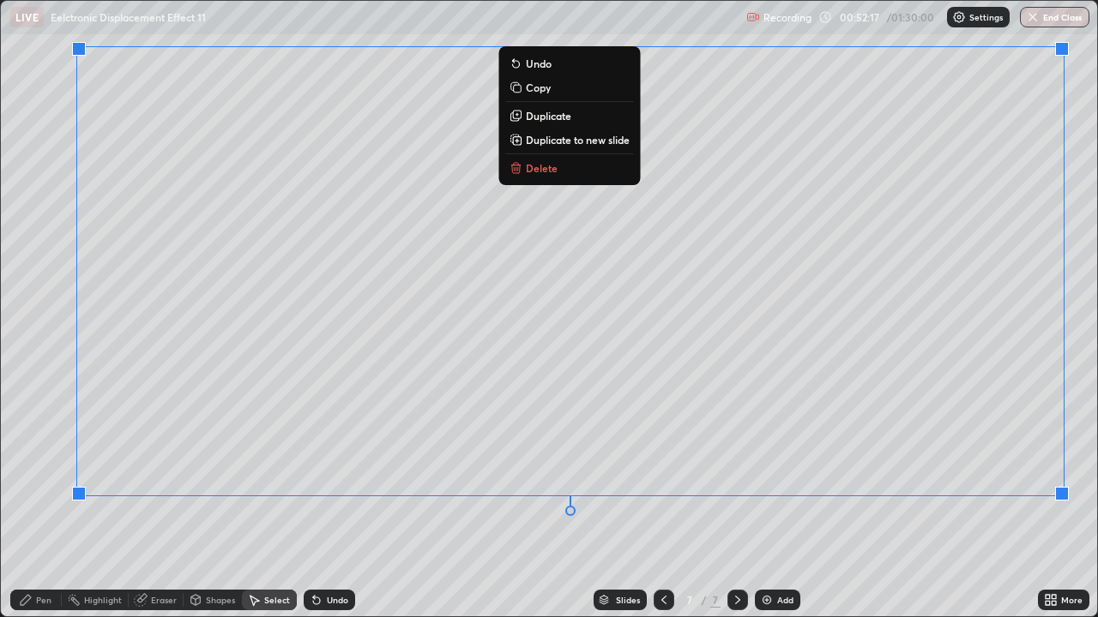
click at [585, 472] on div "0 ° Undo Copy Duplicate Duplicate to new slide Delete" at bounding box center [549, 309] width 1096 height 616
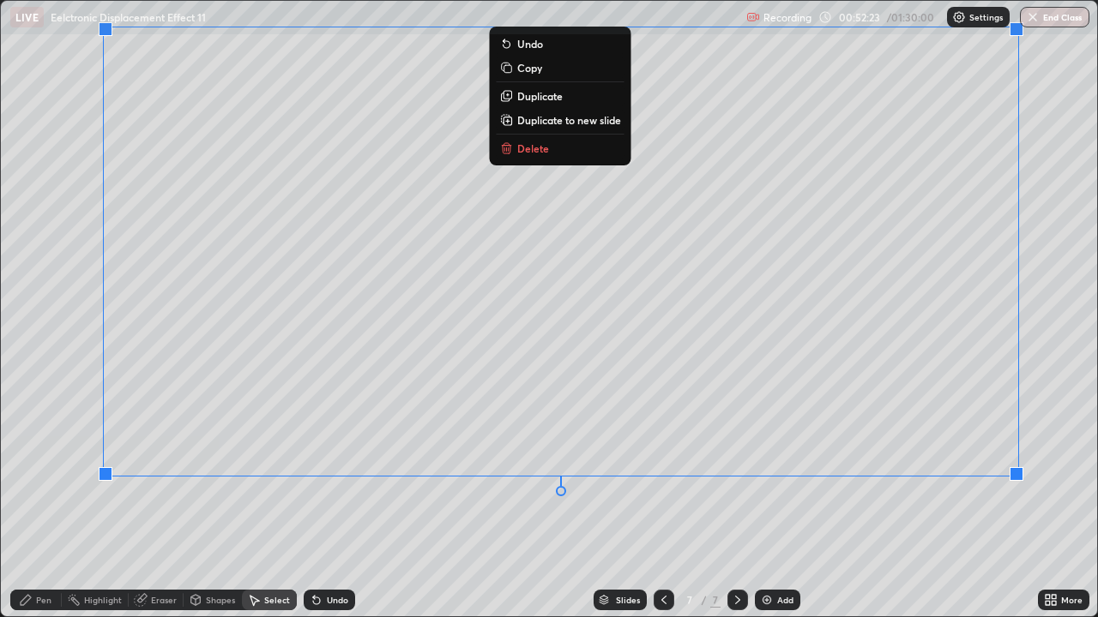
click at [327, 472] on div "Undo" at bounding box center [337, 600] width 21 height 9
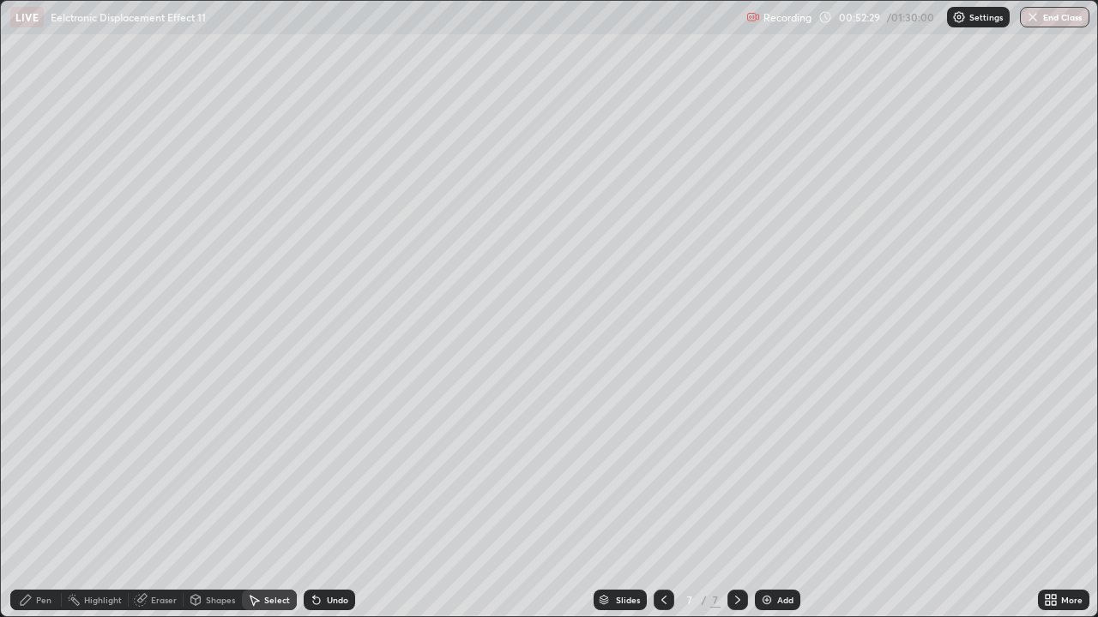
click at [40, 472] on div "Pen" at bounding box center [35, 600] width 51 height 21
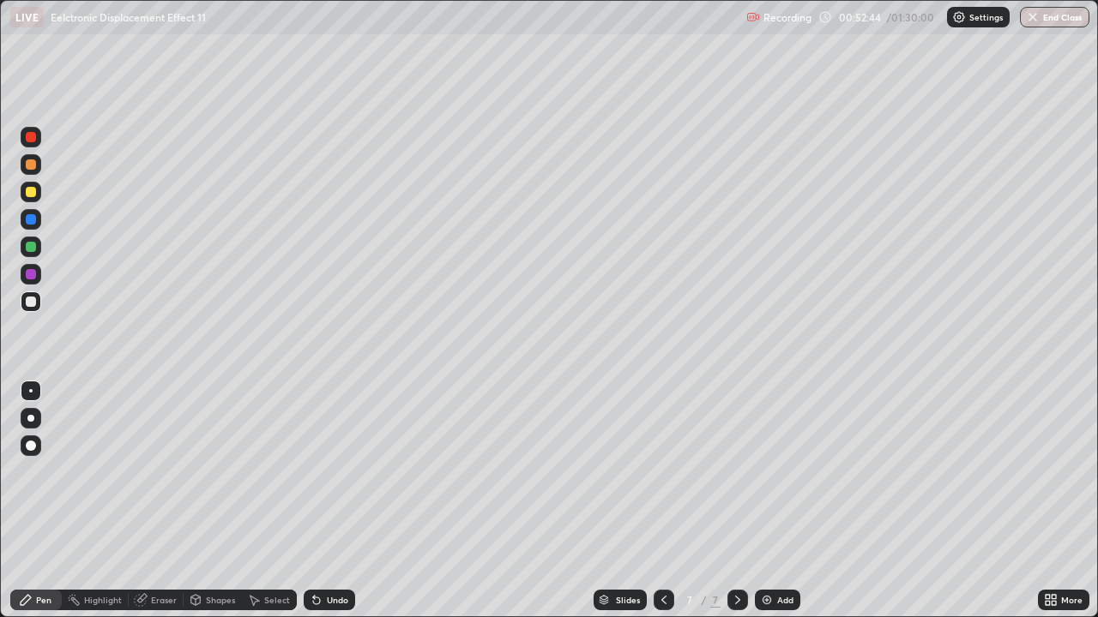
click at [30, 248] on div at bounding box center [31, 247] width 10 height 10
click at [32, 302] on div at bounding box center [31, 302] width 10 height 10
click at [157, 472] on div "Eraser" at bounding box center [156, 600] width 55 height 21
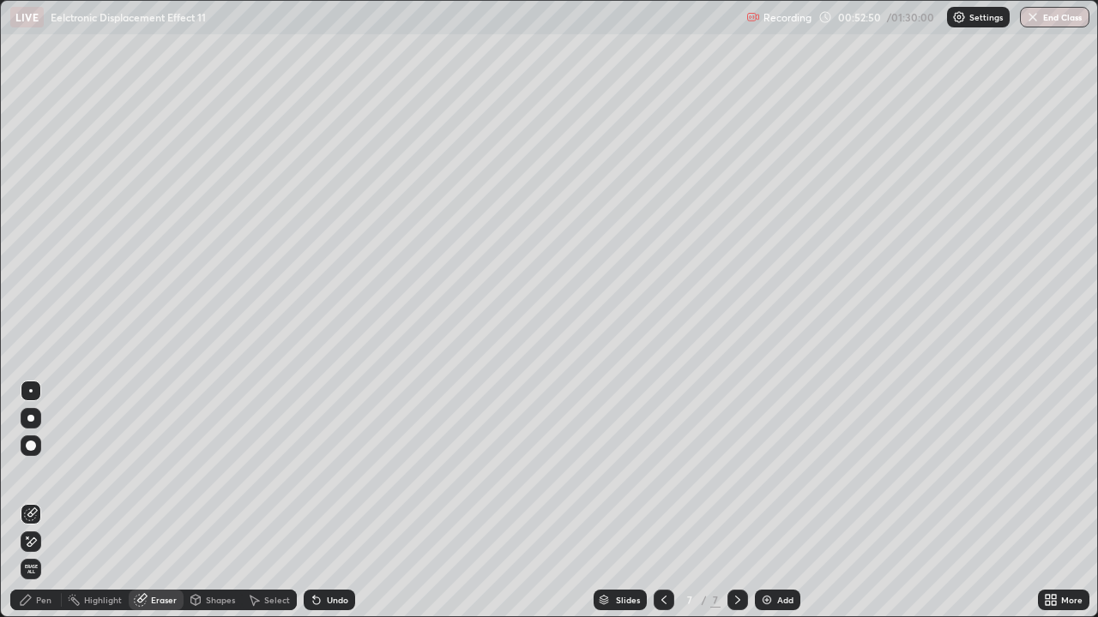
click at [38, 472] on div "Pen" at bounding box center [43, 600] width 15 height 9
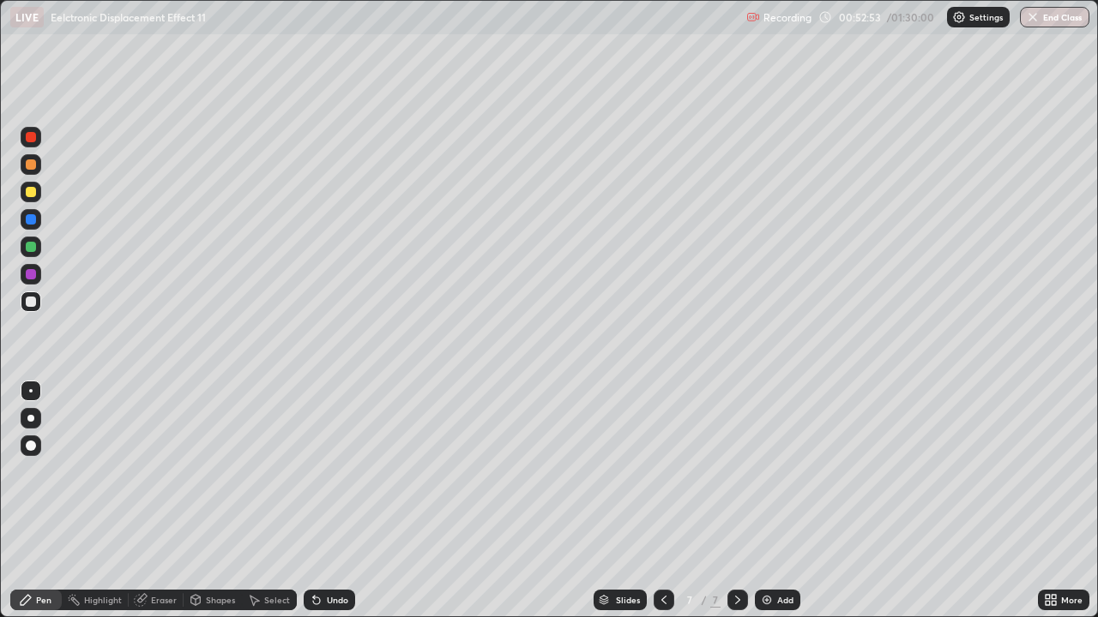
click at [327, 472] on div "Undo" at bounding box center [337, 600] width 21 height 9
click at [32, 194] on div at bounding box center [31, 192] width 10 height 10
click at [31, 196] on div at bounding box center [31, 192] width 10 height 10
click at [320, 472] on icon at bounding box center [317, 600] width 14 height 14
click at [318, 472] on icon at bounding box center [317, 600] width 14 height 14
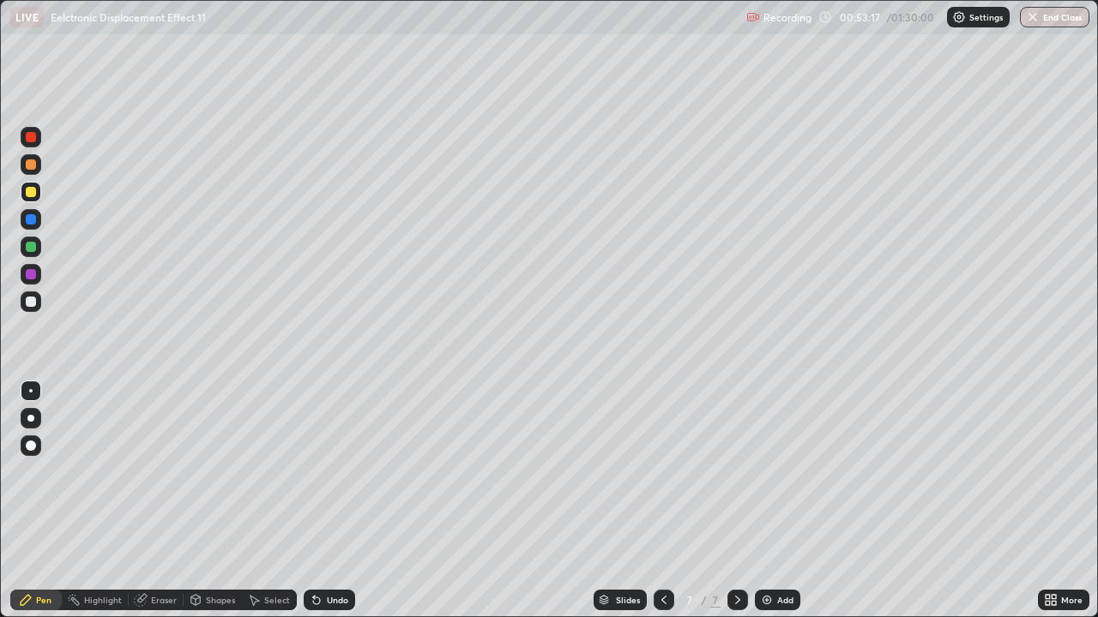
click at [316, 472] on icon at bounding box center [316, 601] width 7 height 7
click at [314, 472] on icon at bounding box center [316, 601] width 7 height 7
click at [25, 301] on div at bounding box center [31, 302] width 21 height 21
click at [29, 299] on div at bounding box center [31, 302] width 10 height 10
click at [29, 250] on div at bounding box center [31, 247] width 10 height 10
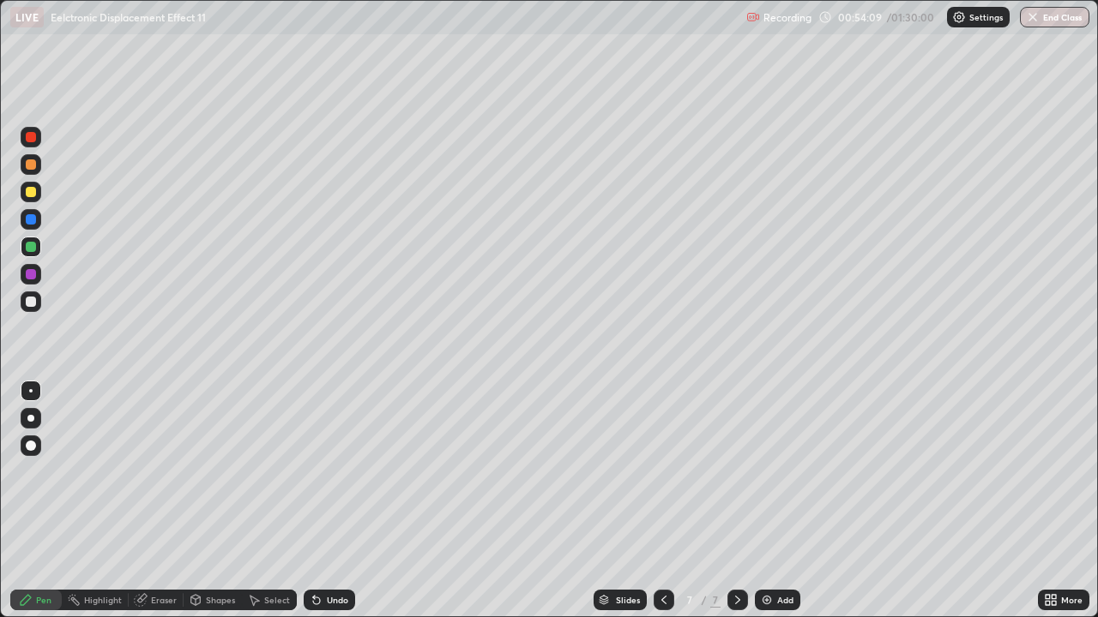
click at [31, 248] on div at bounding box center [31, 247] width 10 height 10
click at [29, 304] on div at bounding box center [31, 302] width 10 height 10
click at [28, 304] on div at bounding box center [31, 302] width 10 height 10
click at [29, 253] on div at bounding box center [31, 247] width 21 height 21
click at [31, 300] on div at bounding box center [31, 302] width 10 height 10
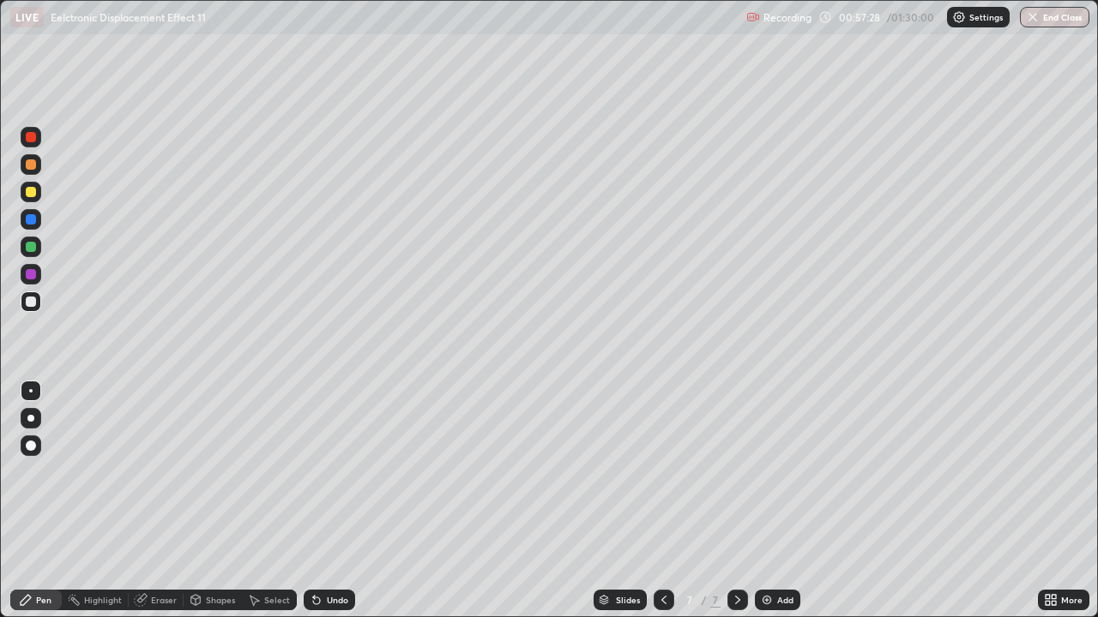
click at [31, 248] on div at bounding box center [31, 247] width 10 height 10
click at [21, 301] on div at bounding box center [31, 302] width 21 height 21
click at [664, 472] on div at bounding box center [663, 600] width 21 height 34
click at [736, 472] on icon at bounding box center [738, 600] width 14 height 14
click at [27, 304] on div at bounding box center [31, 302] width 10 height 10
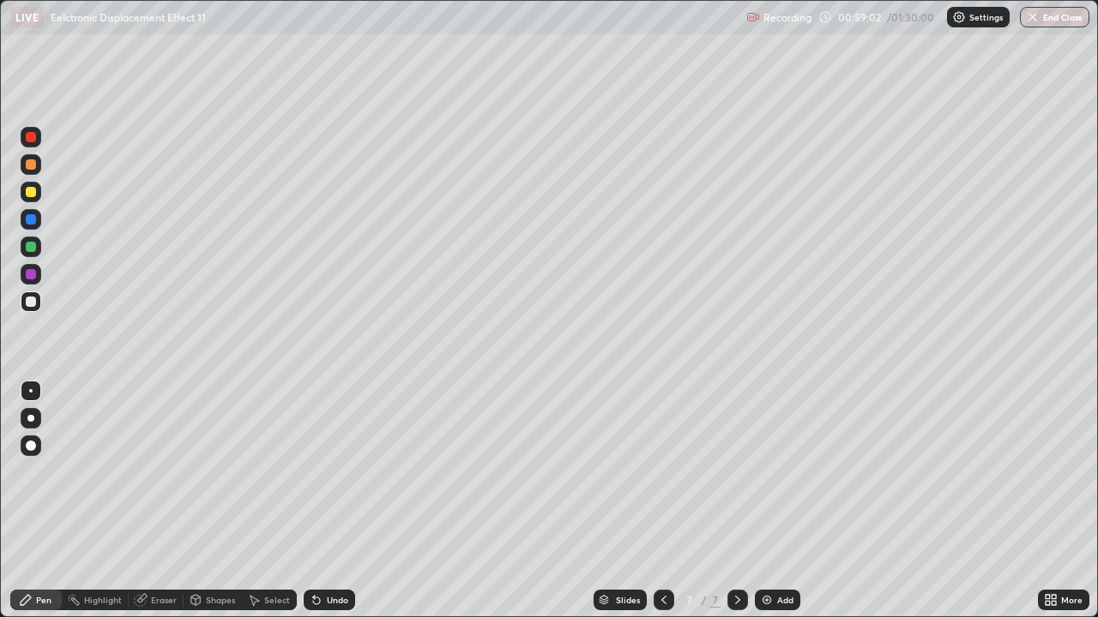
click at [28, 298] on div at bounding box center [31, 302] width 10 height 10
click at [33, 254] on div at bounding box center [31, 247] width 21 height 21
click at [37, 249] on div at bounding box center [31, 247] width 21 height 21
click at [32, 247] on div at bounding box center [31, 247] width 10 height 10
click at [38, 196] on div at bounding box center [31, 192] width 21 height 21
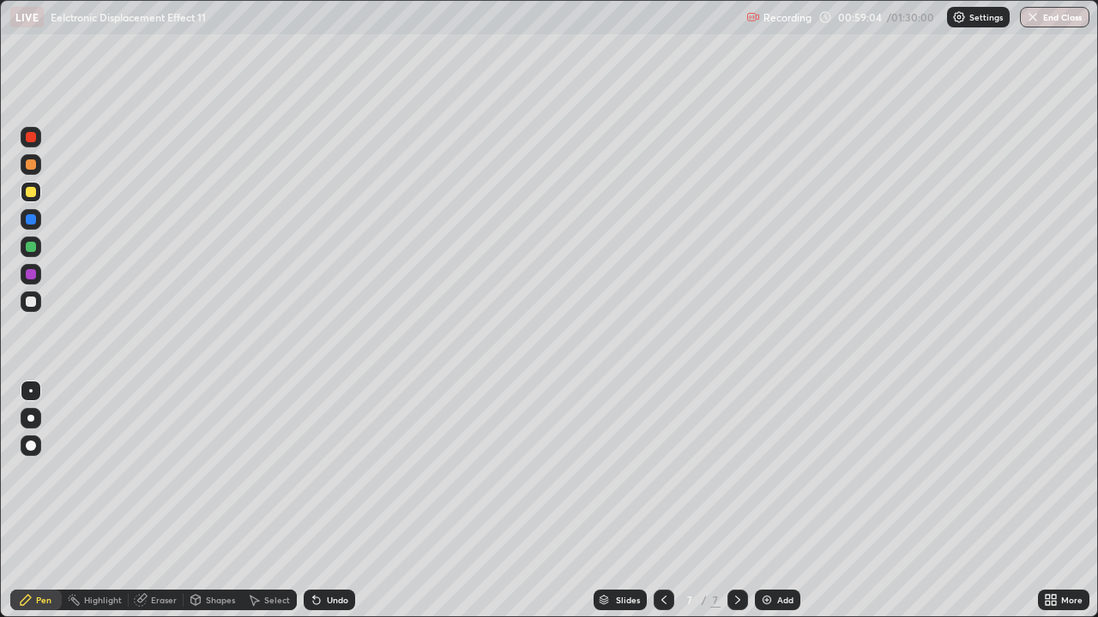
click at [32, 192] on div at bounding box center [31, 192] width 10 height 10
click at [264, 472] on div "Select" at bounding box center [277, 600] width 26 height 9
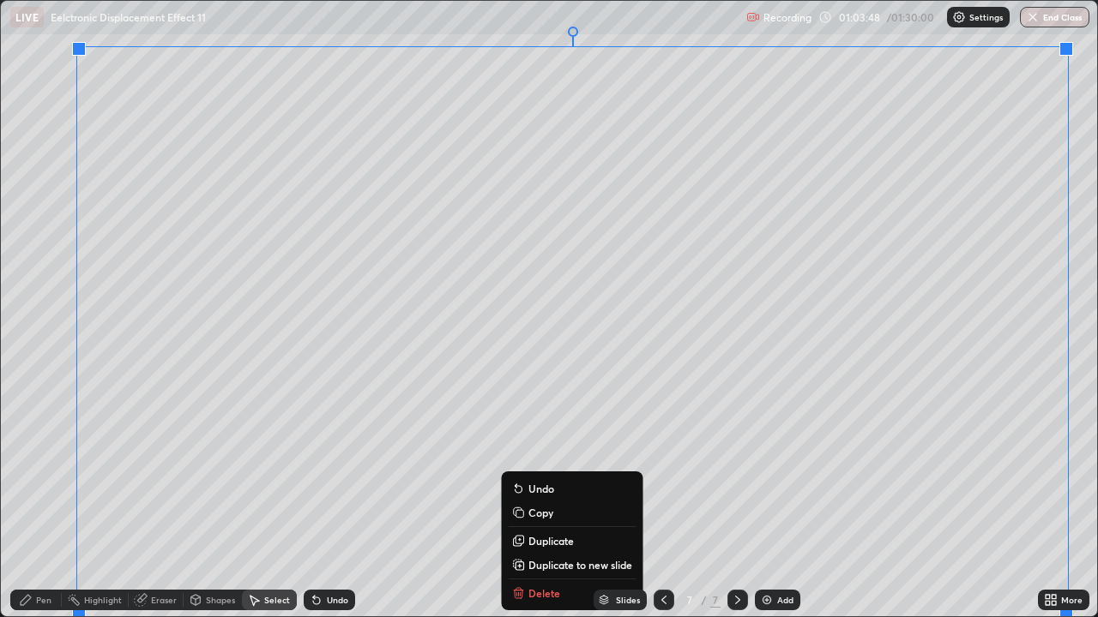
click at [570, 472] on p "Duplicate to new slide" at bounding box center [580, 565] width 104 height 14
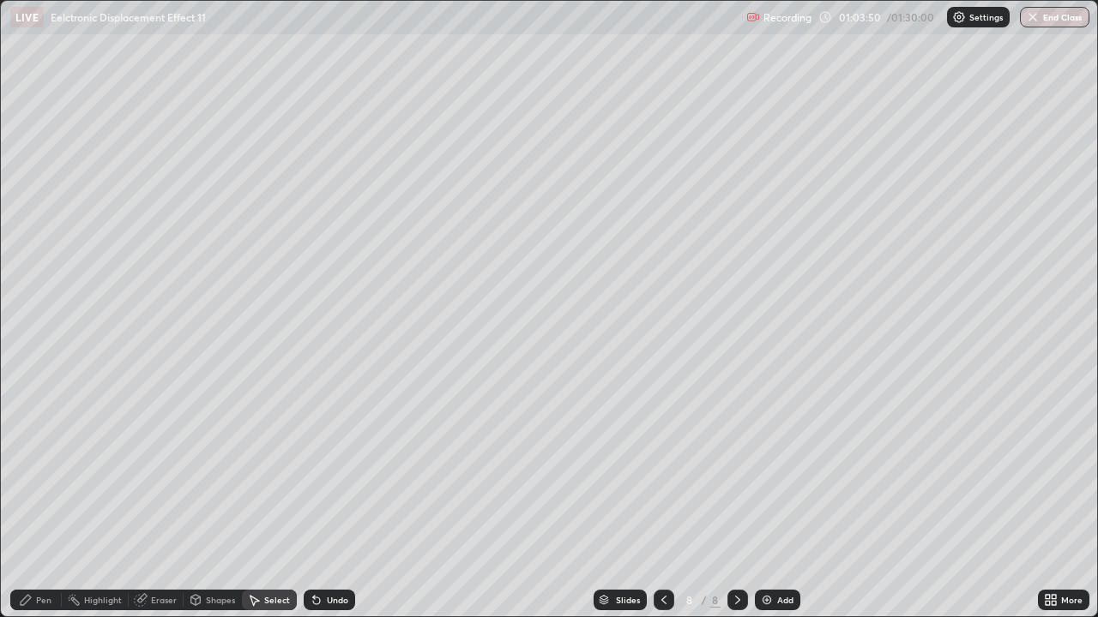
click at [44, 472] on div "Pen" at bounding box center [43, 600] width 15 height 9
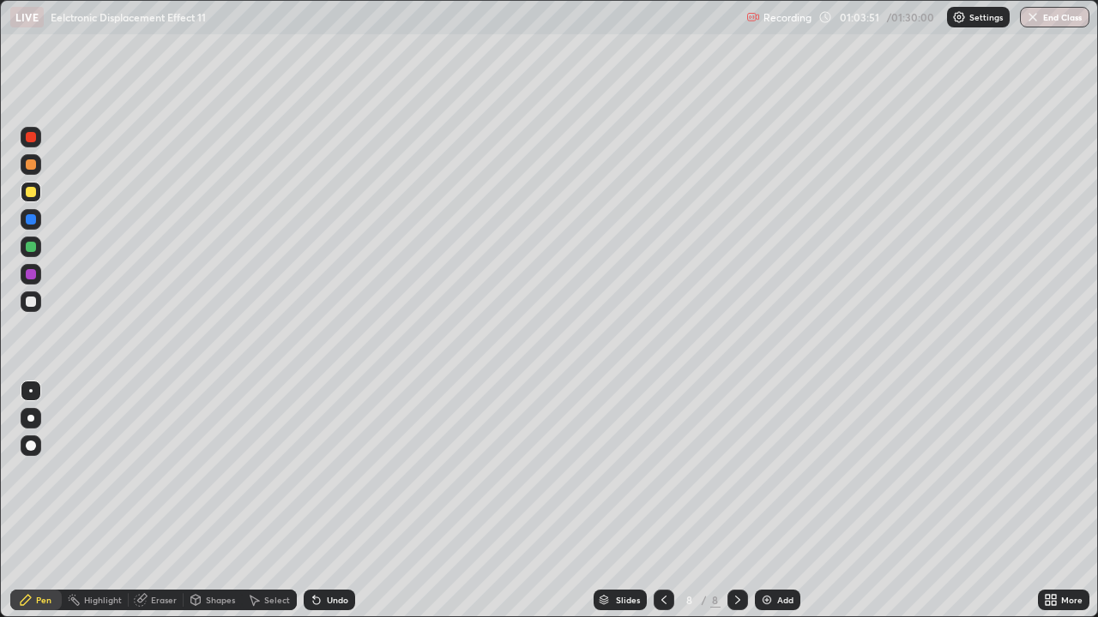
click at [35, 305] on div at bounding box center [31, 302] width 21 height 21
click at [31, 305] on div at bounding box center [31, 302] width 10 height 10
click at [31, 193] on div at bounding box center [31, 192] width 10 height 10
click at [1050, 472] on icon at bounding box center [1047, 597] width 4 height 4
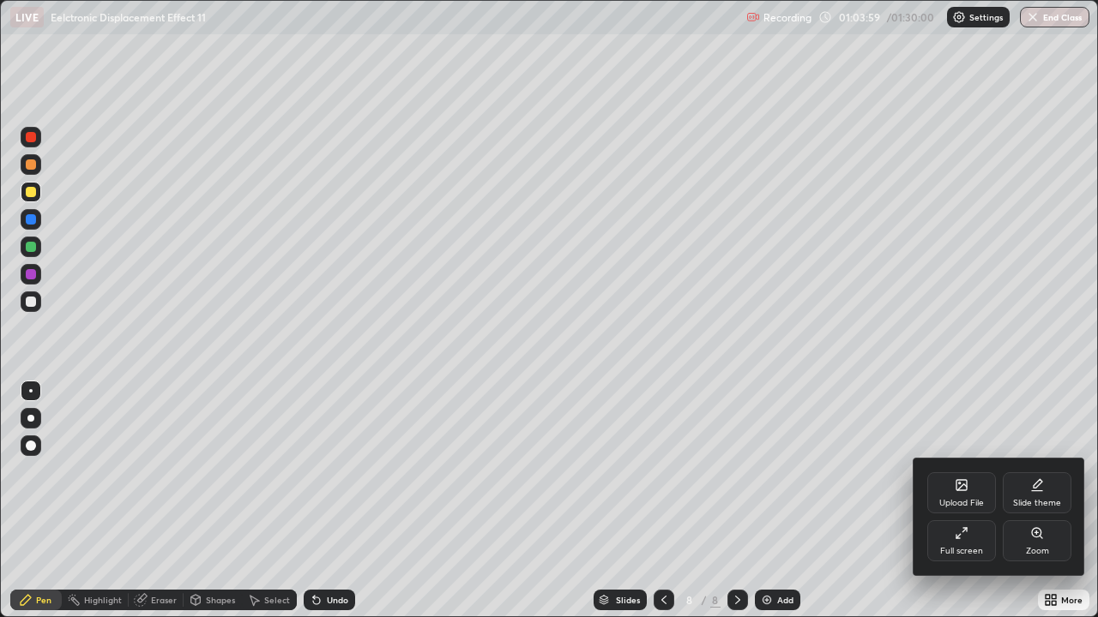
click at [950, 472] on div "Full screen" at bounding box center [961, 540] width 69 height 41
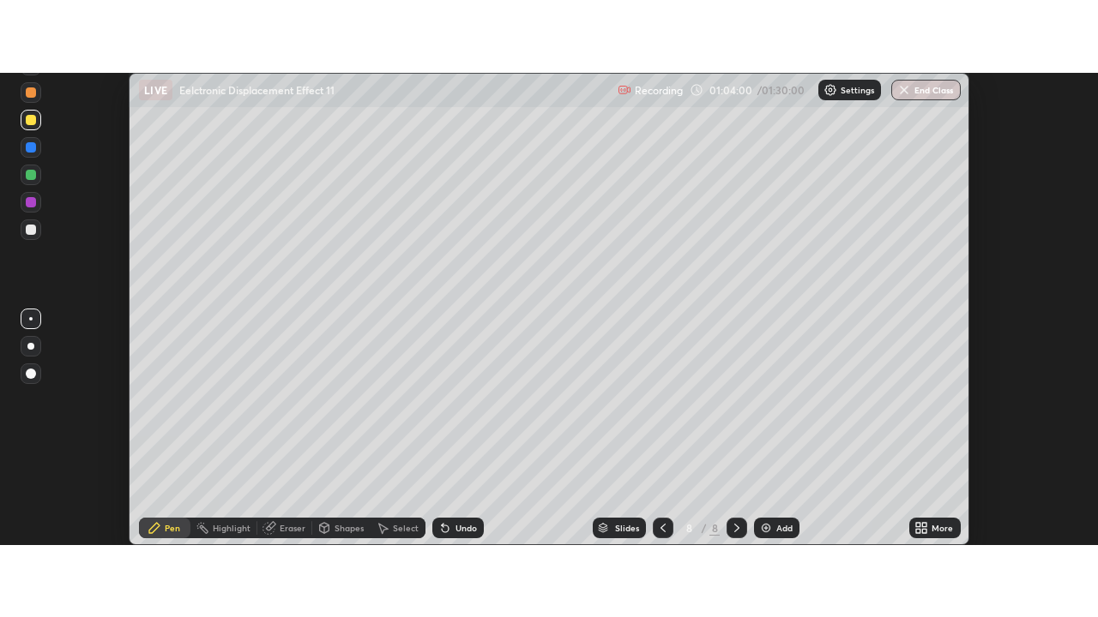
scroll to position [85274, 84649]
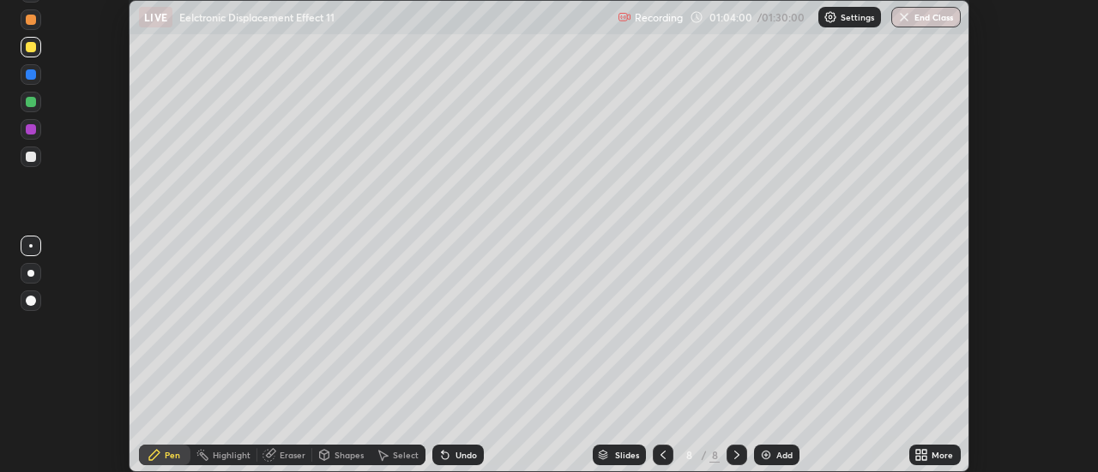
click at [939, 458] on div "More" at bounding box center [941, 455] width 21 height 9
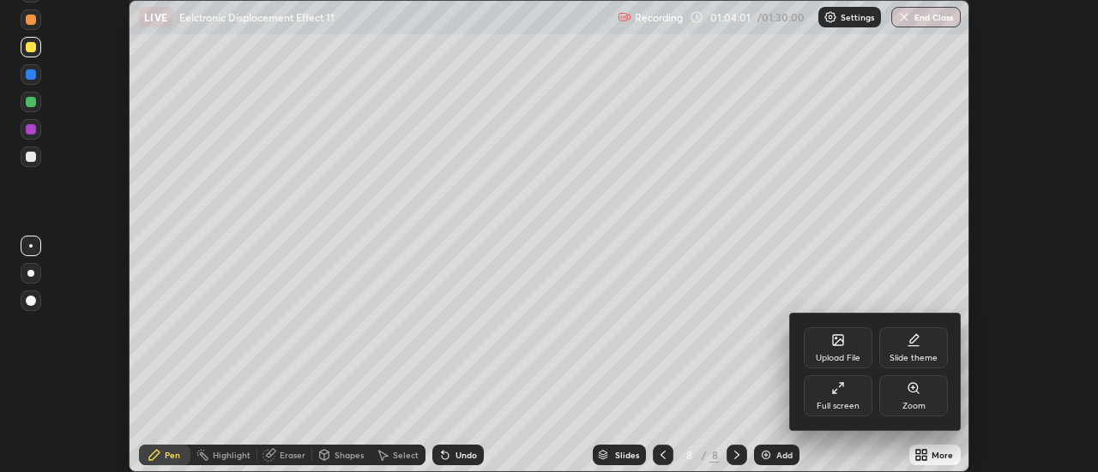
click at [844, 392] on icon at bounding box center [838, 389] width 14 height 14
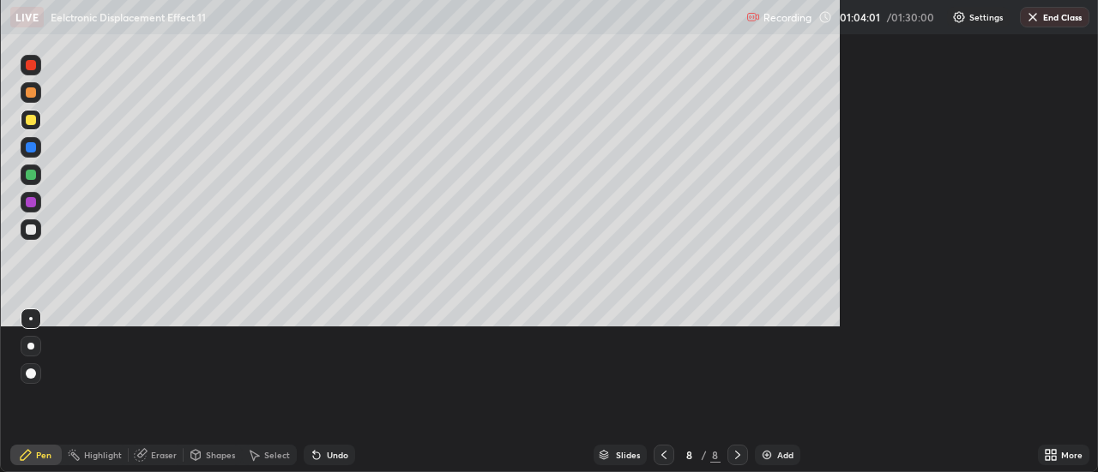
scroll to position [617, 1098]
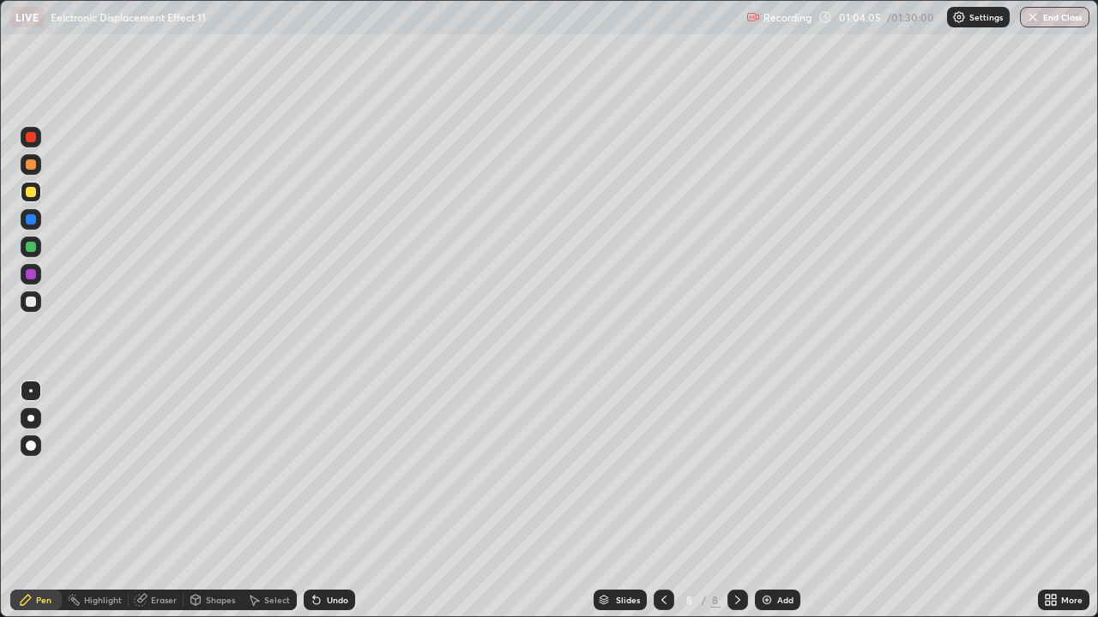
click at [32, 168] on div at bounding box center [31, 164] width 10 height 10
click at [29, 298] on div at bounding box center [31, 302] width 10 height 10
click at [31, 301] on div at bounding box center [31, 302] width 10 height 10
click at [30, 305] on div at bounding box center [31, 302] width 10 height 10
click at [30, 306] on div at bounding box center [31, 302] width 10 height 10
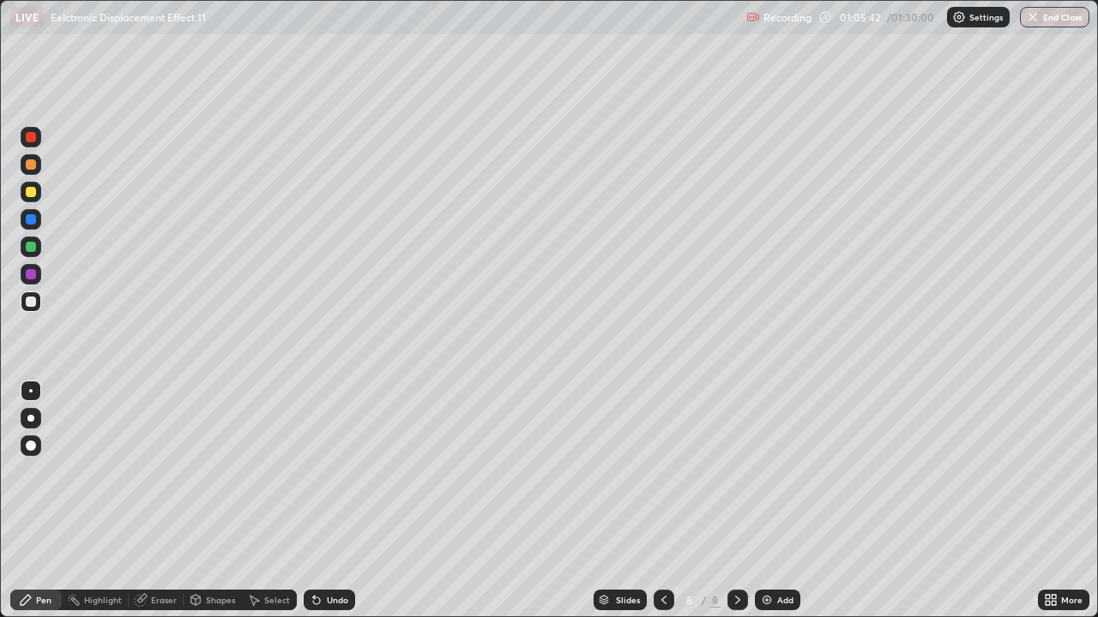
click at [32, 304] on div at bounding box center [31, 302] width 10 height 10
click at [32, 301] on div at bounding box center [31, 302] width 10 height 10
click at [33, 304] on div at bounding box center [31, 302] width 10 height 10
click at [32, 304] on div at bounding box center [31, 302] width 10 height 10
click at [28, 304] on div at bounding box center [31, 302] width 10 height 10
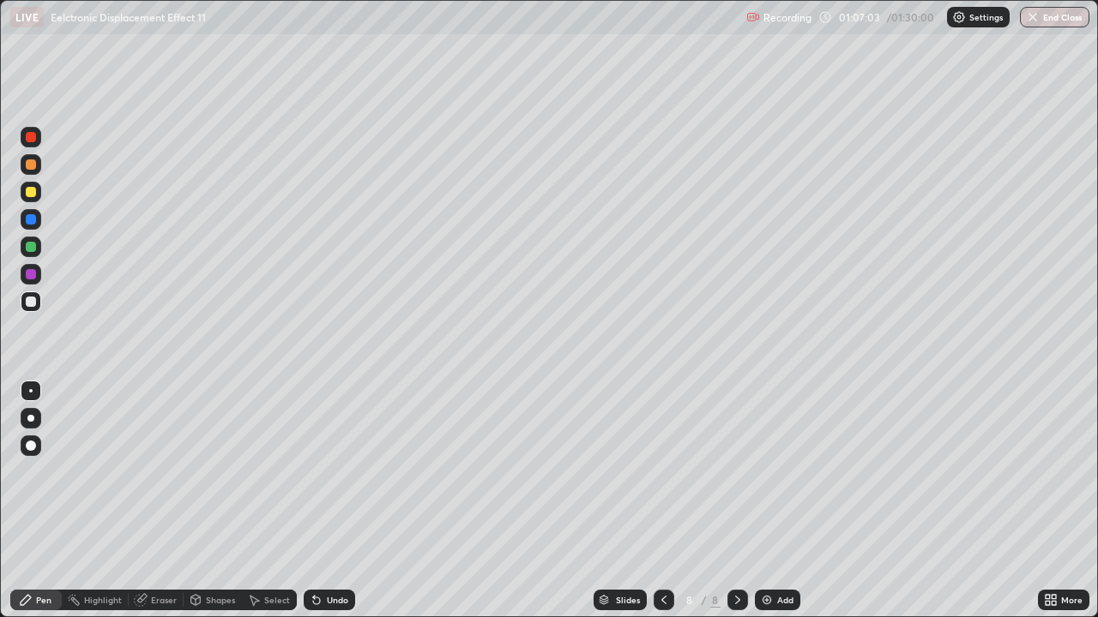
click at [32, 168] on div at bounding box center [31, 164] width 10 height 10
click at [33, 171] on div at bounding box center [31, 164] width 21 height 21
click at [37, 301] on div at bounding box center [31, 302] width 21 height 21
click at [316, 472] on div "Undo" at bounding box center [329, 600] width 51 height 21
click at [313, 472] on icon at bounding box center [314, 597] width 2 height 2
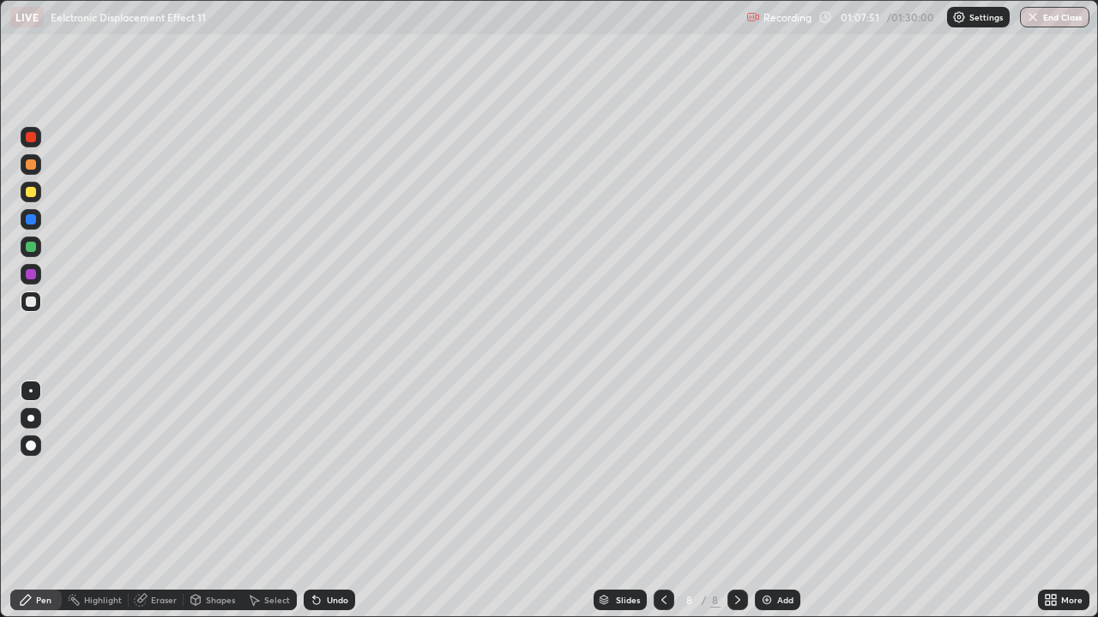
click at [320, 472] on icon at bounding box center [317, 600] width 14 height 14
click at [313, 472] on icon at bounding box center [316, 601] width 7 height 7
click at [313, 472] on icon at bounding box center [314, 597] width 2 height 2
click at [321, 472] on div "Undo" at bounding box center [329, 600] width 51 height 21
click at [313, 472] on icon at bounding box center [316, 601] width 7 height 7
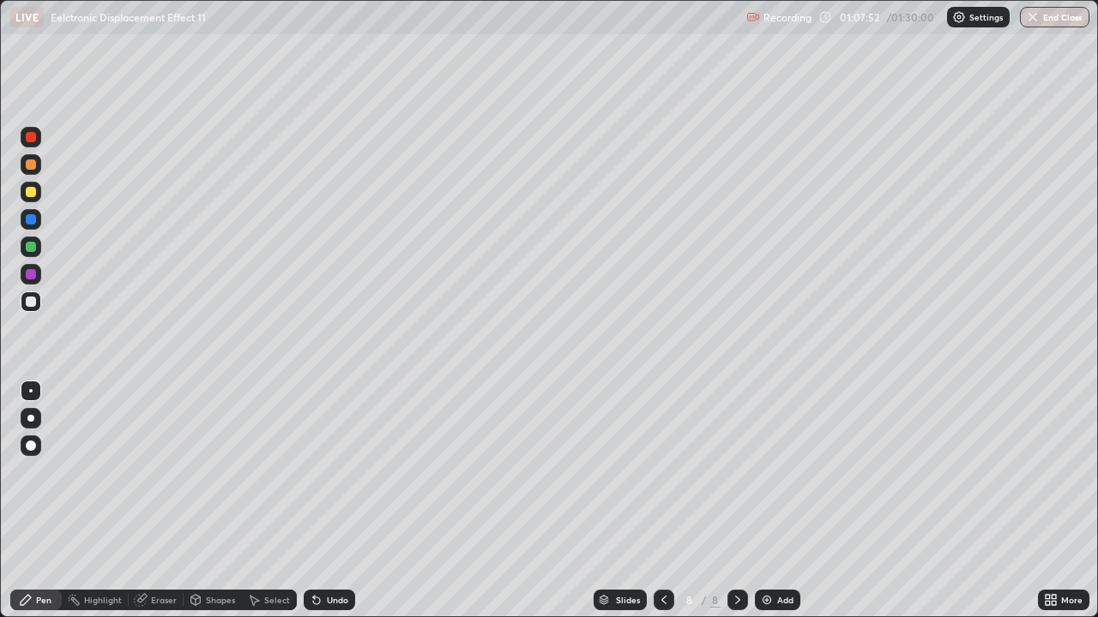
click at [313, 472] on icon at bounding box center [316, 601] width 7 height 7
click at [30, 250] on div at bounding box center [31, 247] width 10 height 10
click at [34, 249] on div at bounding box center [31, 247] width 10 height 10
click at [328, 472] on div "Undo" at bounding box center [329, 600] width 51 height 21
click at [30, 308] on div at bounding box center [31, 302] width 21 height 21
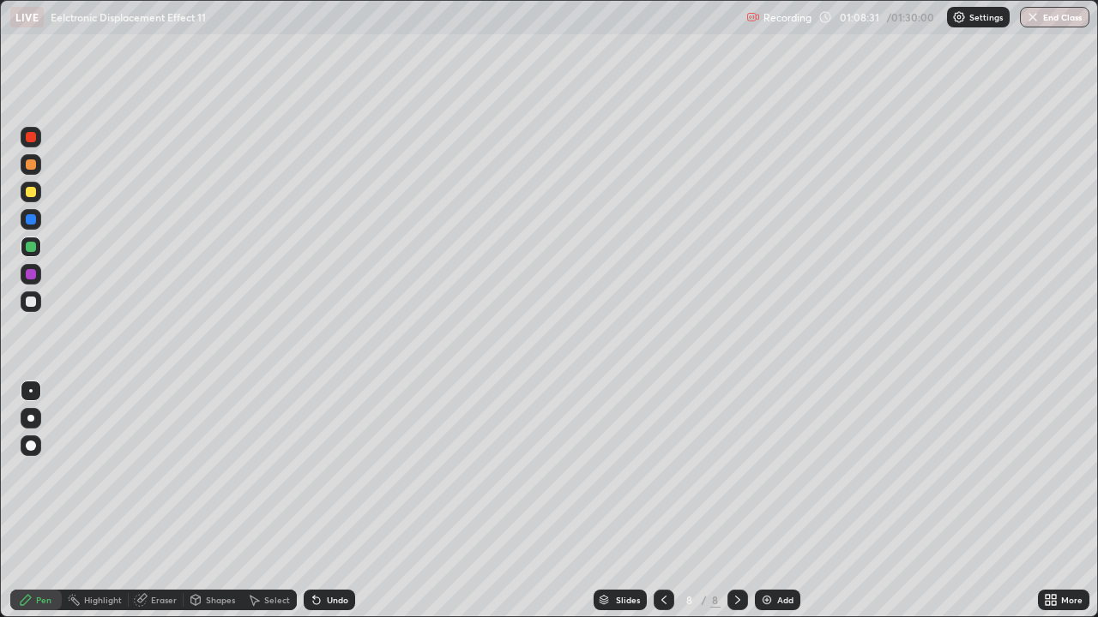
click at [32, 306] on div at bounding box center [31, 302] width 10 height 10
click at [30, 271] on div at bounding box center [31, 274] width 10 height 10
click at [33, 221] on div at bounding box center [31, 219] width 10 height 10
click at [29, 194] on div at bounding box center [31, 192] width 10 height 10
click at [30, 190] on div at bounding box center [31, 192] width 10 height 10
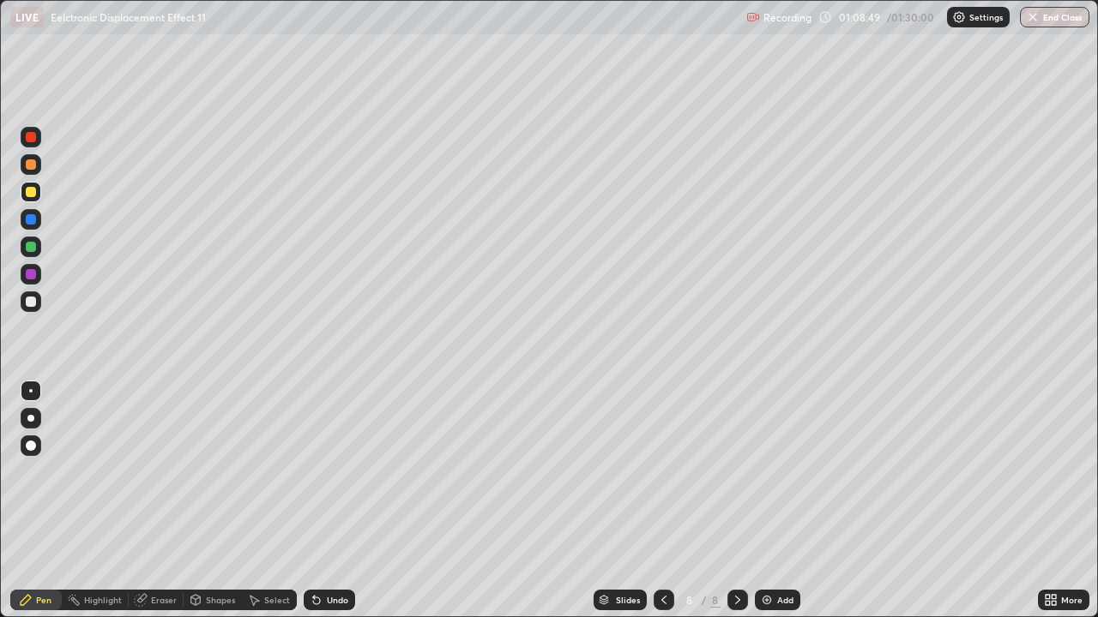
click at [314, 472] on icon at bounding box center [316, 601] width 7 height 7
click at [30, 306] on div at bounding box center [31, 302] width 10 height 10
click at [28, 305] on div at bounding box center [31, 302] width 10 height 10
click at [318, 472] on icon at bounding box center [317, 600] width 14 height 14
click at [313, 472] on icon at bounding box center [314, 597] width 2 height 2
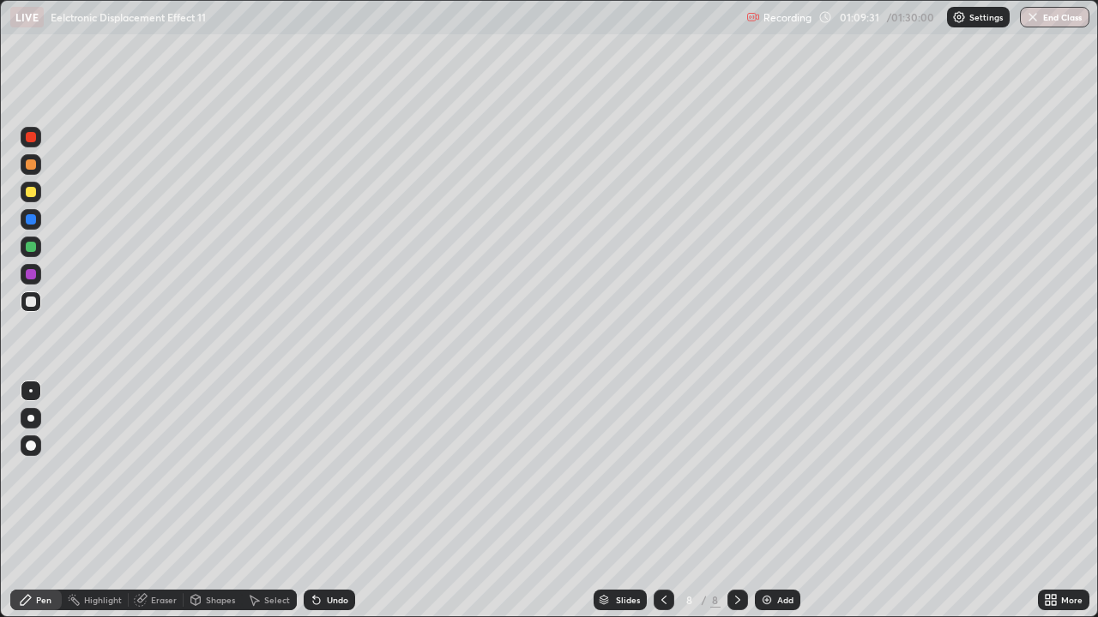
click at [313, 472] on icon at bounding box center [314, 597] width 2 height 2
click at [313, 472] on icon at bounding box center [316, 601] width 7 height 7
click at [304, 472] on div "Undo" at bounding box center [329, 600] width 51 height 21
click at [305, 472] on div "Undo" at bounding box center [329, 600] width 51 height 21
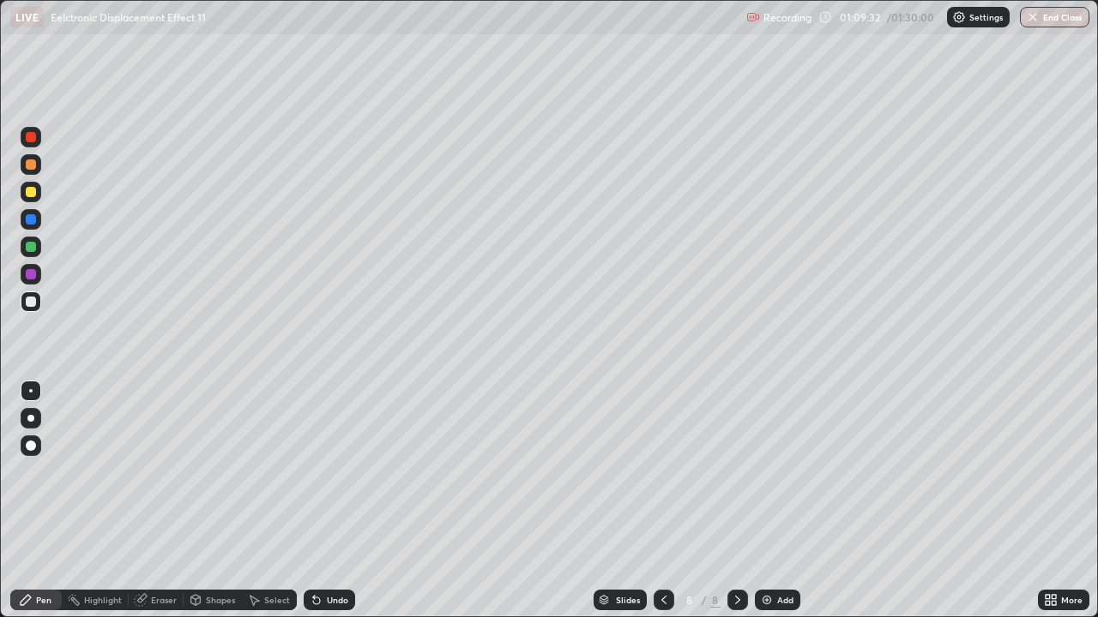
click at [304, 472] on div "Undo" at bounding box center [329, 600] width 51 height 21
click at [152, 472] on div "Eraser" at bounding box center [164, 600] width 26 height 9
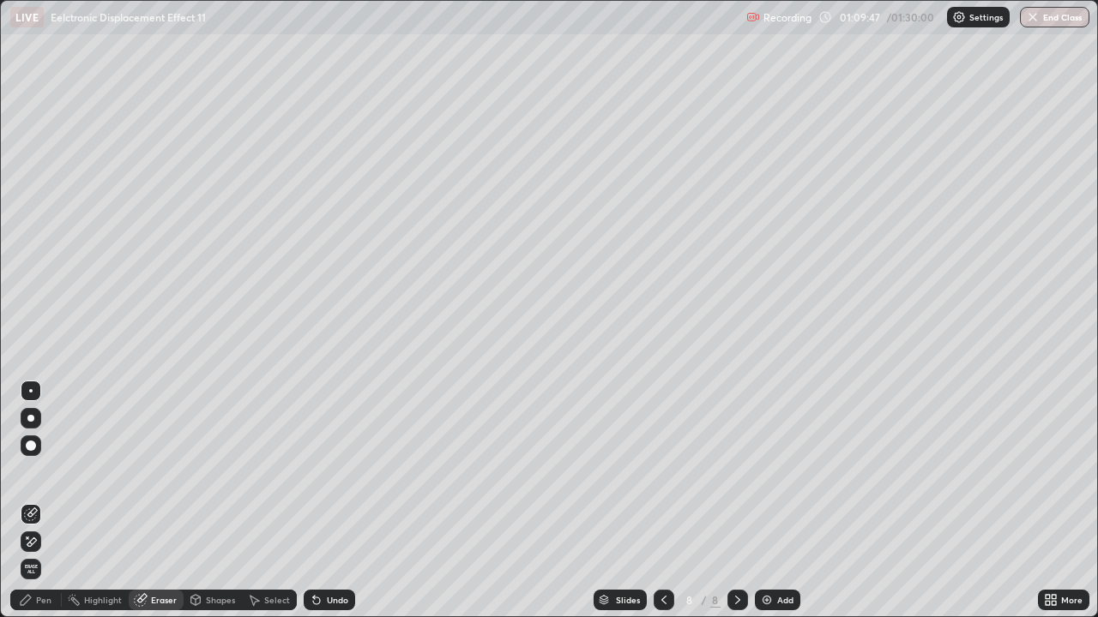
click at [45, 472] on div "Pen" at bounding box center [43, 600] width 15 height 9
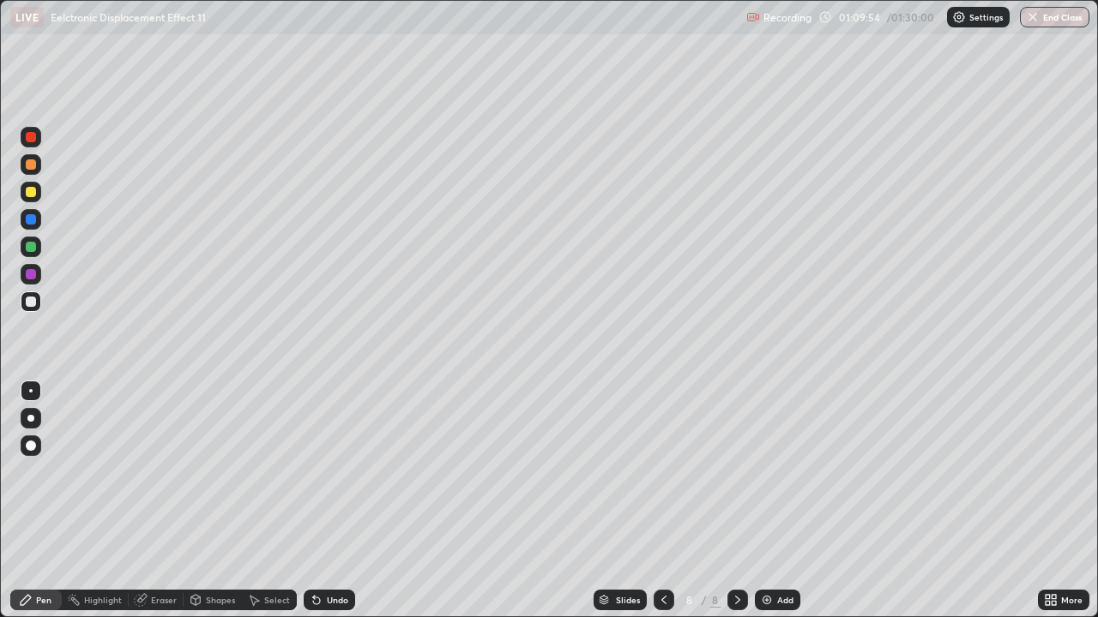
click at [32, 304] on div at bounding box center [31, 302] width 10 height 10
click at [31, 303] on div at bounding box center [31, 302] width 10 height 10
click at [153, 472] on div "Eraser" at bounding box center [156, 600] width 55 height 21
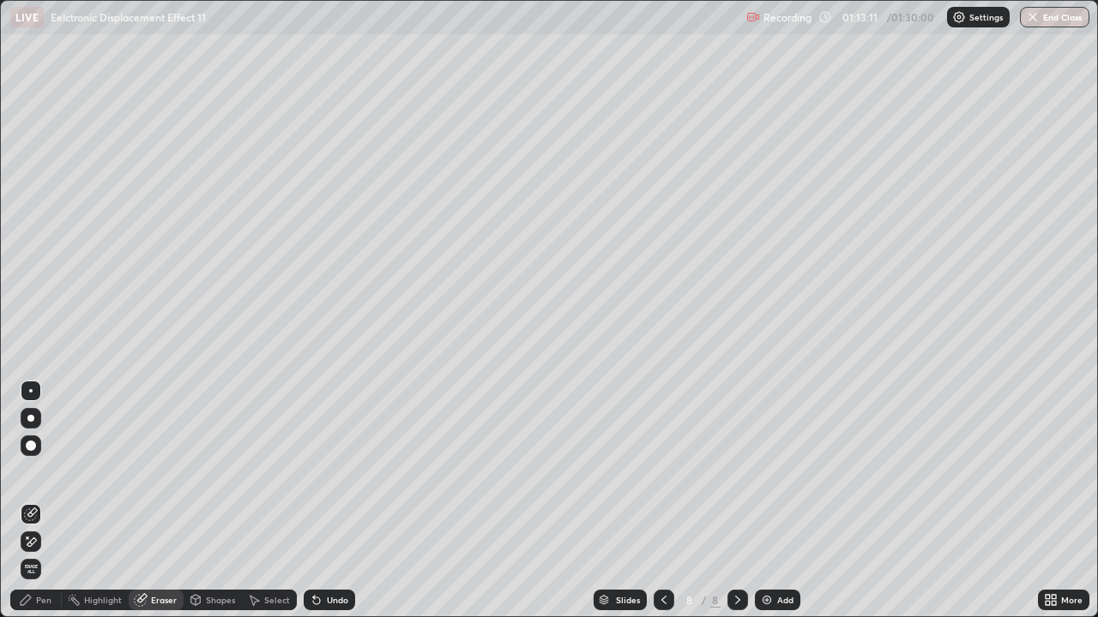
click at [39, 472] on div "Pen" at bounding box center [35, 600] width 51 height 21
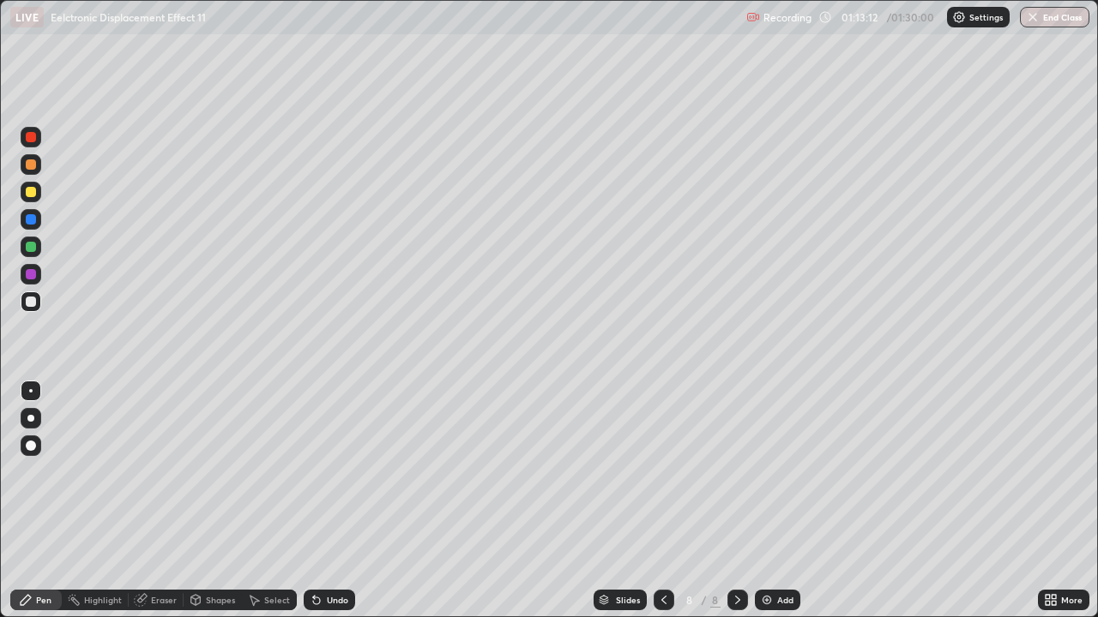
click at [31, 250] on div at bounding box center [31, 247] width 10 height 10
click at [33, 246] on div at bounding box center [31, 247] width 10 height 10
click at [32, 304] on div at bounding box center [31, 302] width 10 height 10
click at [33, 302] on div at bounding box center [31, 302] width 10 height 10
click at [29, 274] on div at bounding box center [31, 274] width 10 height 10
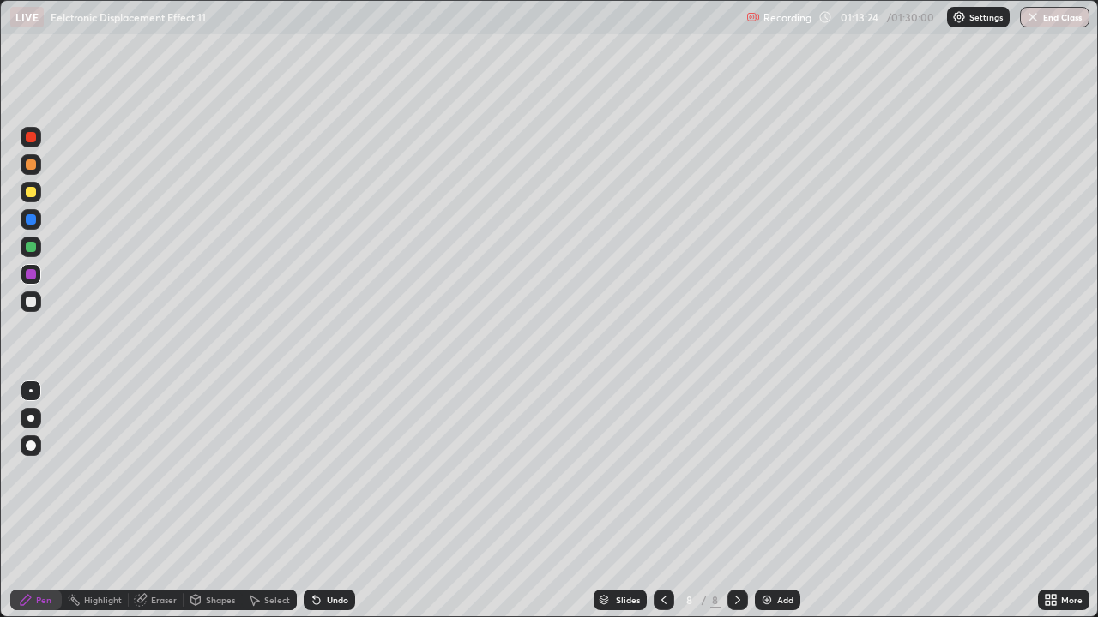
click at [29, 274] on div at bounding box center [31, 274] width 10 height 10
click at [326, 472] on div "Undo" at bounding box center [329, 600] width 51 height 21
click at [316, 472] on icon at bounding box center [316, 601] width 7 height 7
click at [314, 472] on icon at bounding box center [316, 601] width 7 height 7
click at [319, 472] on div "Undo" at bounding box center [329, 600] width 51 height 21
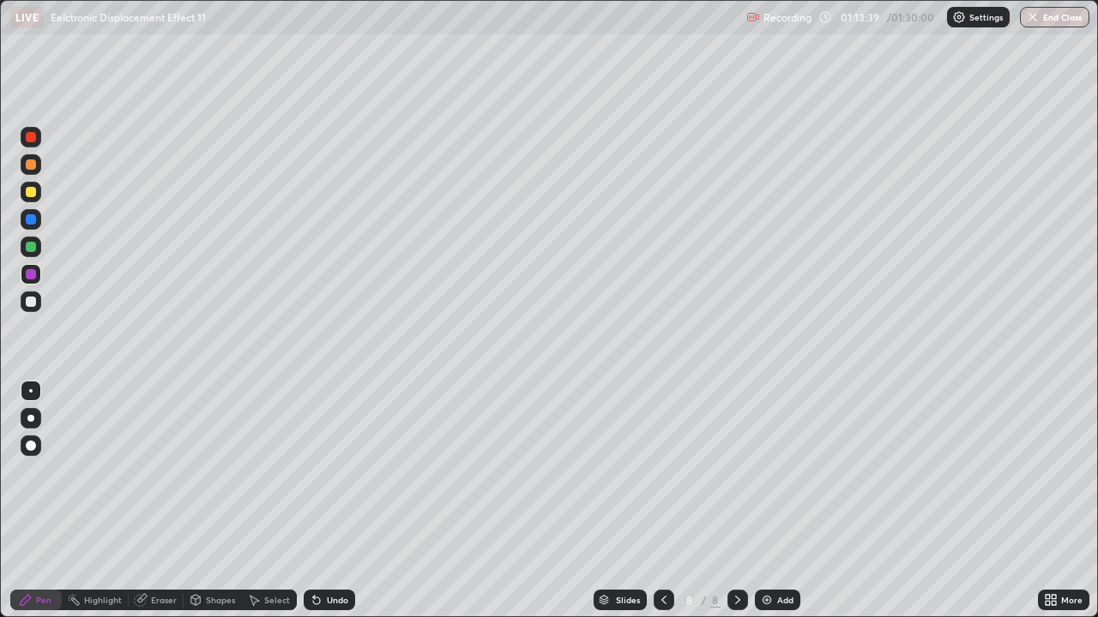
click at [33, 250] on div at bounding box center [31, 247] width 10 height 10
click at [315, 472] on icon at bounding box center [316, 601] width 7 height 7
click at [268, 472] on div "Select" at bounding box center [269, 600] width 55 height 21
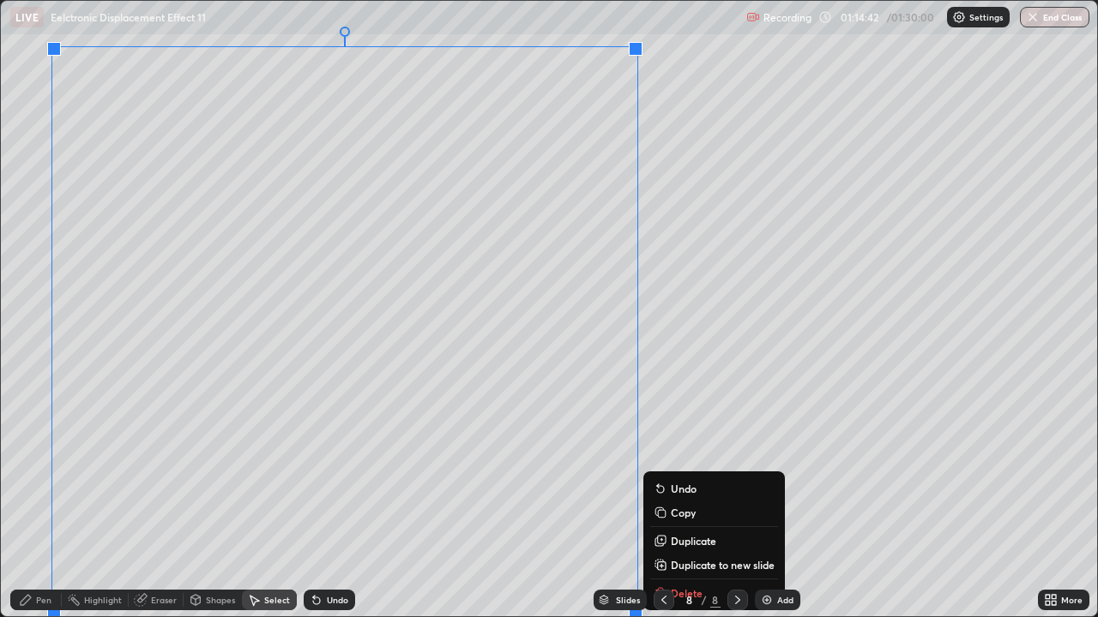
click at [678, 472] on p "Duplicate to new slide" at bounding box center [723, 565] width 104 height 14
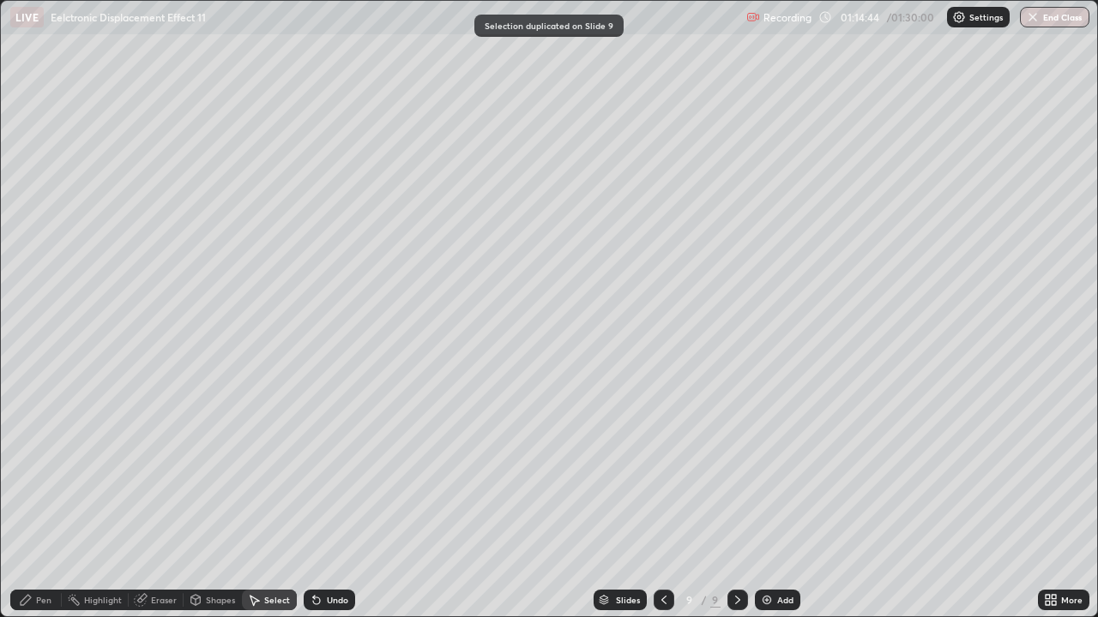
click at [35, 472] on div "Pen" at bounding box center [35, 600] width 51 height 21
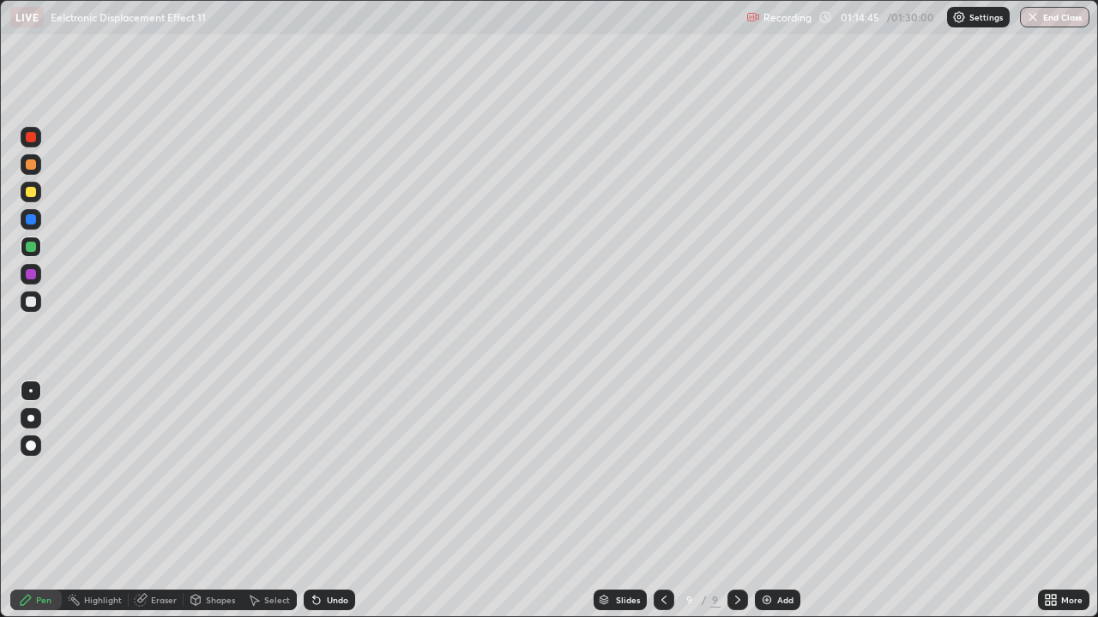
click at [30, 308] on div at bounding box center [31, 302] width 21 height 21
click at [322, 472] on div "Undo" at bounding box center [329, 600] width 51 height 21
click at [340, 472] on div "Undo" at bounding box center [329, 600] width 51 height 21
click at [314, 472] on icon at bounding box center [316, 601] width 7 height 7
click at [322, 472] on div "Undo" at bounding box center [329, 600] width 51 height 21
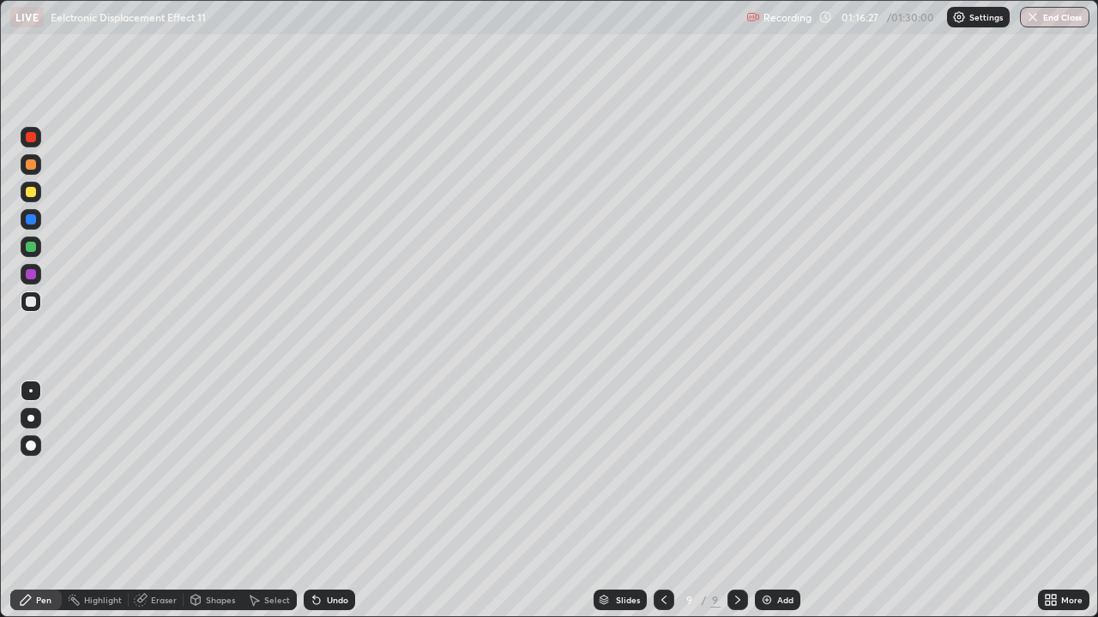
click at [31, 248] on div at bounding box center [31, 247] width 10 height 10
click at [268, 472] on div "Select" at bounding box center [269, 600] width 55 height 21
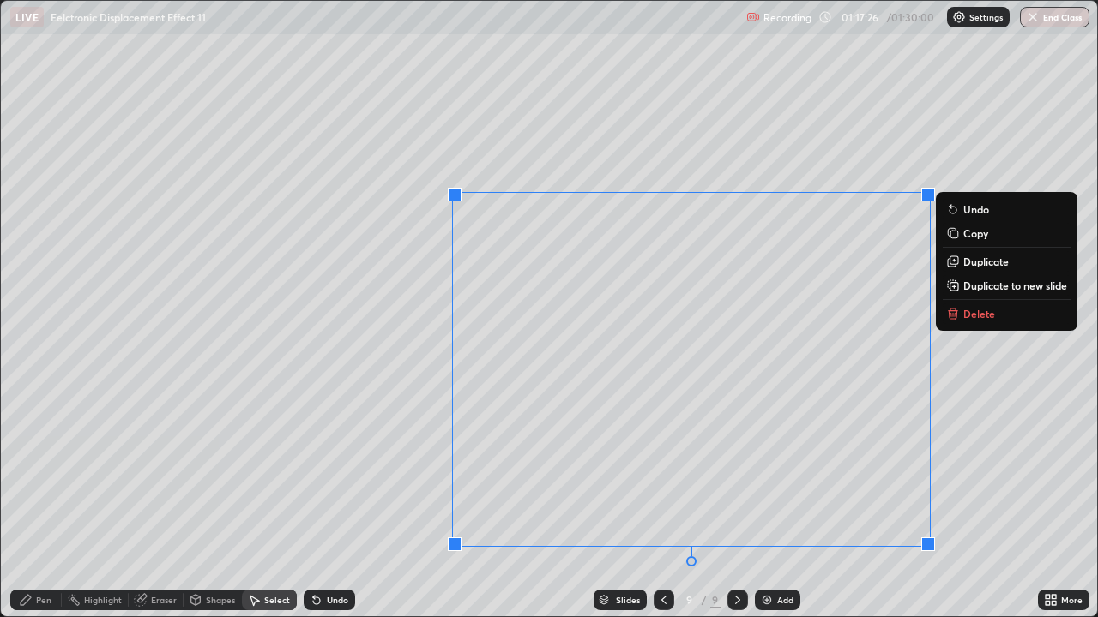
click at [966, 317] on p "Delete" at bounding box center [979, 314] width 32 height 14
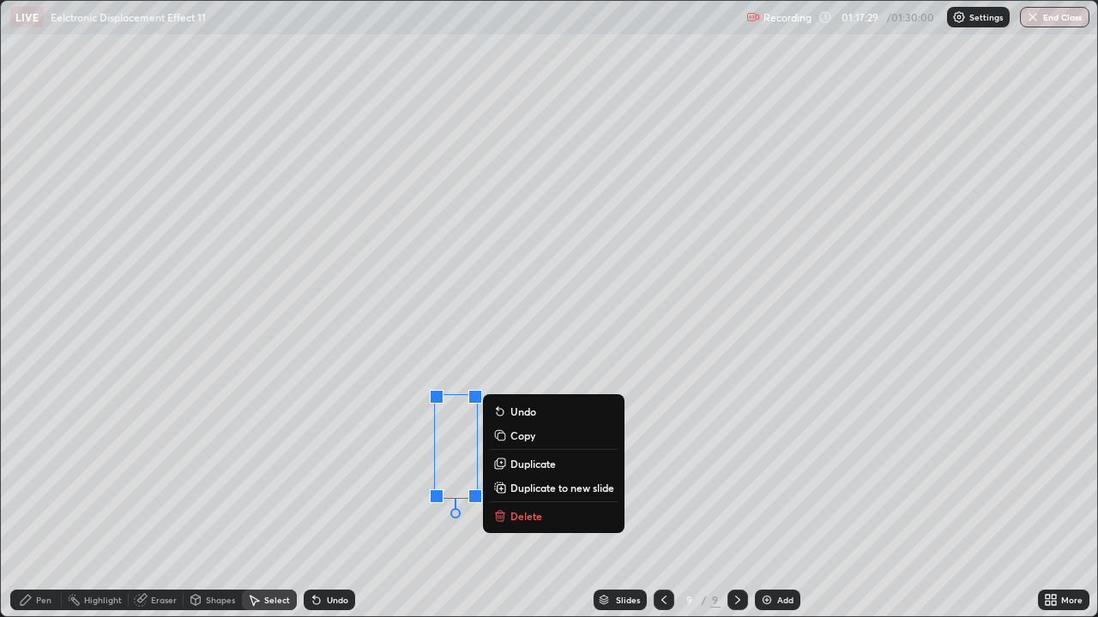
click at [518, 472] on p "Delete" at bounding box center [526, 516] width 32 height 14
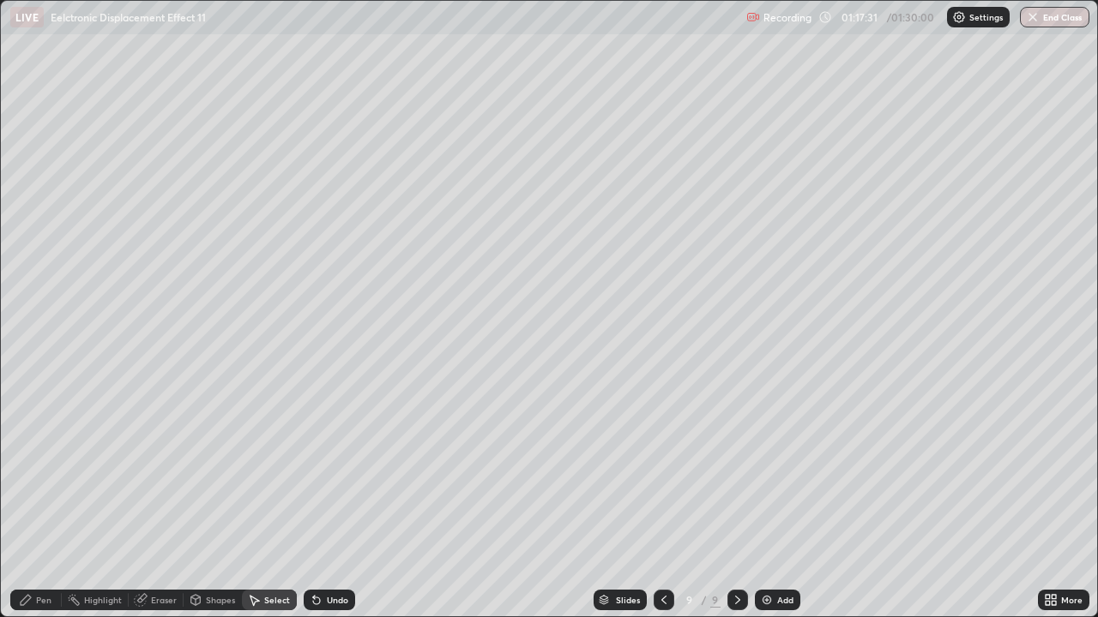
click at [35, 472] on div "Pen" at bounding box center [35, 600] width 51 height 21
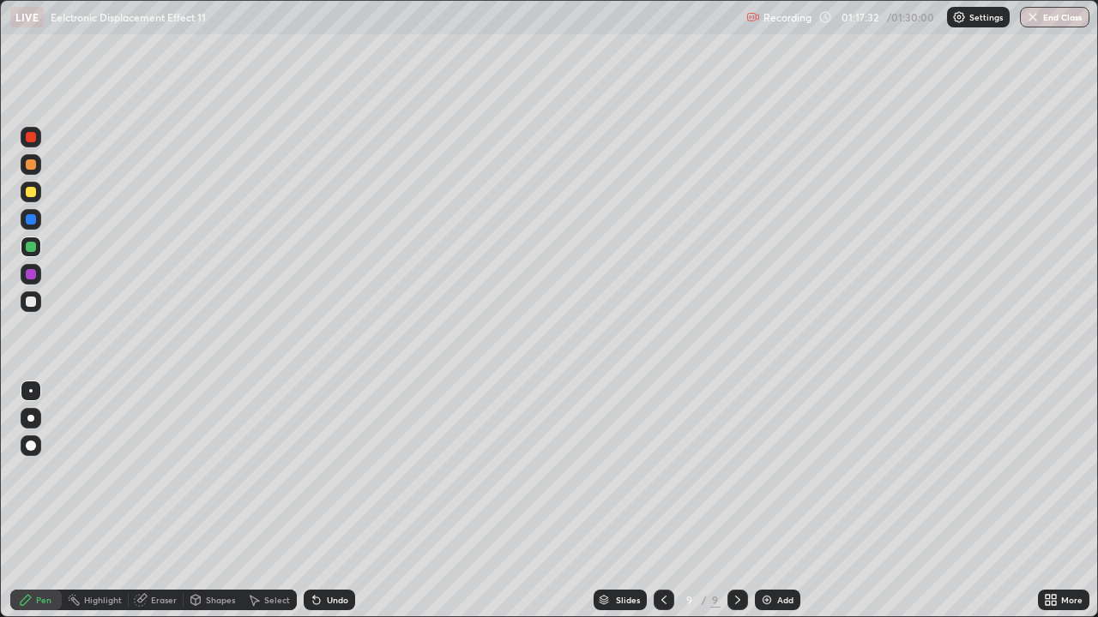
click at [34, 302] on div at bounding box center [31, 302] width 10 height 10
click at [35, 302] on div at bounding box center [31, 302] width 10 height 10
click at [33, 305] on div at bounding box center [31, 302] width 10 height 10
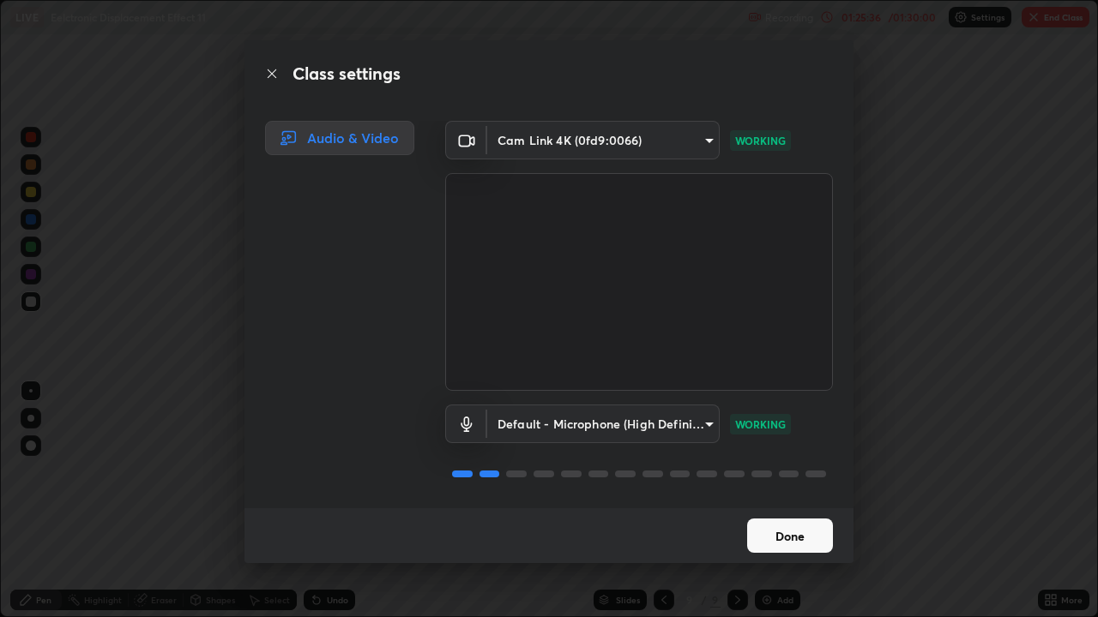
click at [771, 472] on button "Done" at bounding box center [790, 536] width 86 height 34
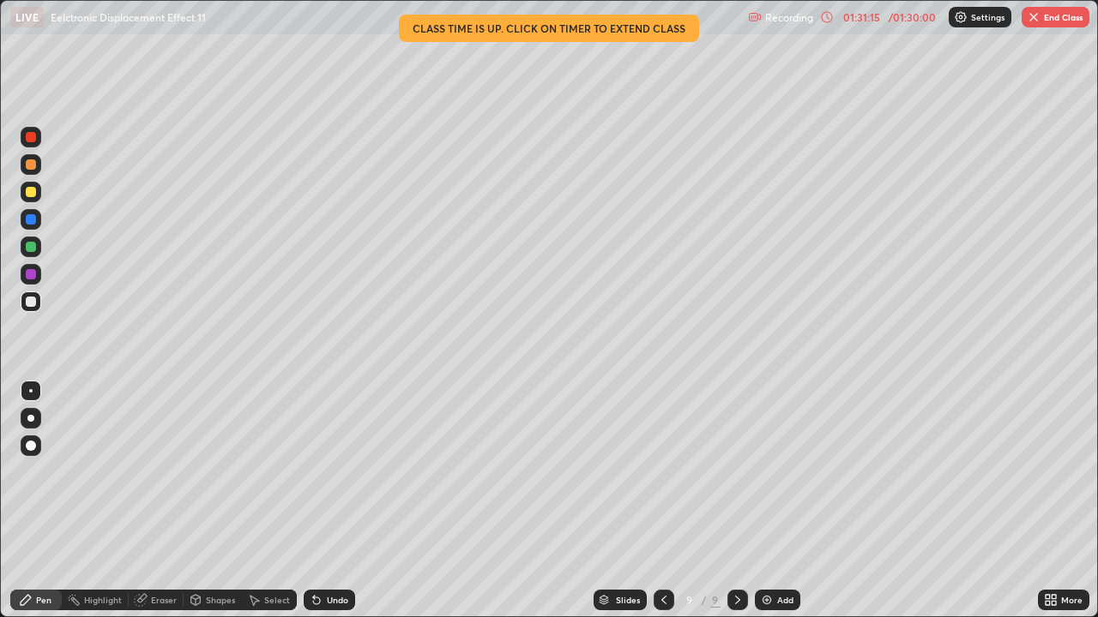
click at [1032, 19] on img "button" at bounding box center [1033, 17] width 14 height 14
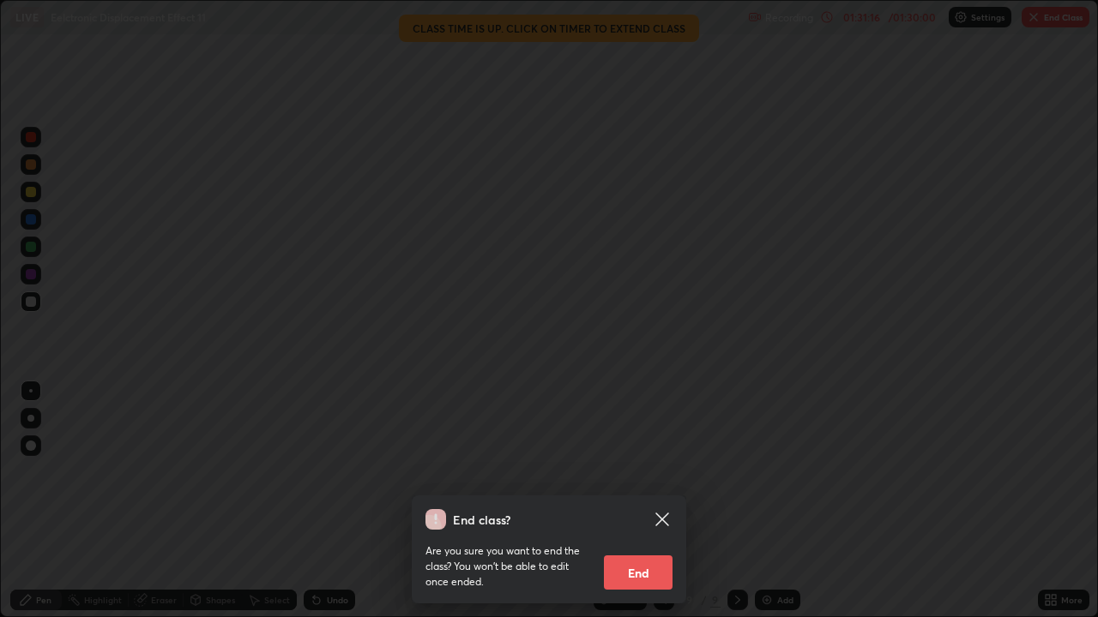
click at [641, 472] on button "End" at bounding box center [638, 573] width 69 height 34
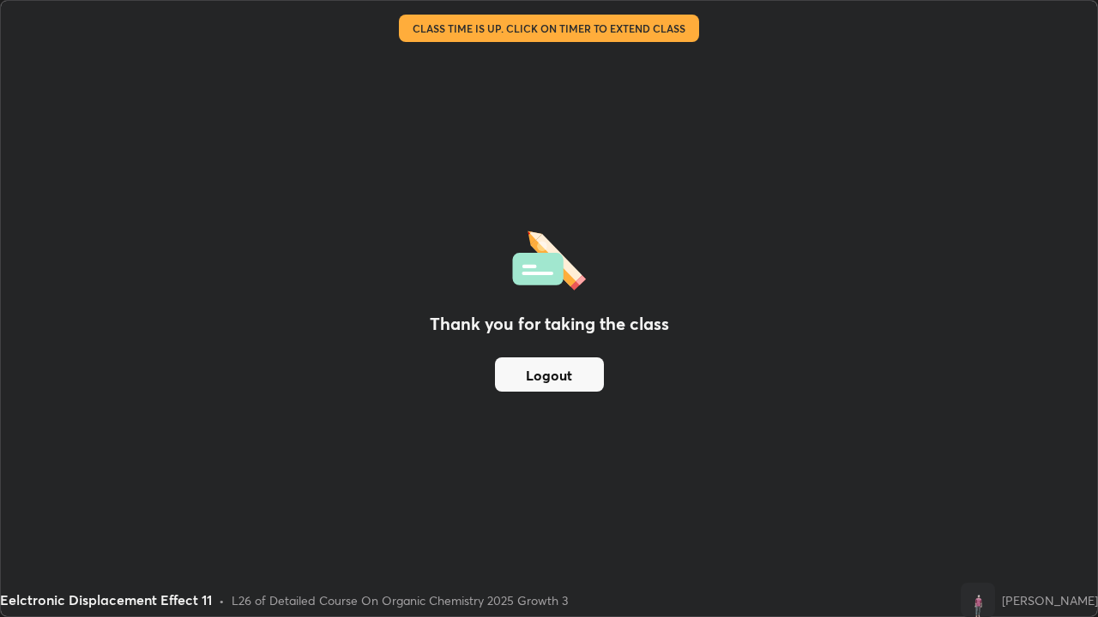
click at [560, 375] on button "Logout" at bounding box center [549, 375] width 109 height 34
click at [562, 377] on button "Logout" at bounding box center [549, 375] width 109 height 34
click at [559, 374] on button "Logout" at bounding box center [549, 375] width 109 height 34
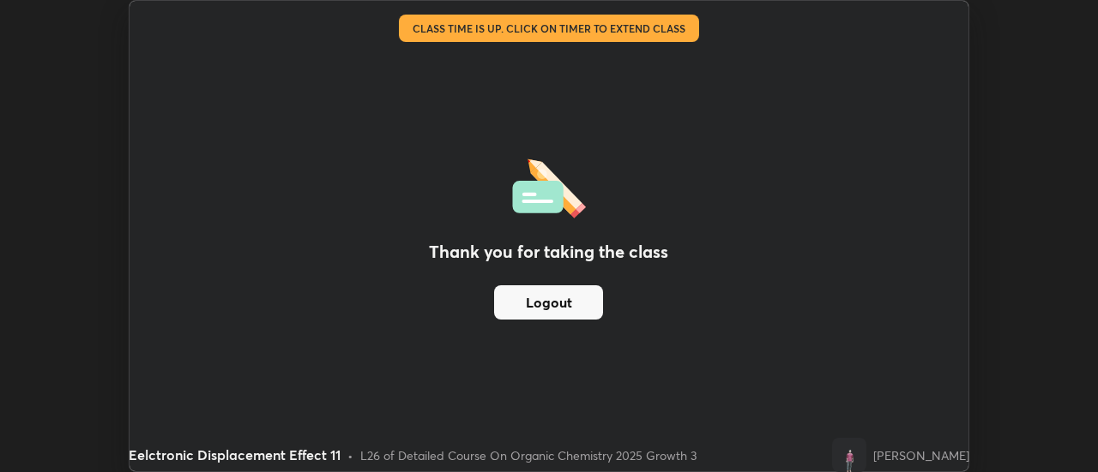
scroll to position [85274, 84649]
